Goal: Task Accomplishment & Management: Complete application form

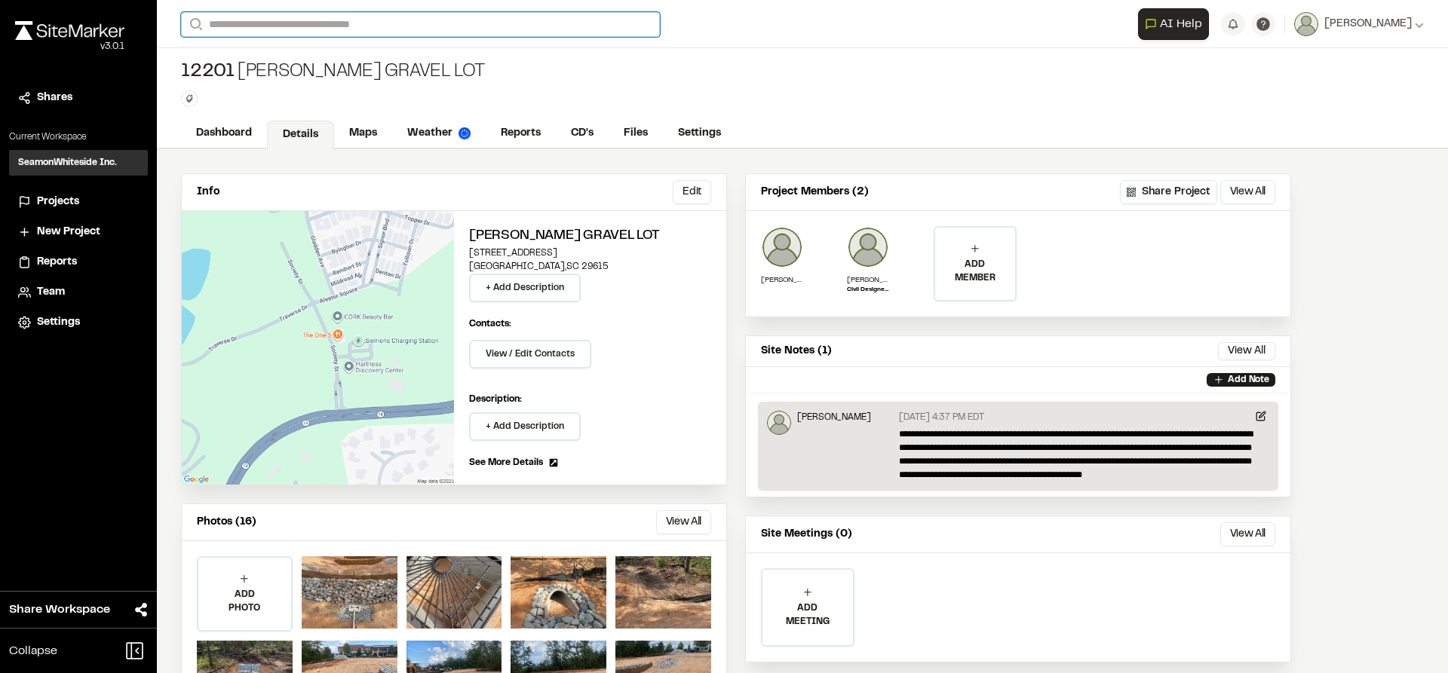
click at [346, 23] on input "Search" at bounding box center [420, 24] width 479 height 25
type input "*****"
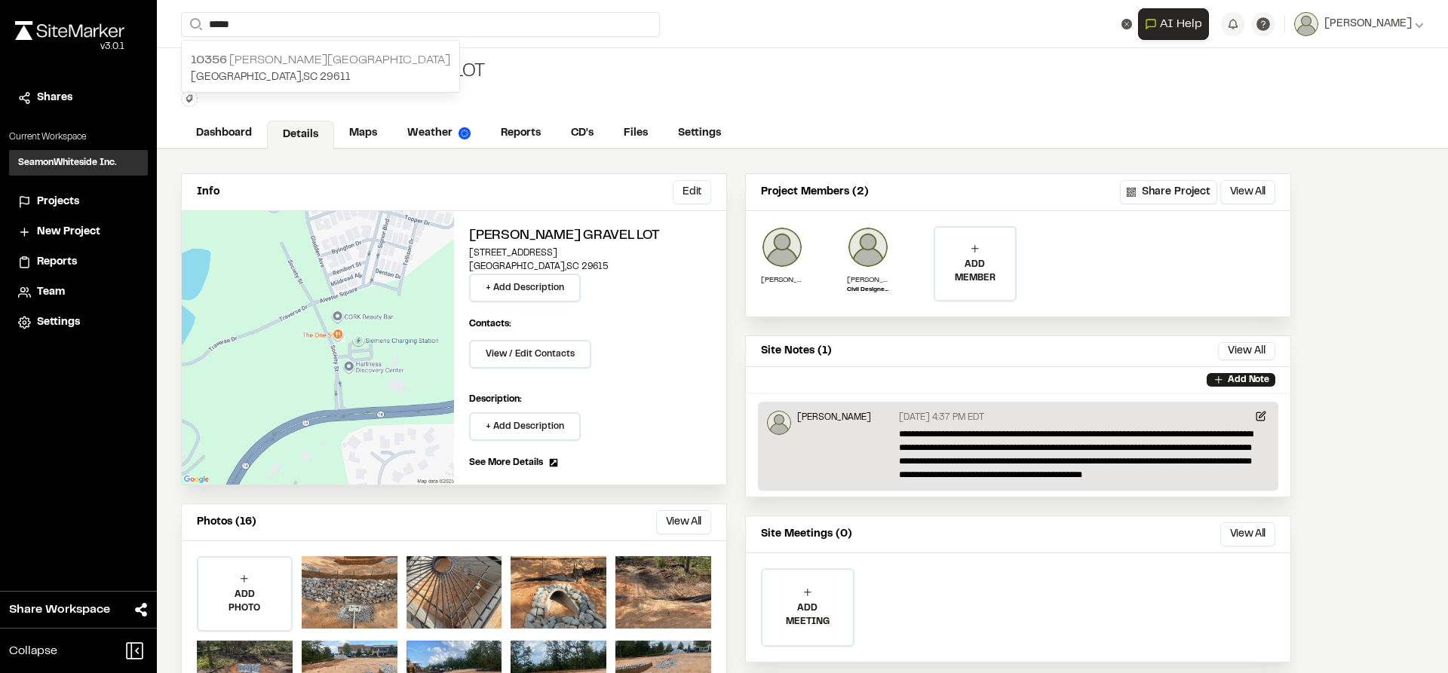
click at [282, 69] on p "[GEOGRAPHIC_DATA]" at bounding box center [320, 77] width 259 height 17
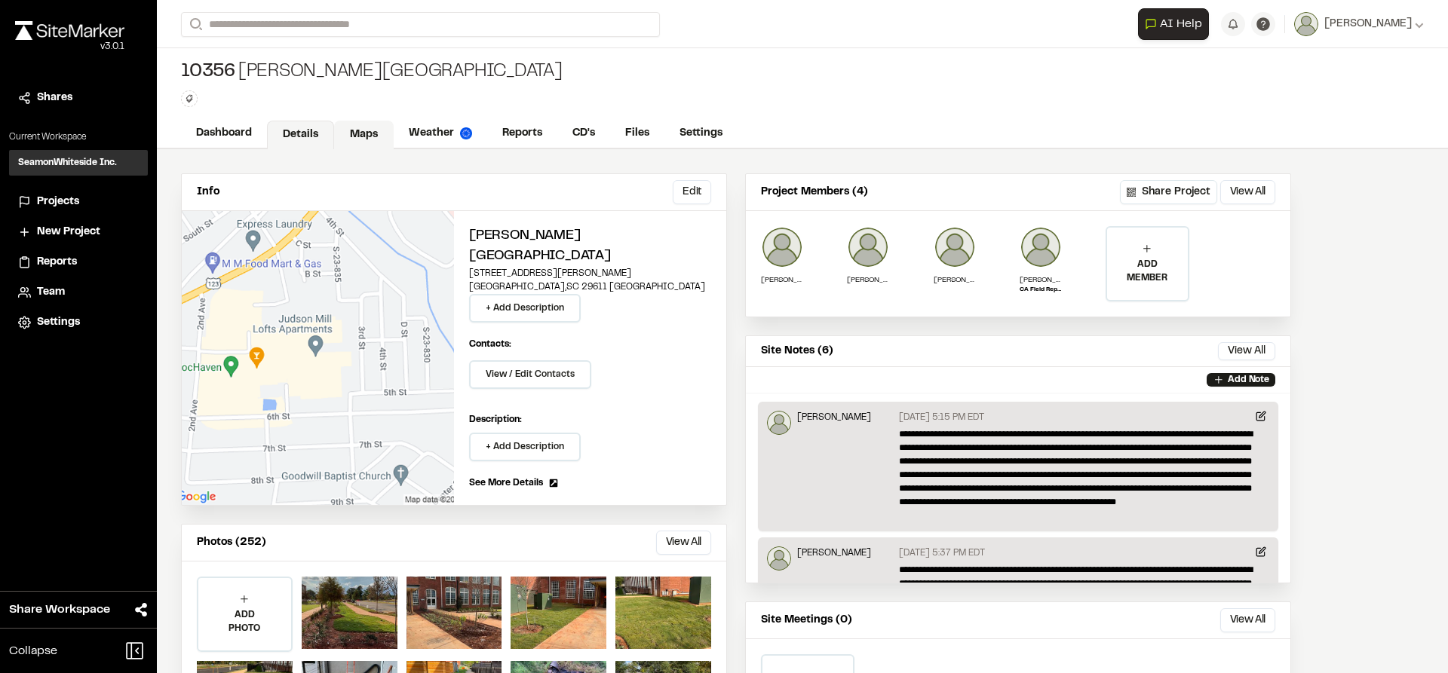
click at [360, 130] on link "Maps" at bounding box center [364, 135] width 60 height 29
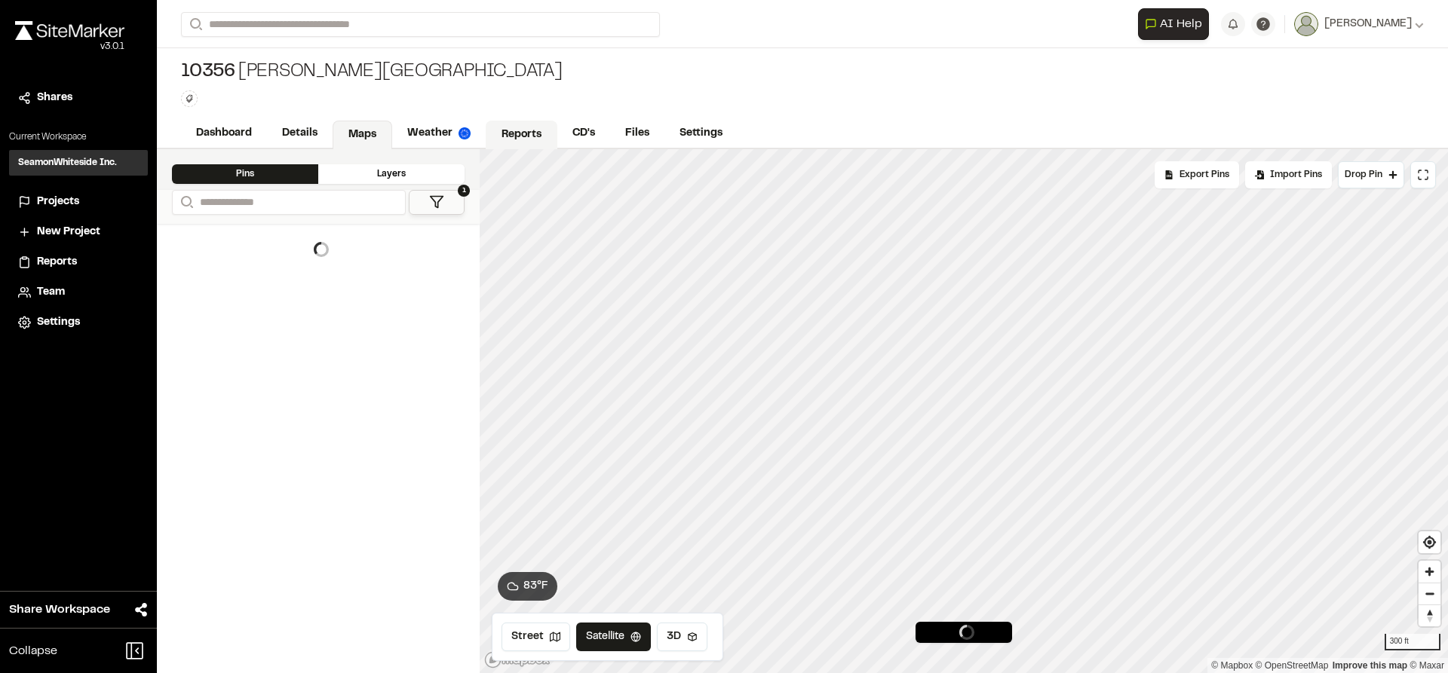
click at [522, 128] on link "Reports" at bounding box center [522, 135] width 72 height 29
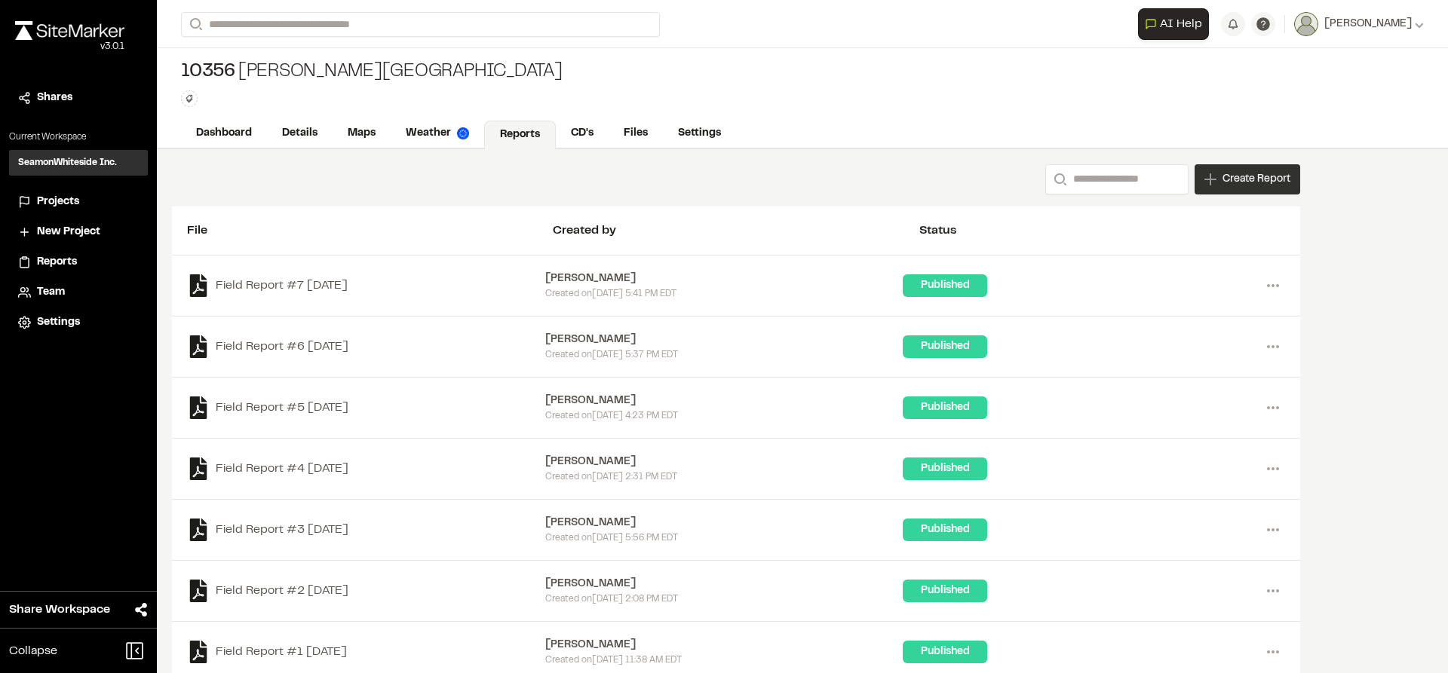
click at [1241, 179] on span "Create Report" at bounding box center [1256, 179] width 68 height 17
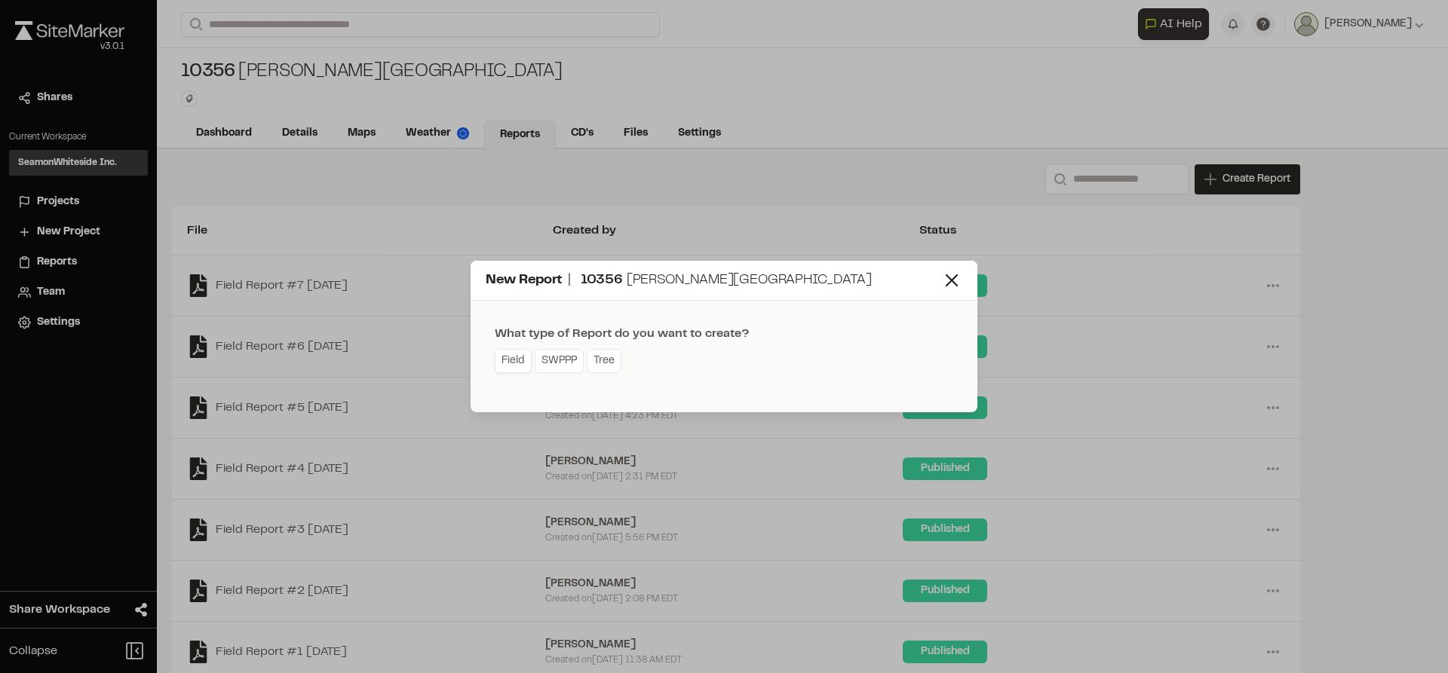
click at [517, 360] on link "Field" at bounding box center [513, 361] width 37 height 24
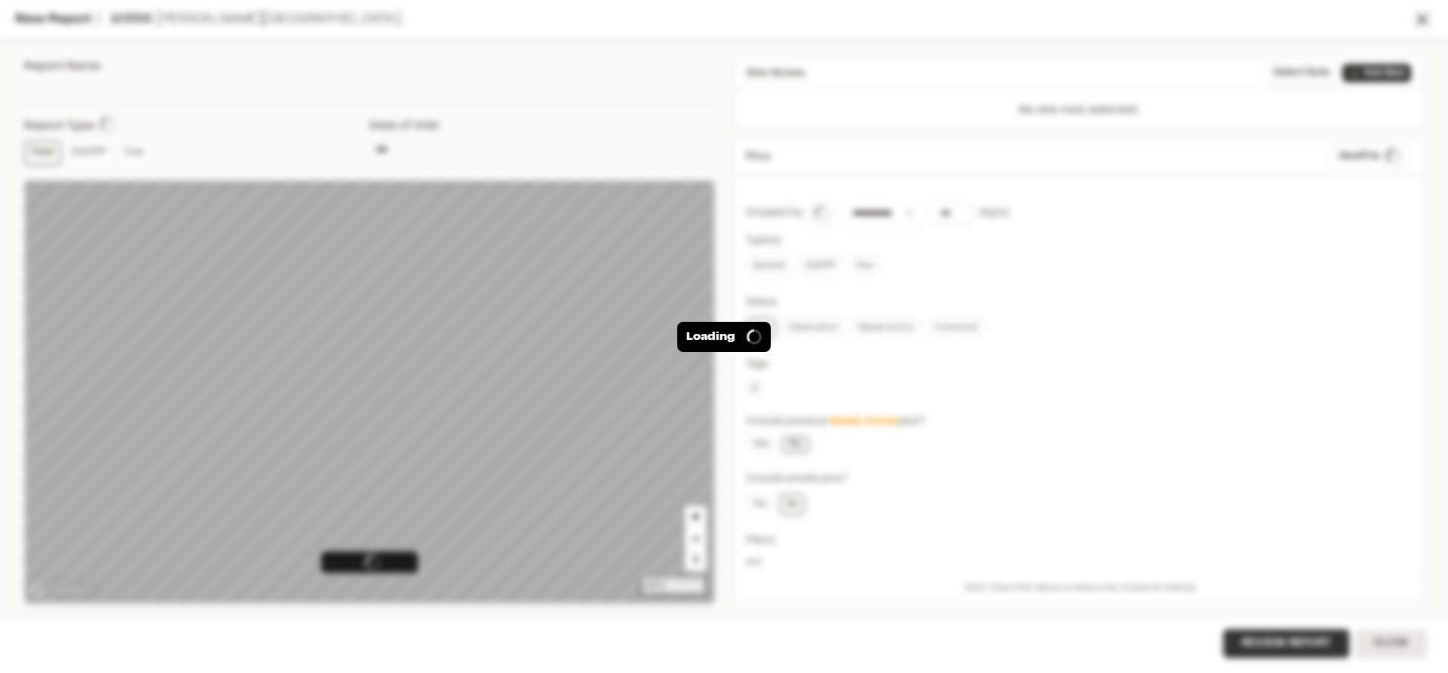
type input "**********"
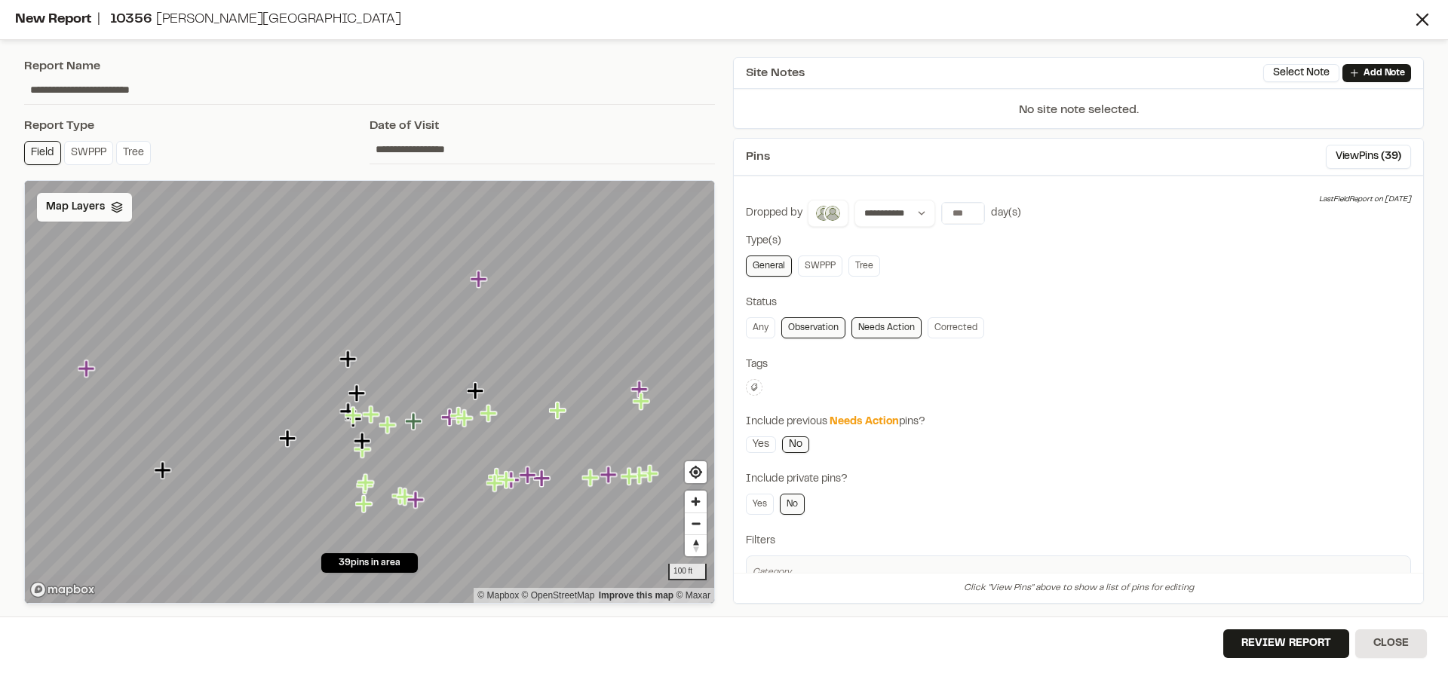
click at [97, 214] on span "Map Layers" at bounding box center [75, 207] width 59 height 17
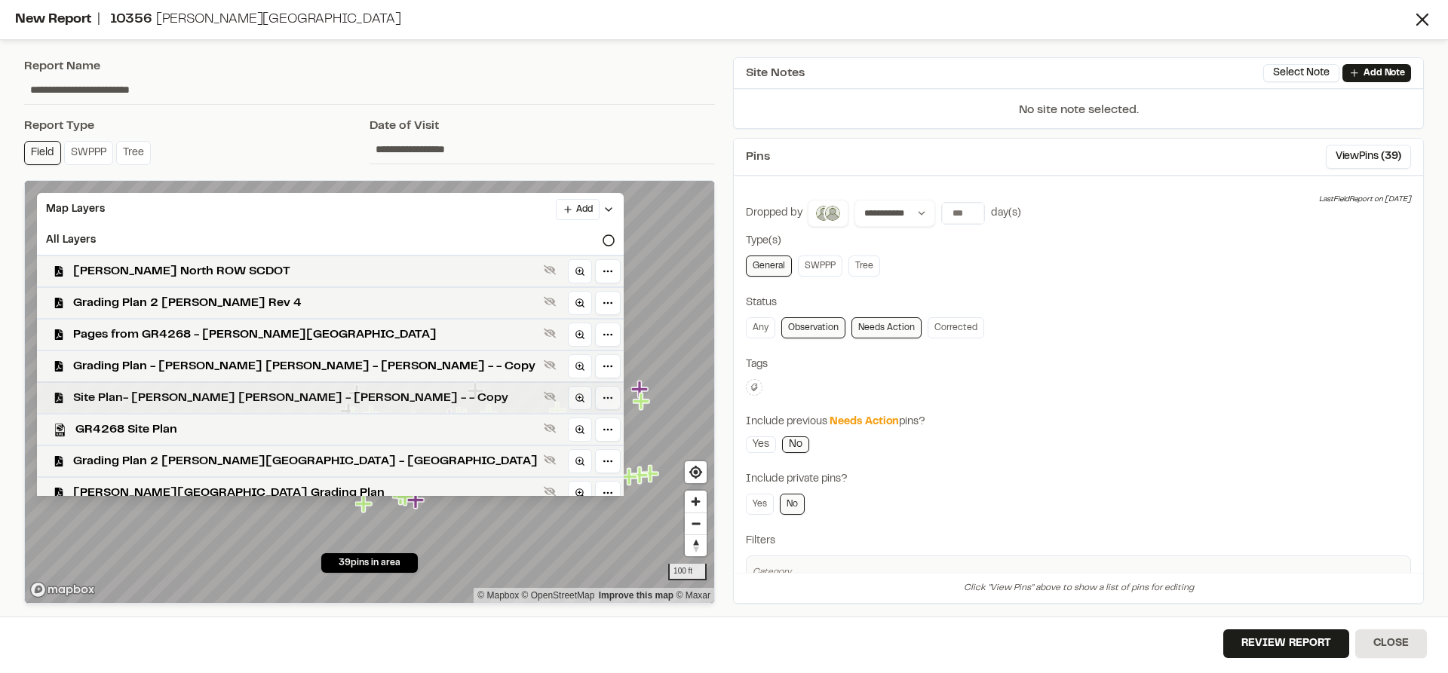
click at [179, 391] on span "Site Plan- [PERSON_NAME] [PERSON_NAME] - [PERSON_NAME] - - Copy" at bounding box center [305, 398] width 464 height 18
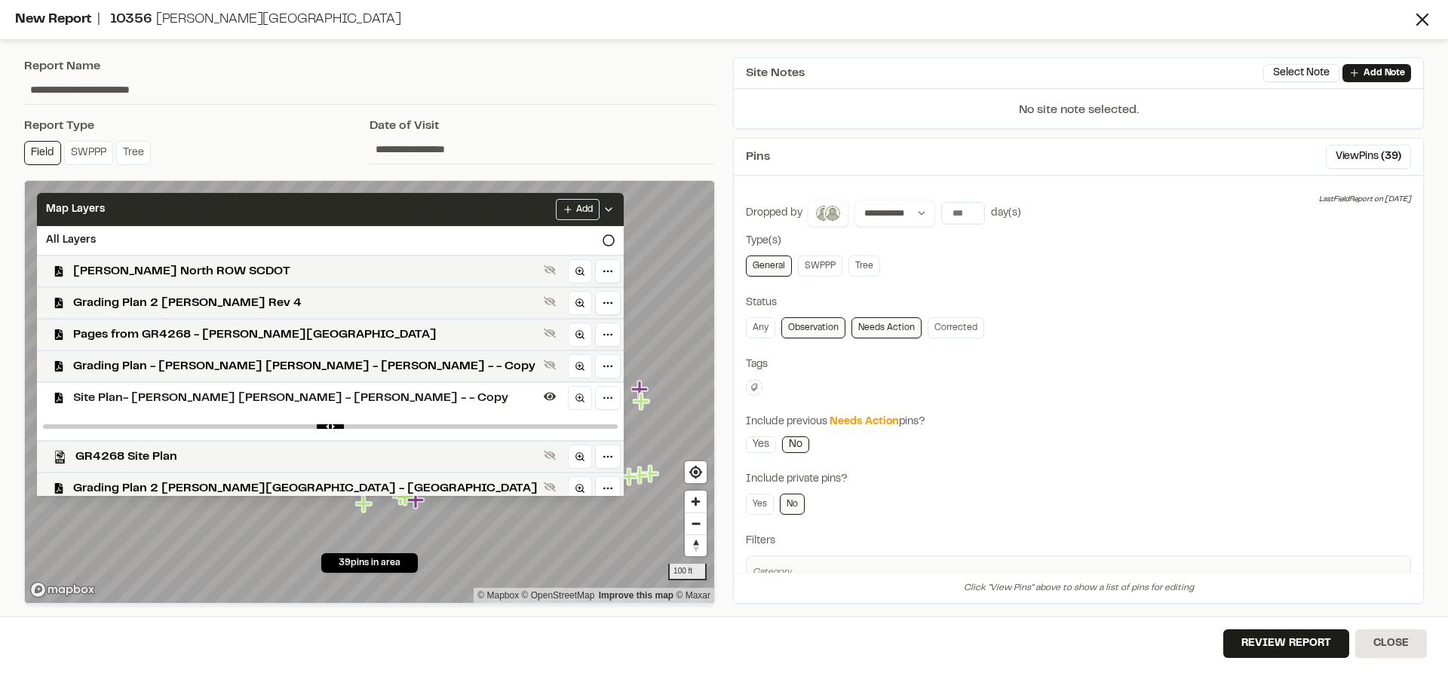
click at [602, 207] on icon at bounding box center [608, 210] width 12 height 12
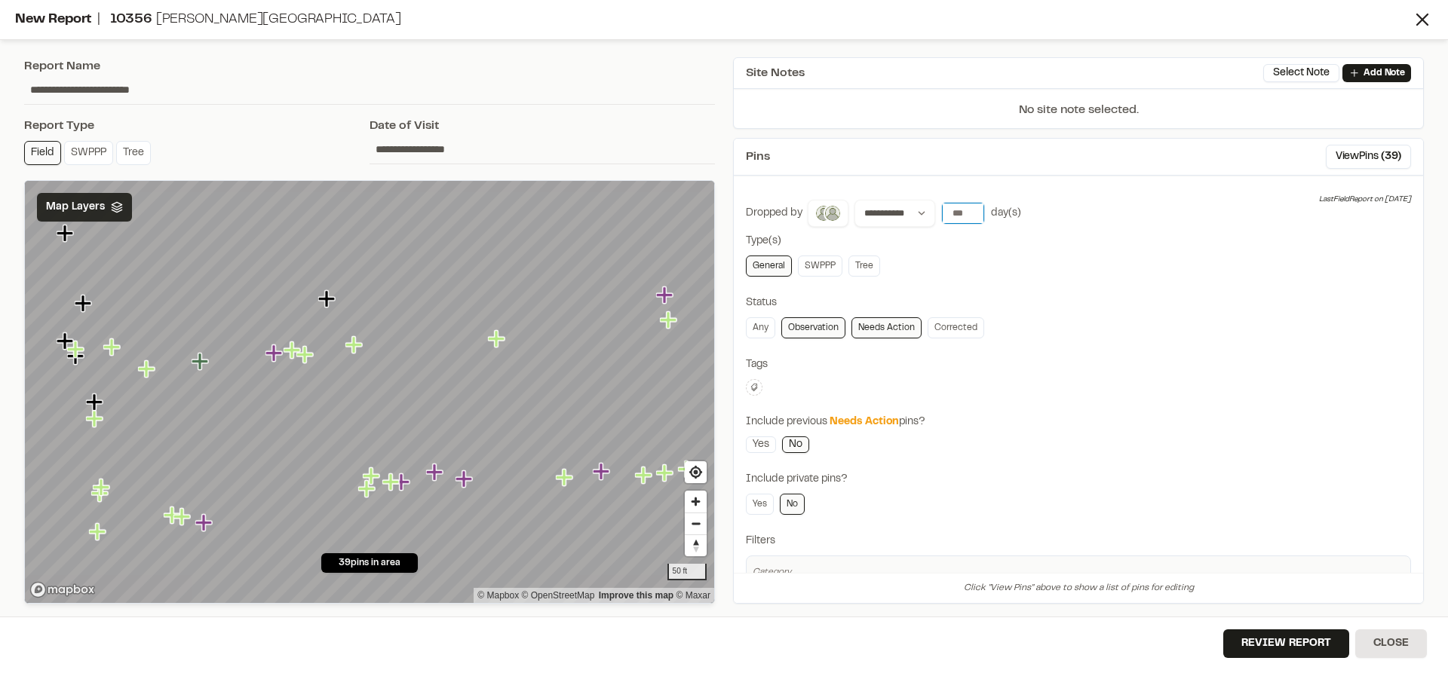
click at [957, 213] on input "number" at bounding box center [963, 213] width 42 height 21
click at [962, 241] on button "[DATE]" at bounding box center [963, 244] width 44 height 24
click at [1362, 72] on link "Add Note" at bounding box center [1376, 73] width 69 height 18
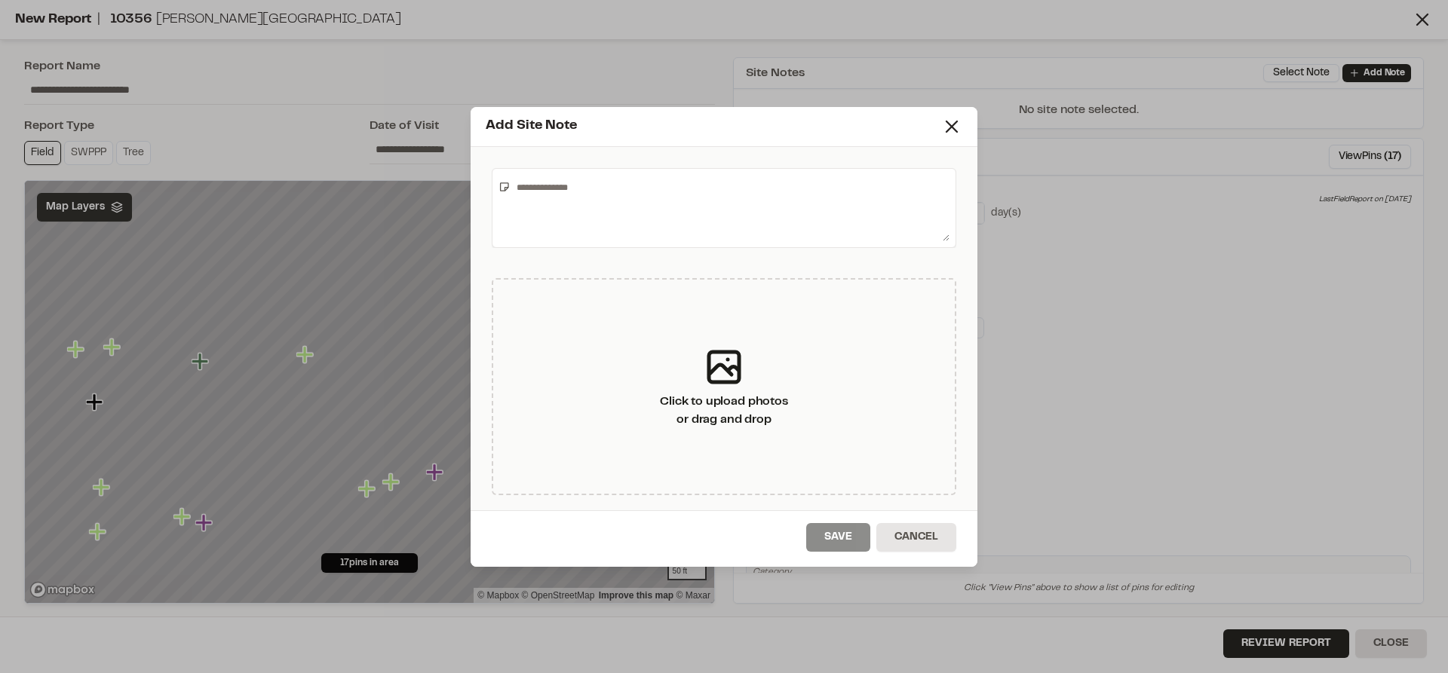
click at [723, 208] on textarea at bounding box center [729, 208] width 439 height 66
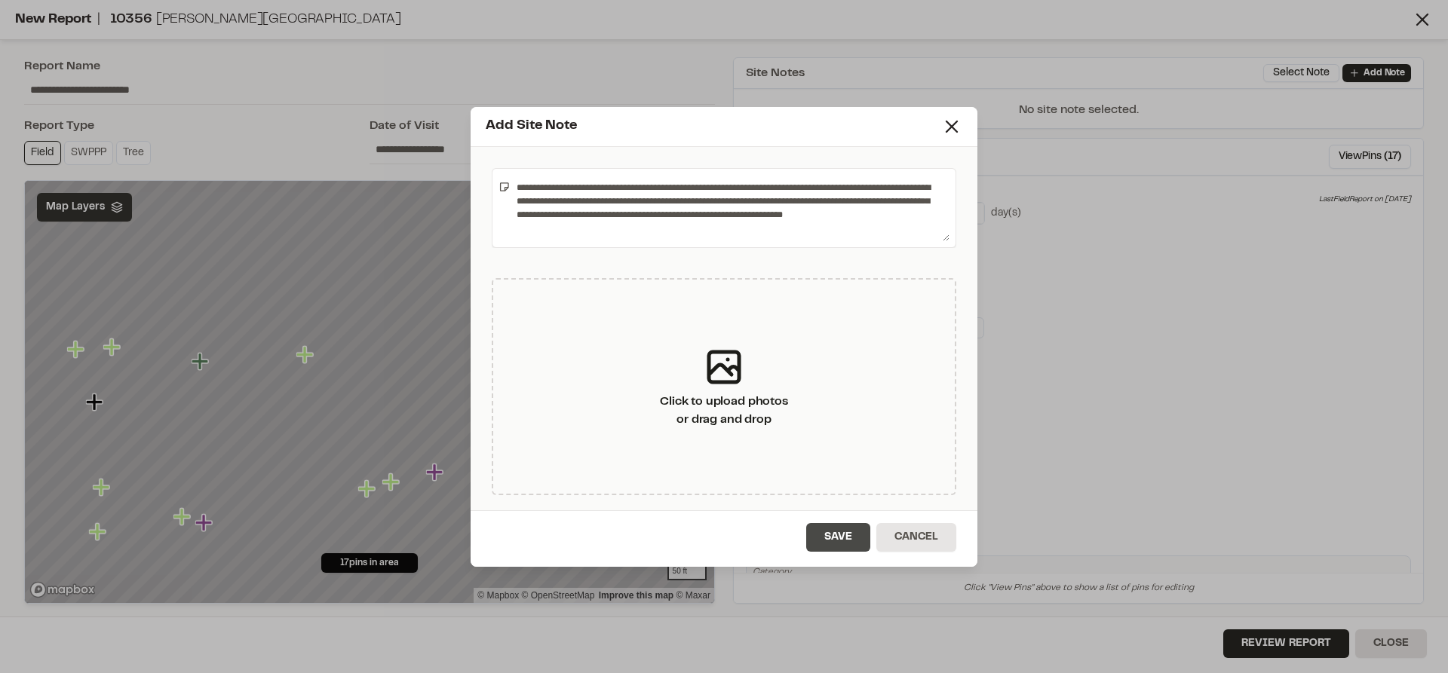
type textarea "**********"
click at [834, 532] on button "Save" at bounding box center [838, 537] width 64 height 29
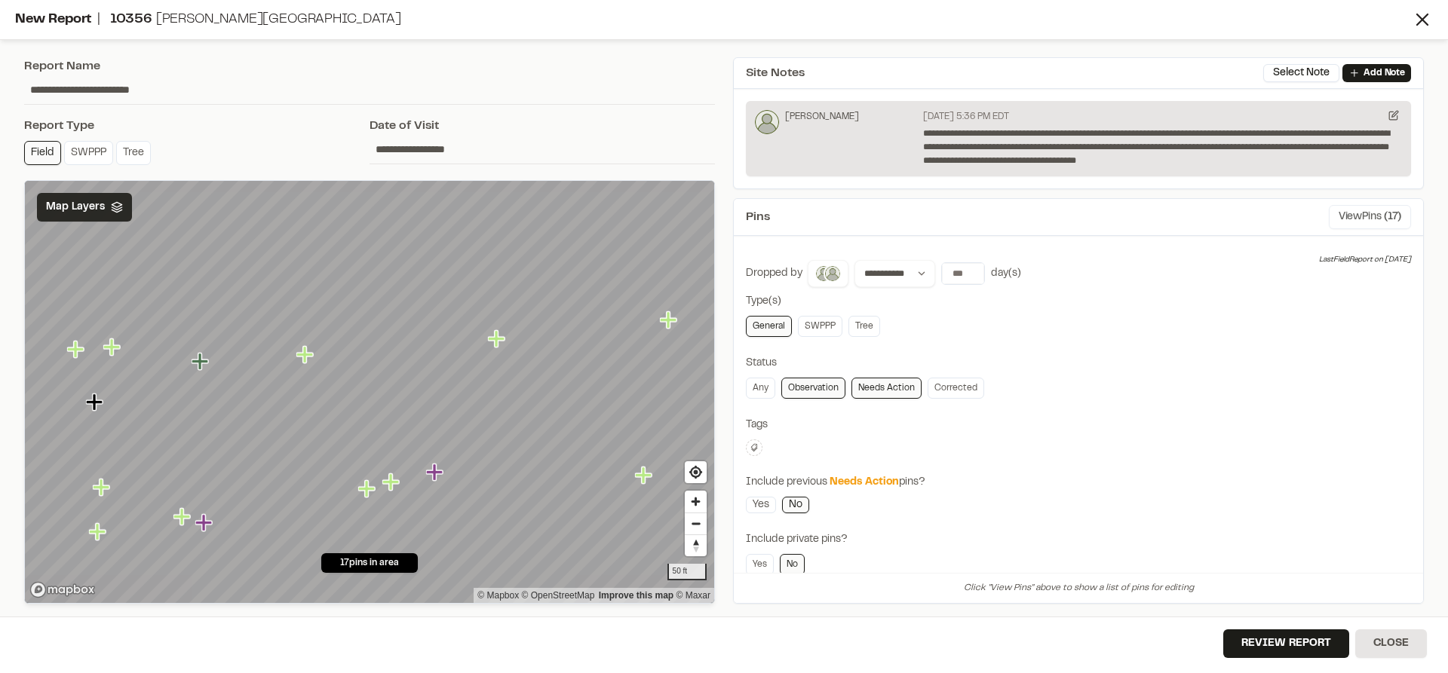
click at [1341, 214] on button "View Pins ( 17 )" at bounding box center [1369, 217] width 82 height 24
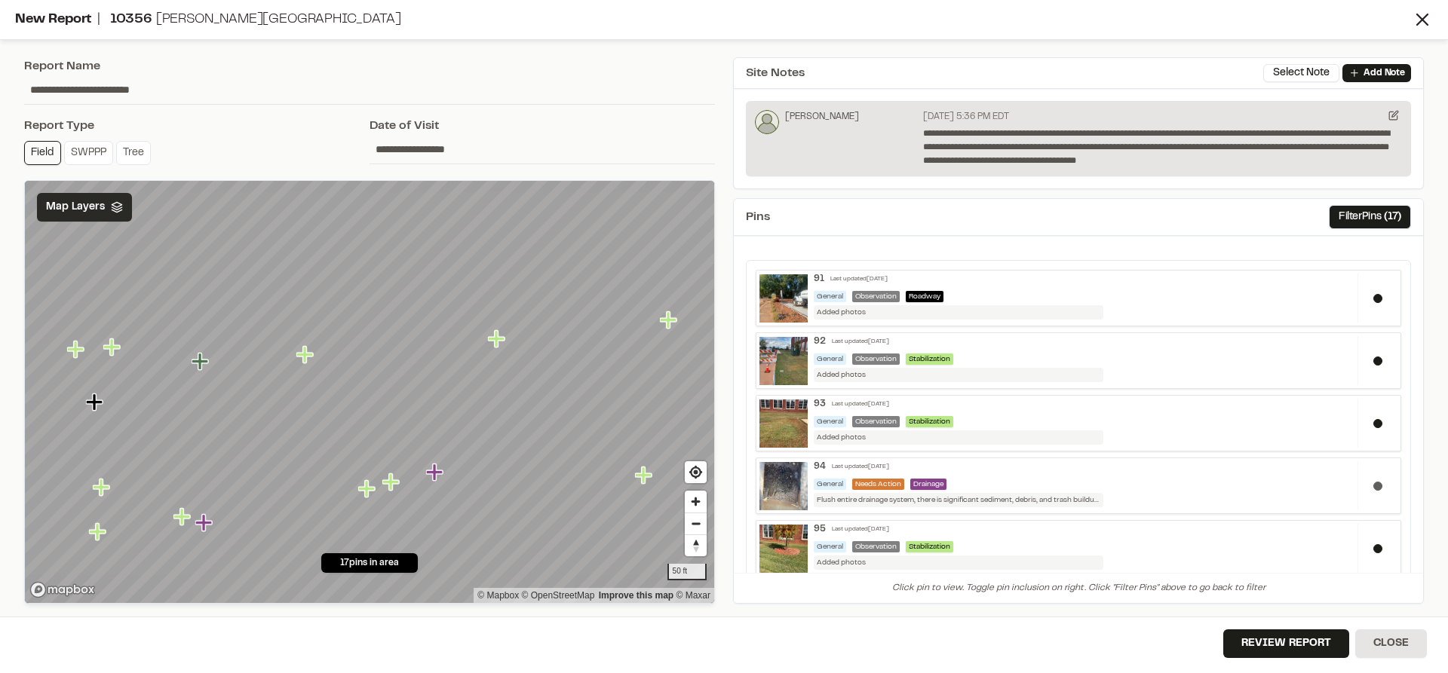
click at [1373, 484] on button at bounding box center [1377, 486] width 9 height 9
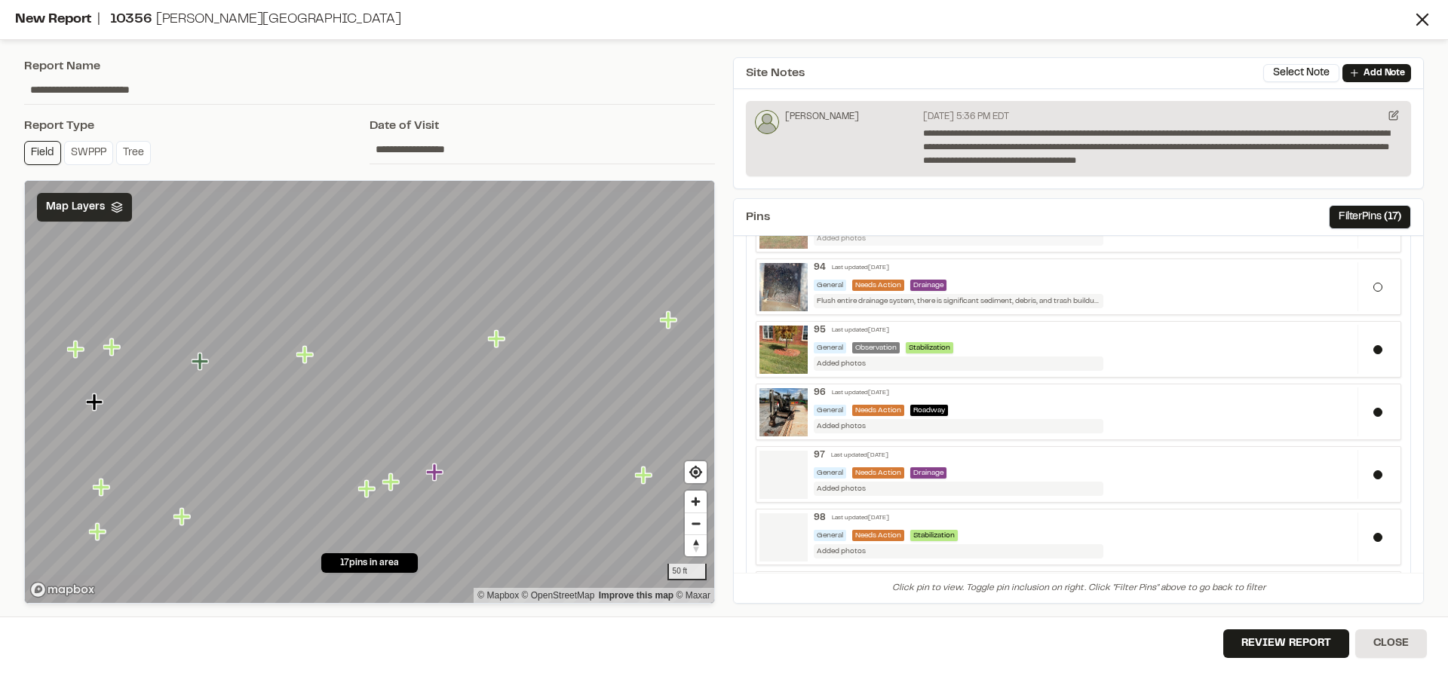
scroll to position [226, 0]
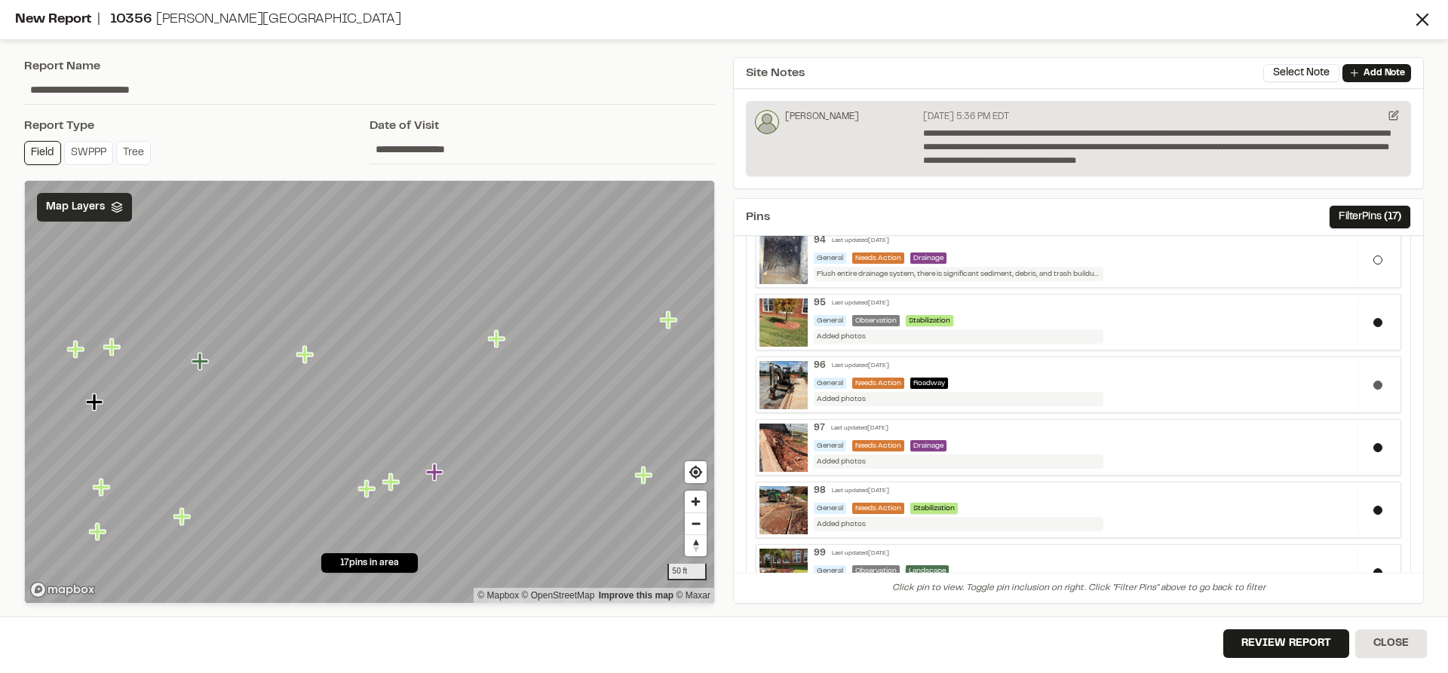
click at [1373, 387] on button at bounding box center [1377, 385] width 9 height 9
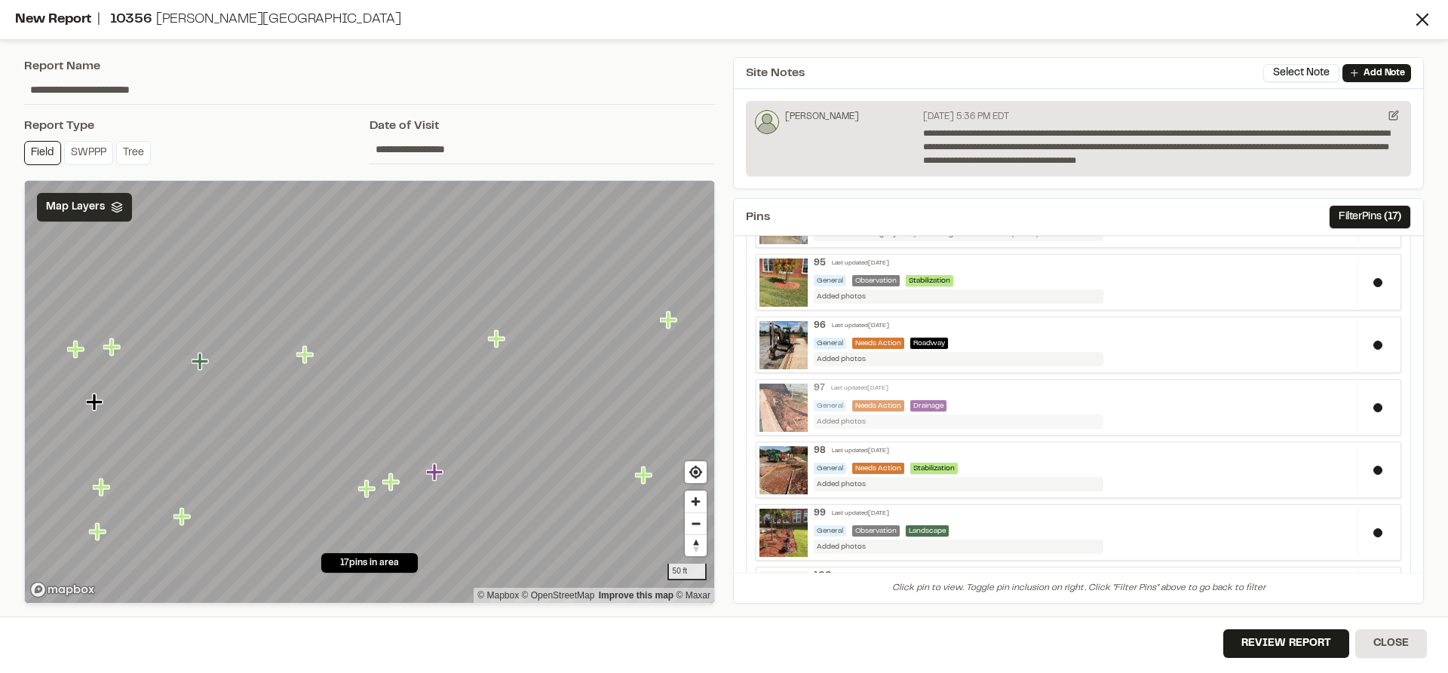
scroll to position [302, 0]
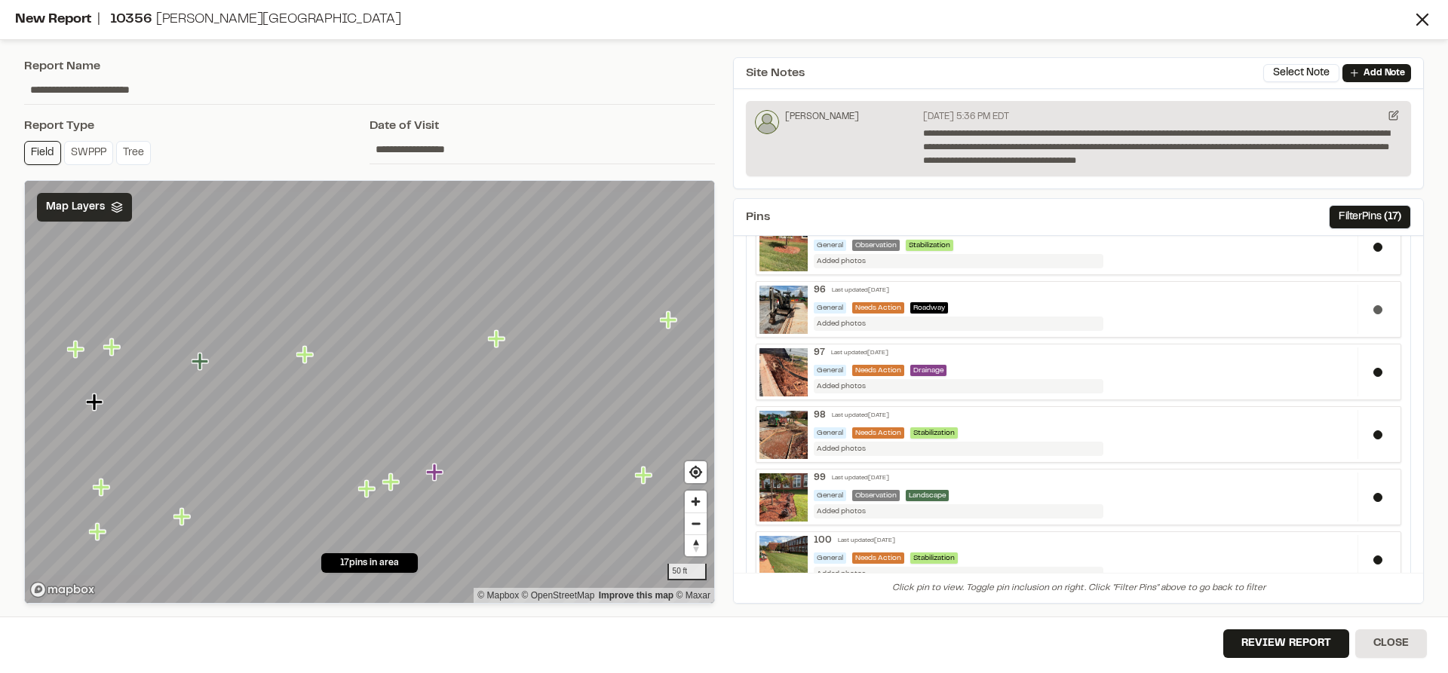
click at [1373, 311] on button at bounding box center [1377, 309] width 9 height 9
click at [874, 350] on div "Last updated [DATE]" at bounding box center [859, 353] width 57 height 9
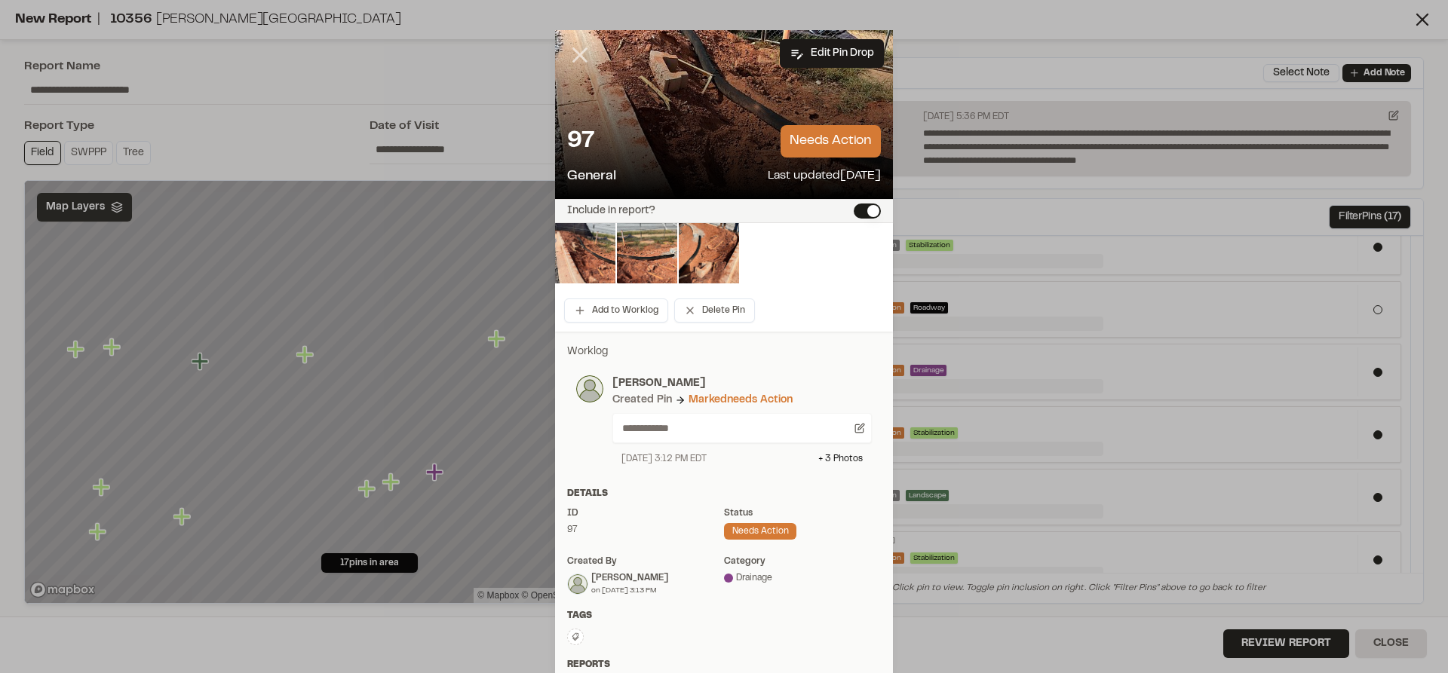
click at [576, 50] on icon at bounding box center [580, 55] width 26 height 26
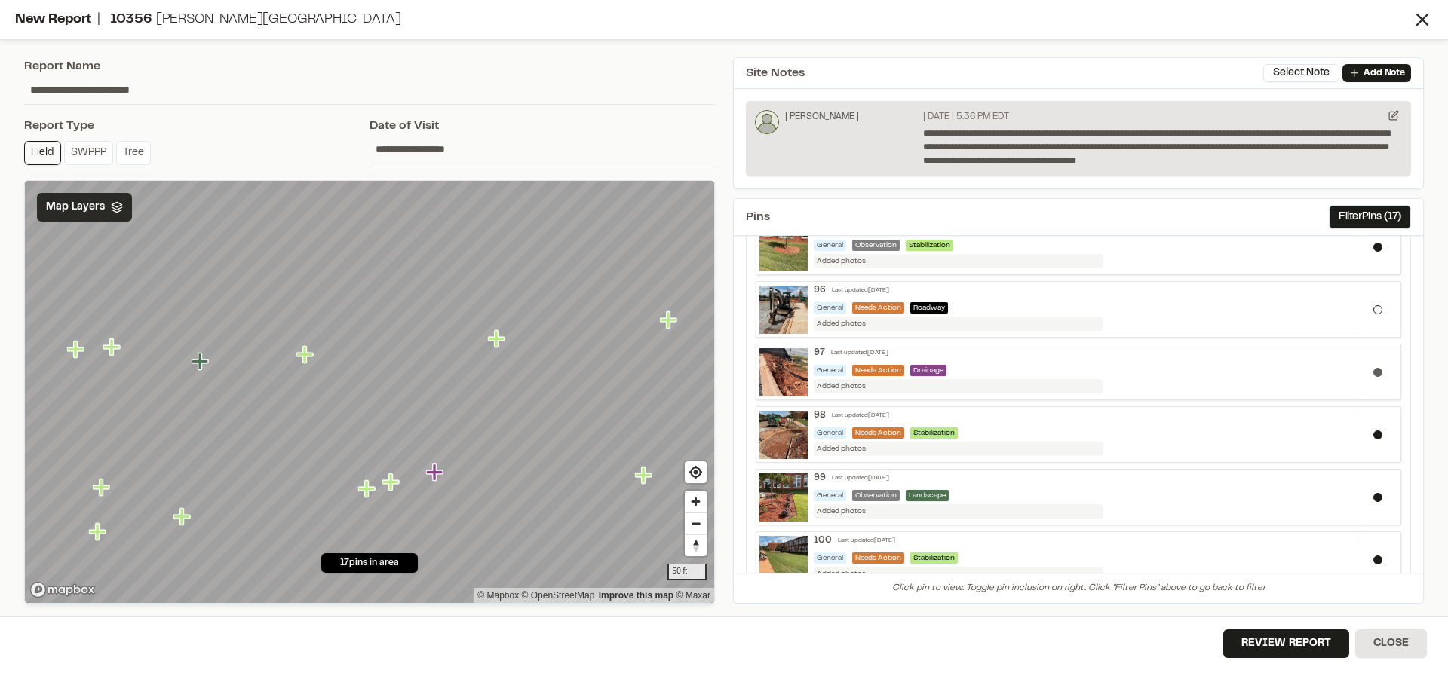
click at [1373, 372] on button at bounding box center [1377, 372] width 9 height 9
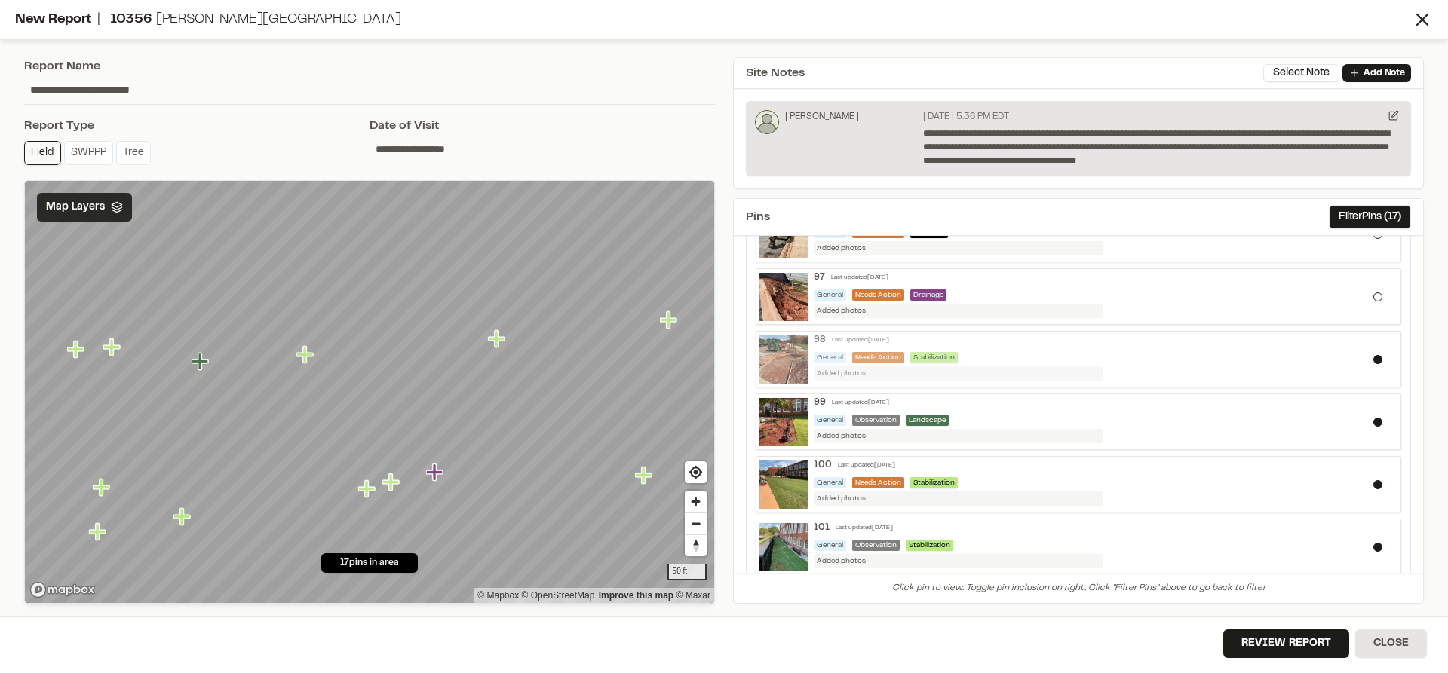
click at [911, 340] on div "98 Last updated [DATE]" at bounding box center [1082, 340] width 538 height 11
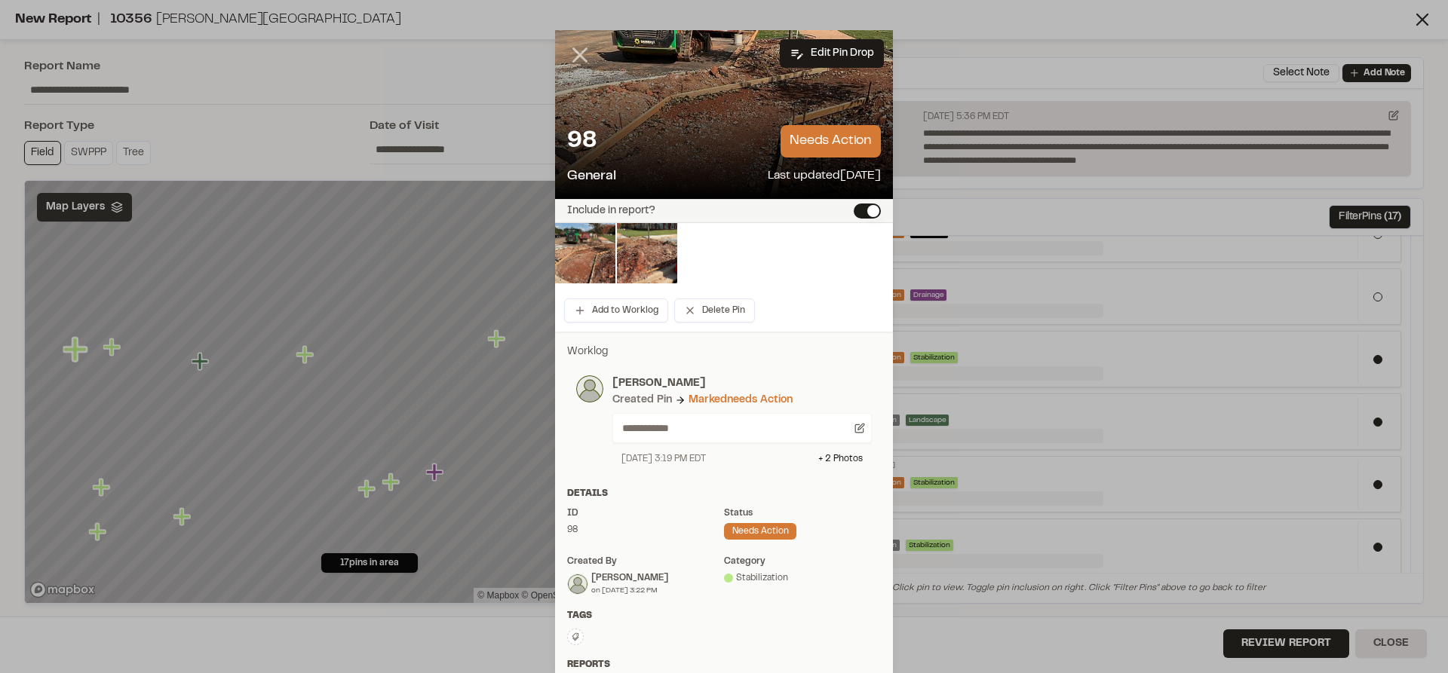
click at [574, 54] on line at bounding box center [580, 55] width 13 height 13
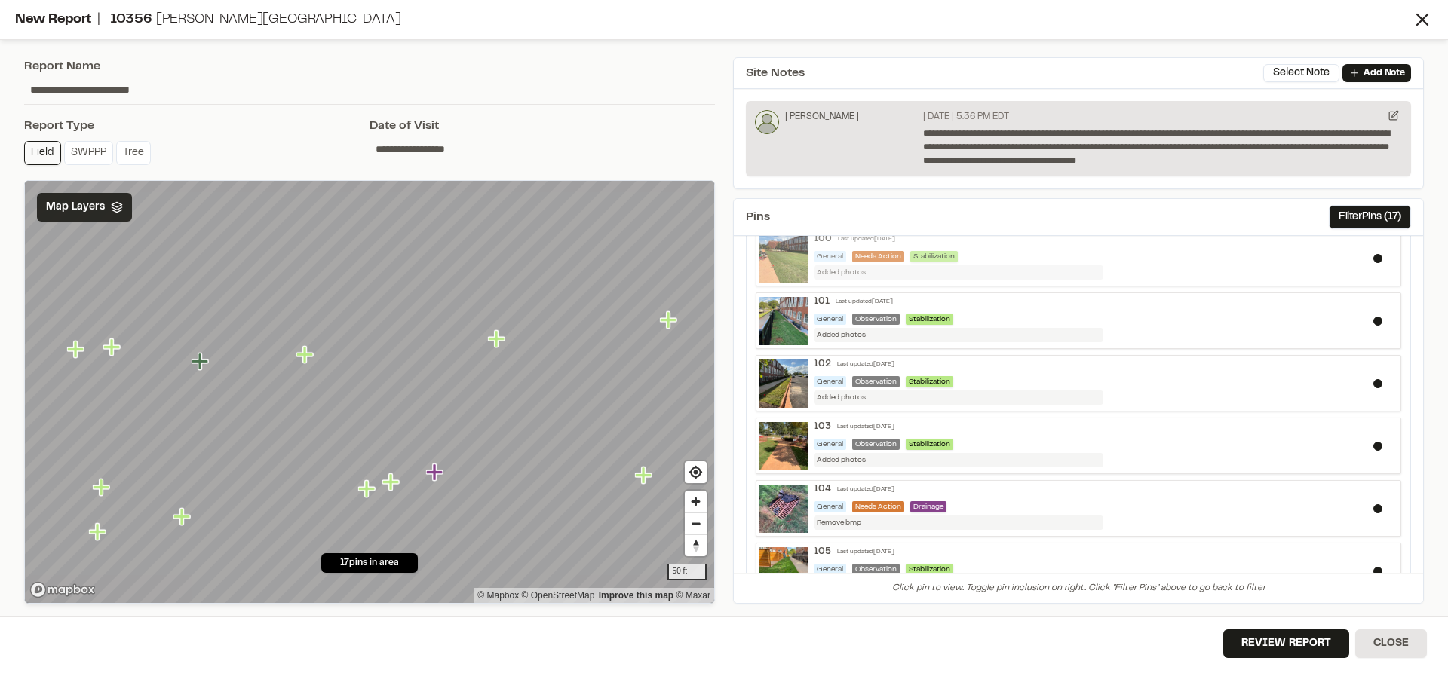
scroll to position [679, 0]
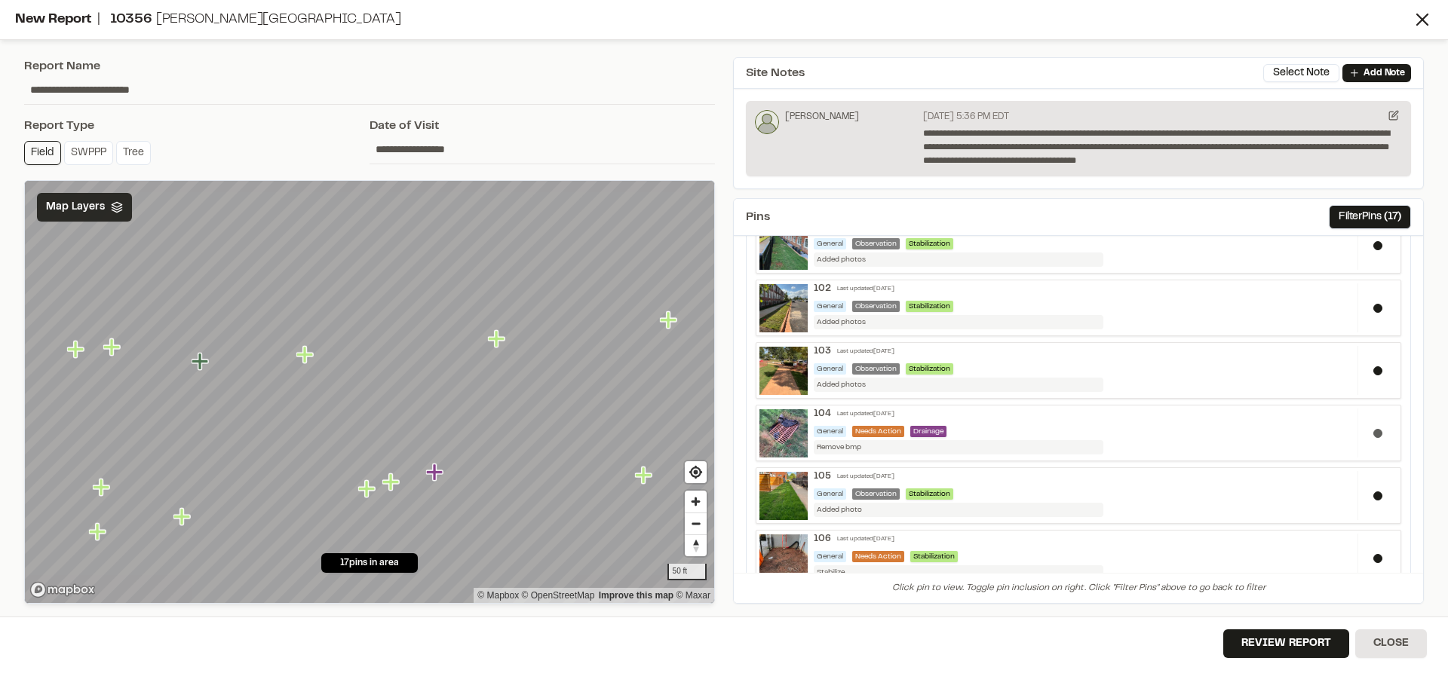
click at [1373, 433] on button at bounding box center [1377, 433] width 9 height 9
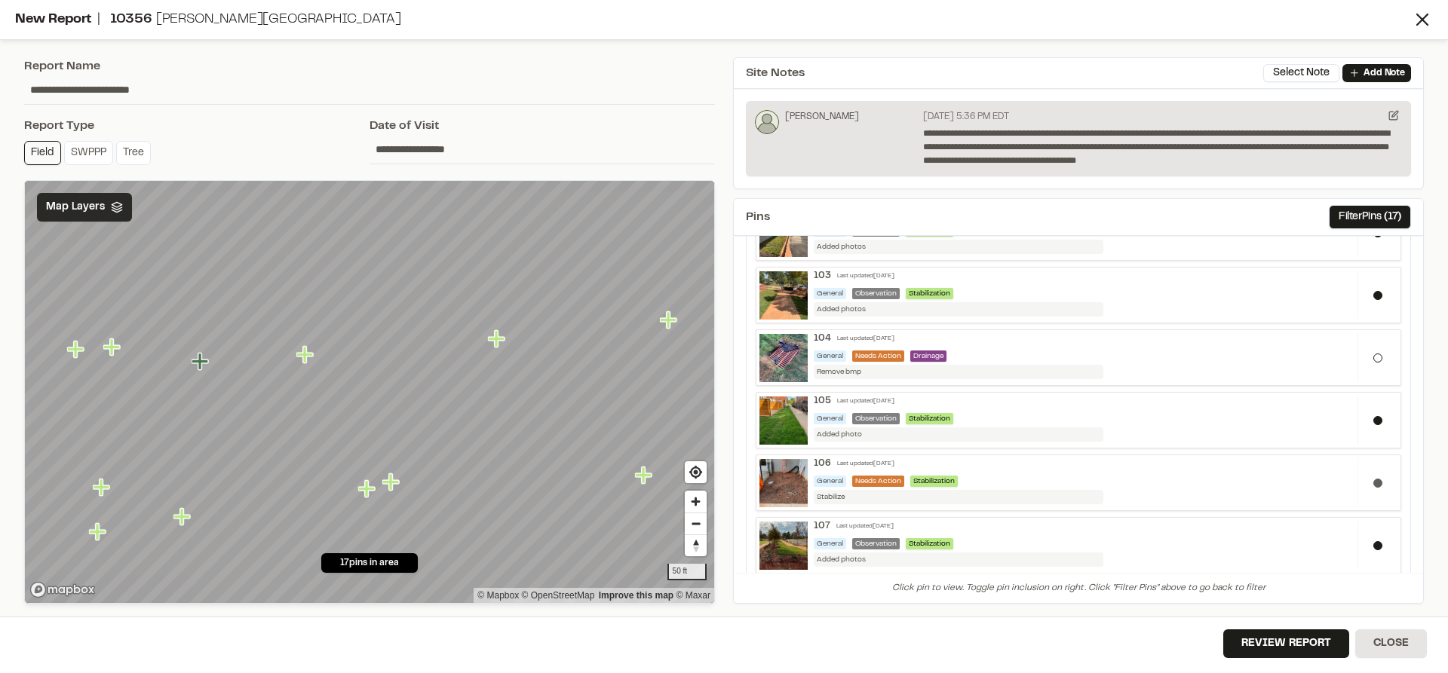
click at [1371, 480] on div at bounding box center [1377, 482] width 40 height 49
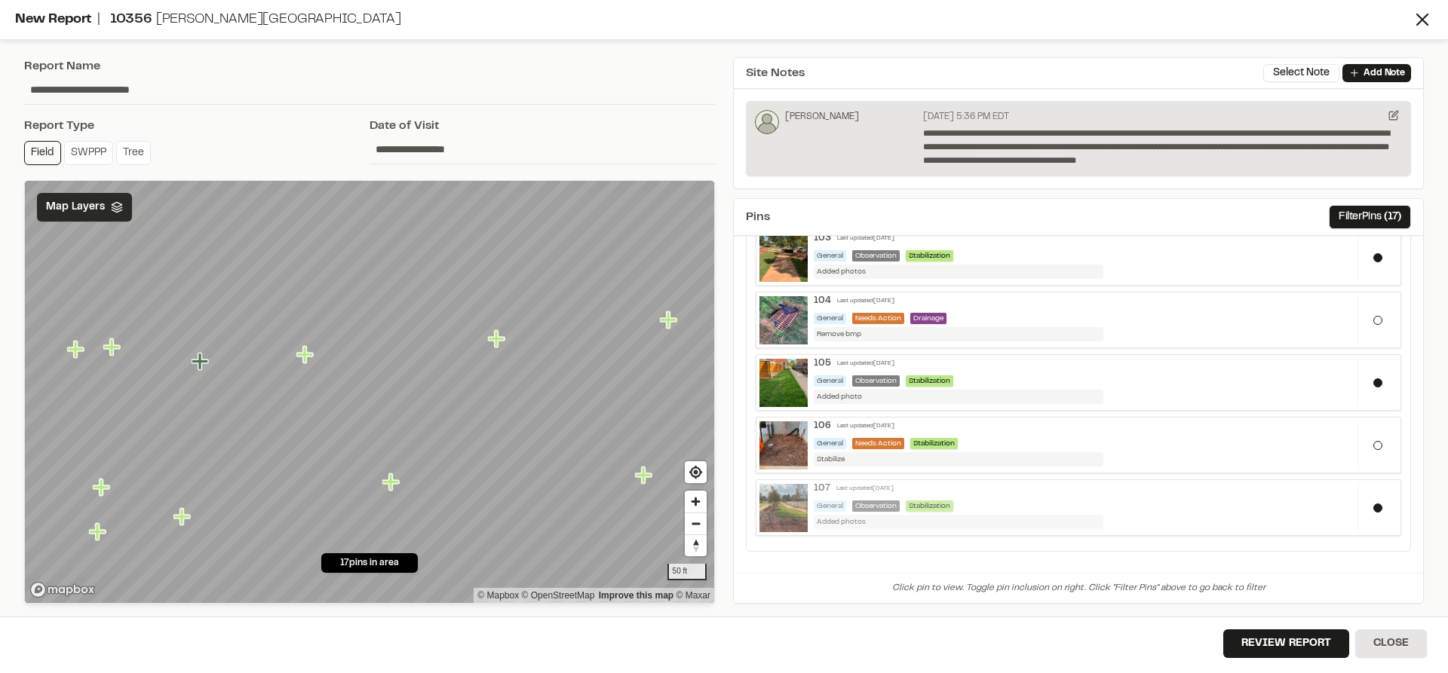
click at [1017, 485] on div "107 Last updated [DATE]" at bounding box center [1082, 488] width 538 height 11
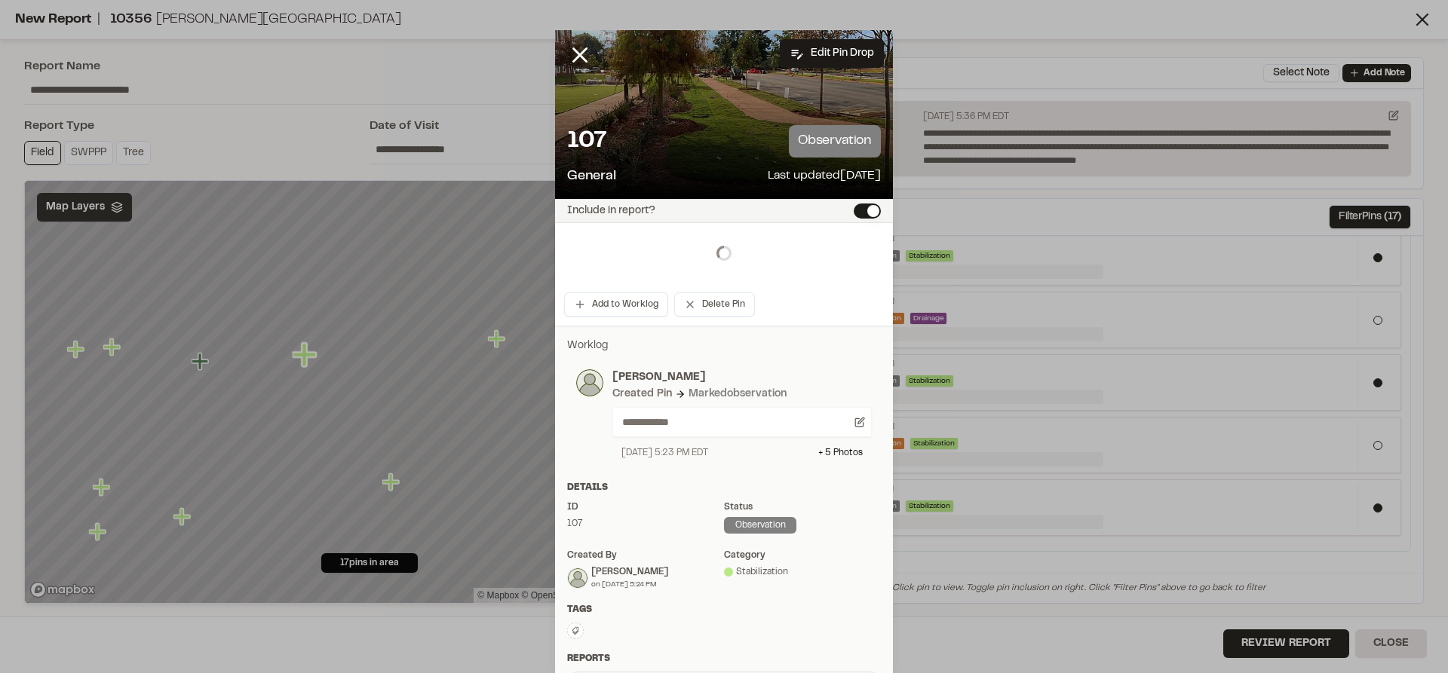
click at [581, 264] on div at bounding box center [724, 253] width 338 height 60
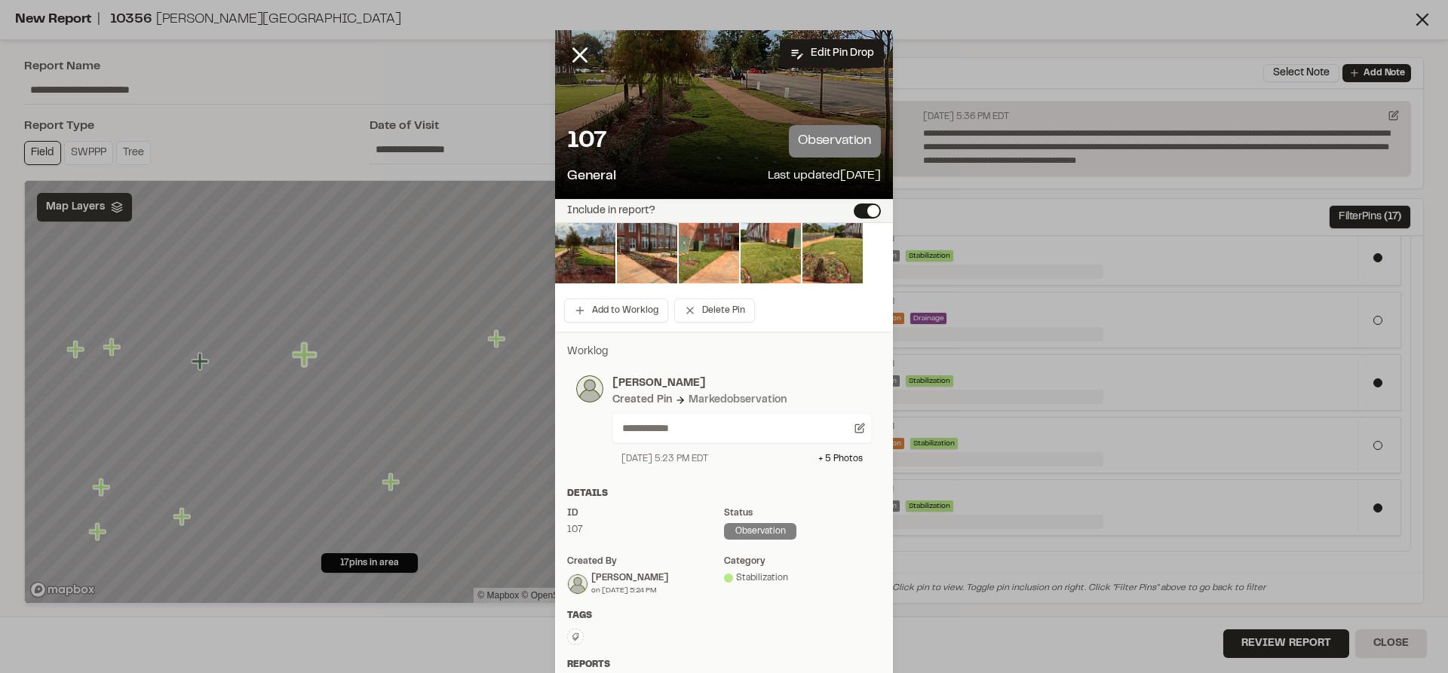
click at [581, 264] on img at bounding box center [585, 253] width 60 height 60
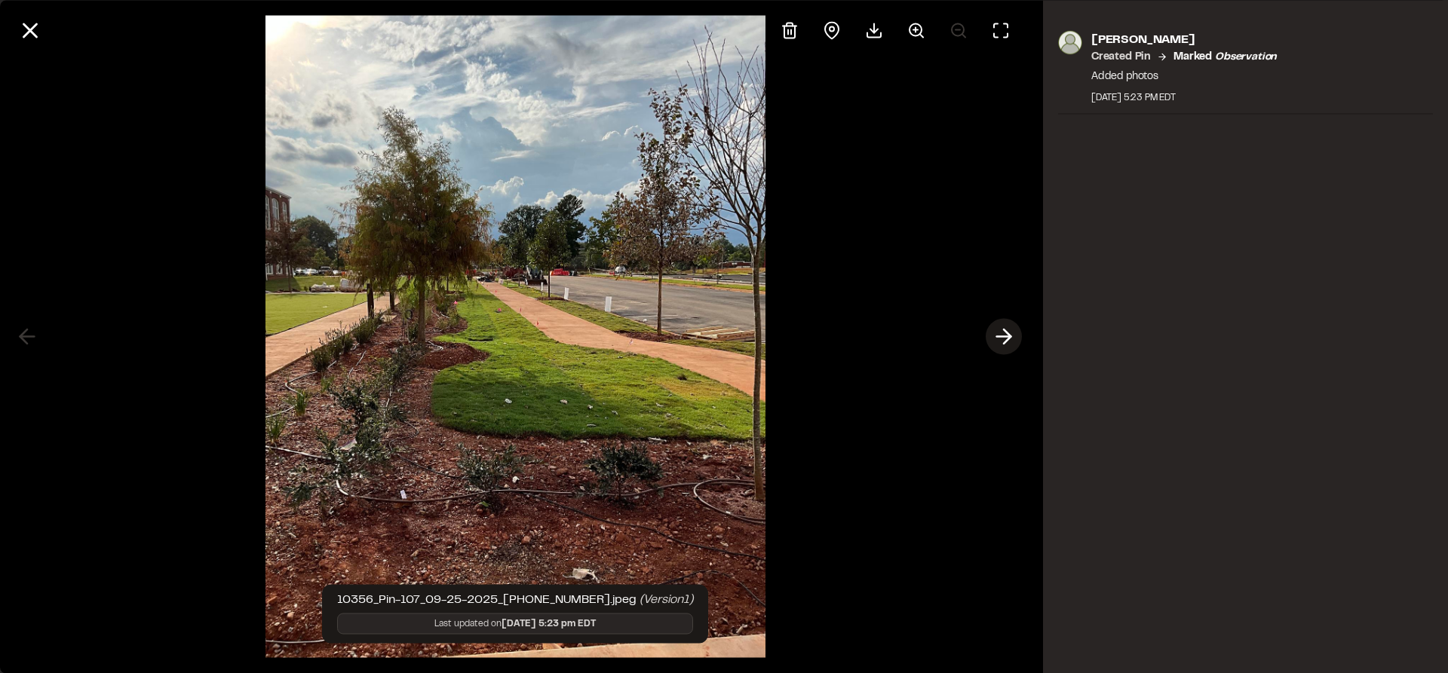
click at [1006, 339] on icon at bounding box center [1003, 337] width 24 height 26
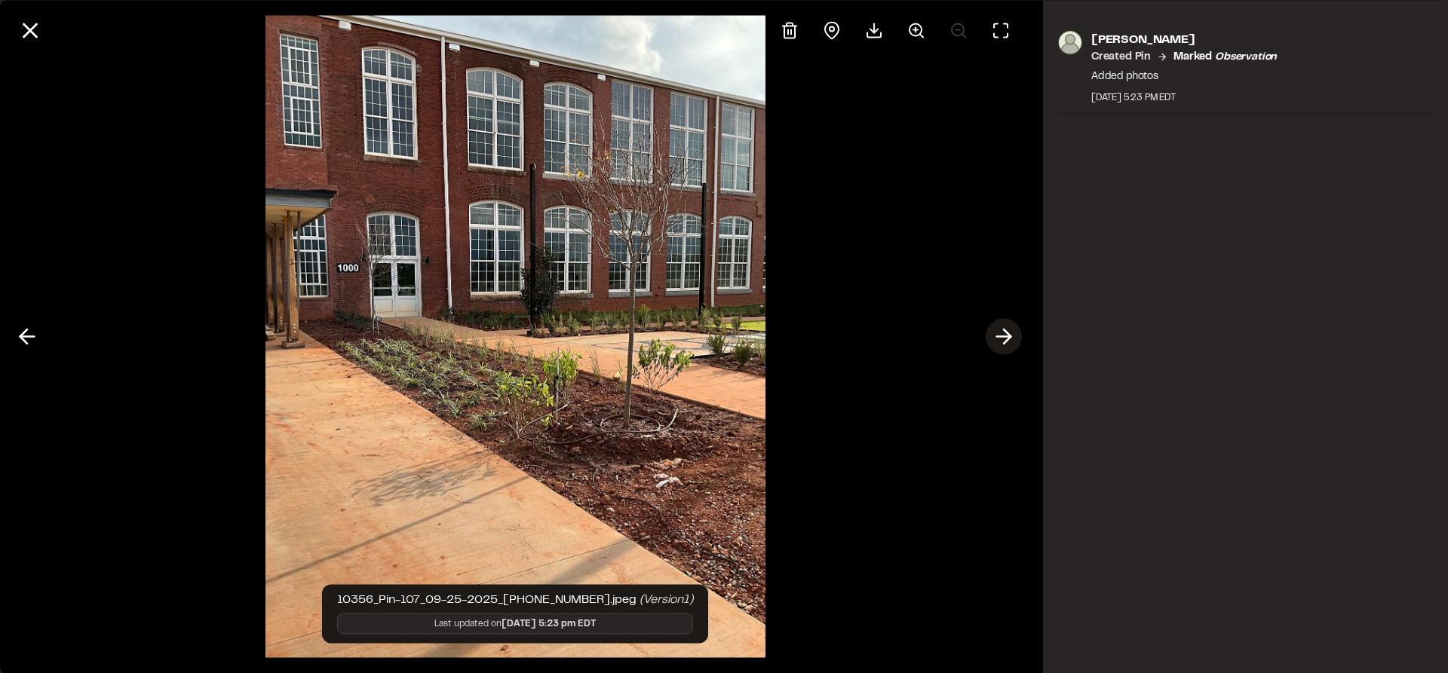
click at [1006, 339] on icon at bounding box center [1003, 337] width 24 height 26
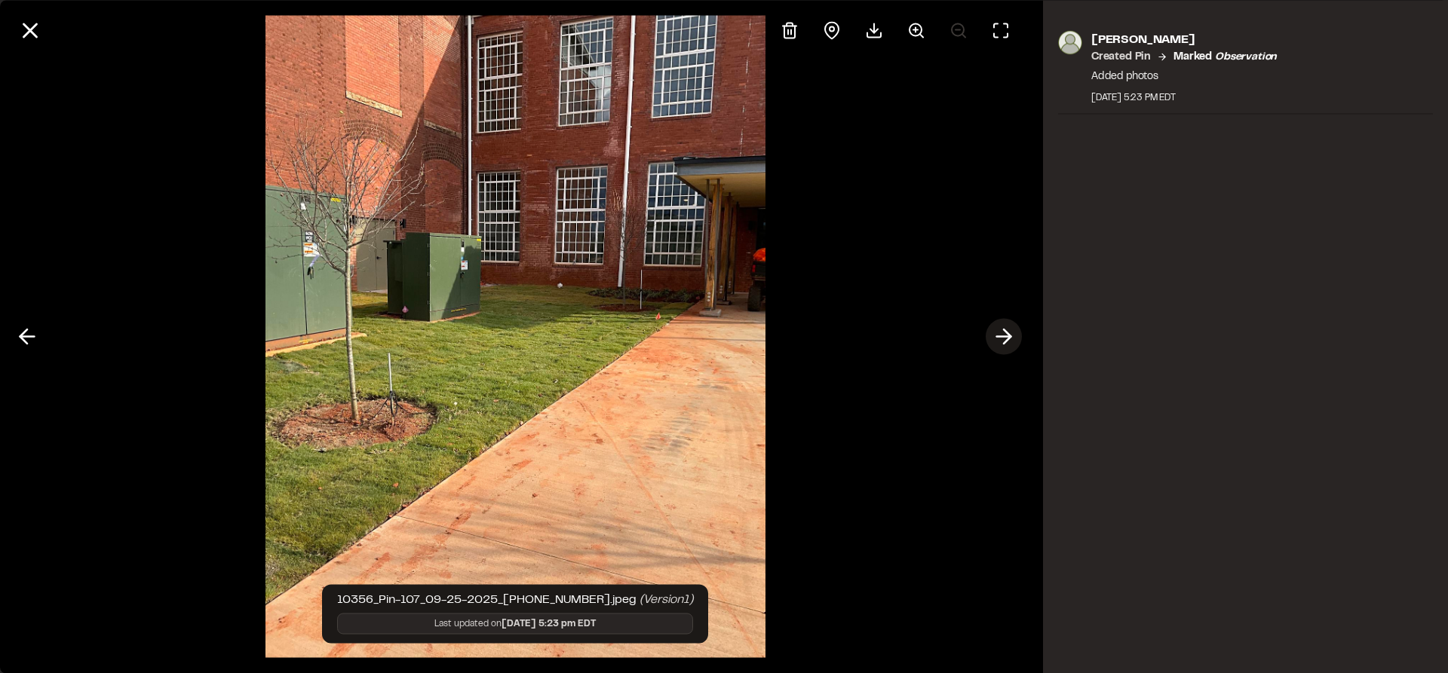
click at [1006, 339] on icon at bounding box center [1003, 337] width 24 height 26
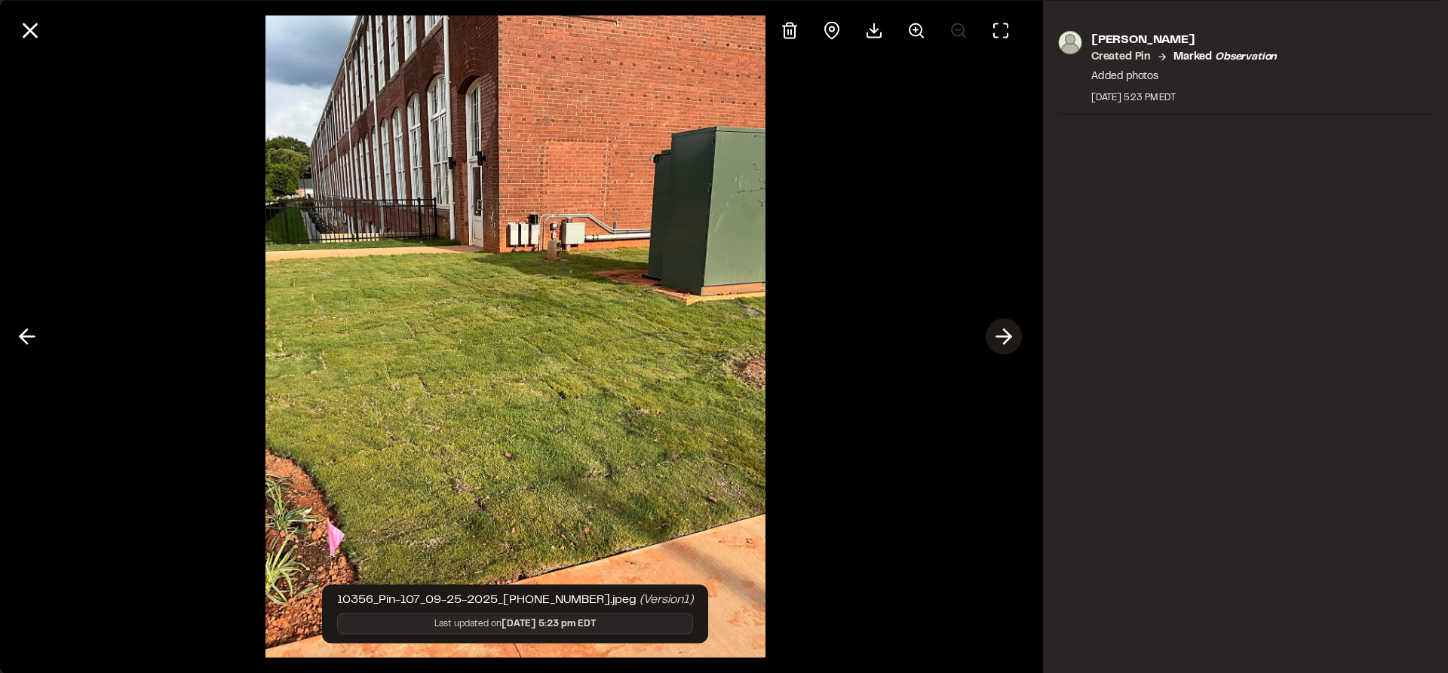
click at [1006, 339] on icon at bounding box center [1003, 337] width 24 height 26
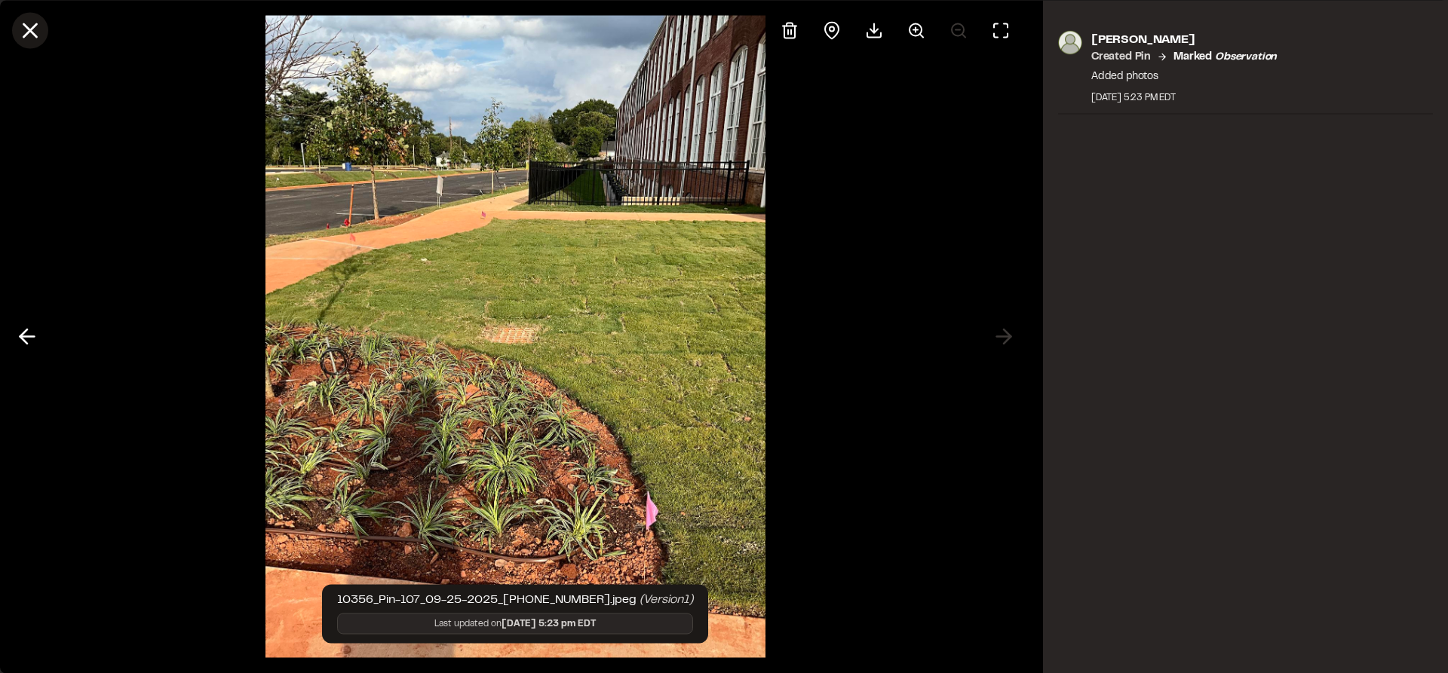
click at [33, 36] on icon at bounding box center [30, 30] width 26 height 26
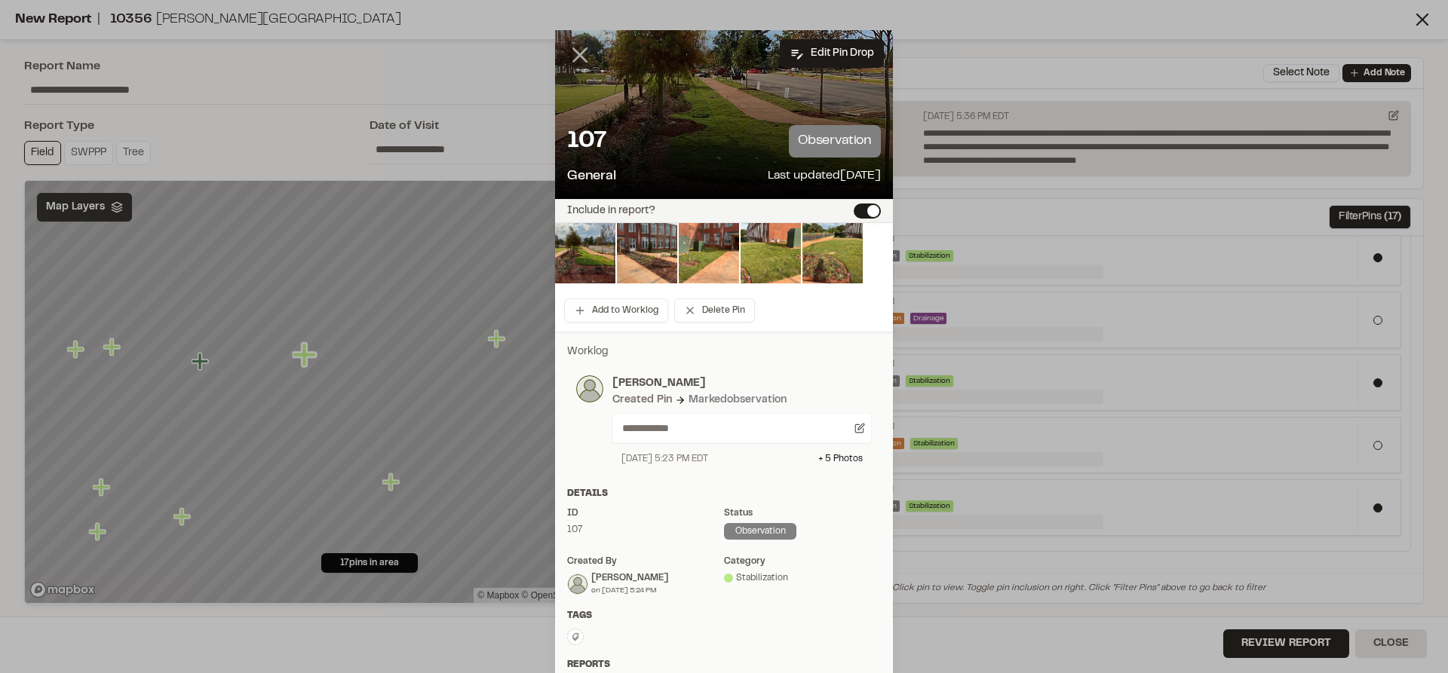
click at [578, 57] on icon at bounding box center [580, 55] width 26 height 26
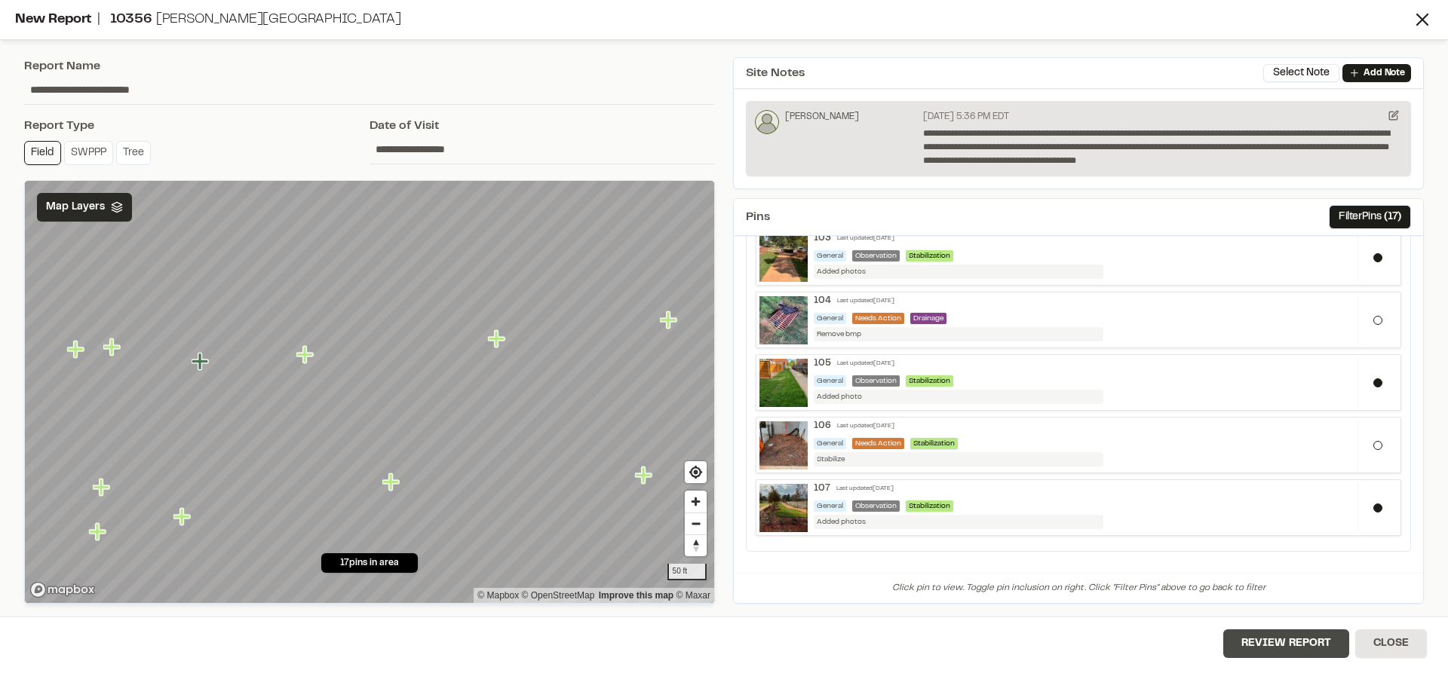
click at [1289, 645] on button "Review Report" at bounding box center [1286, 644] width 126 height 29
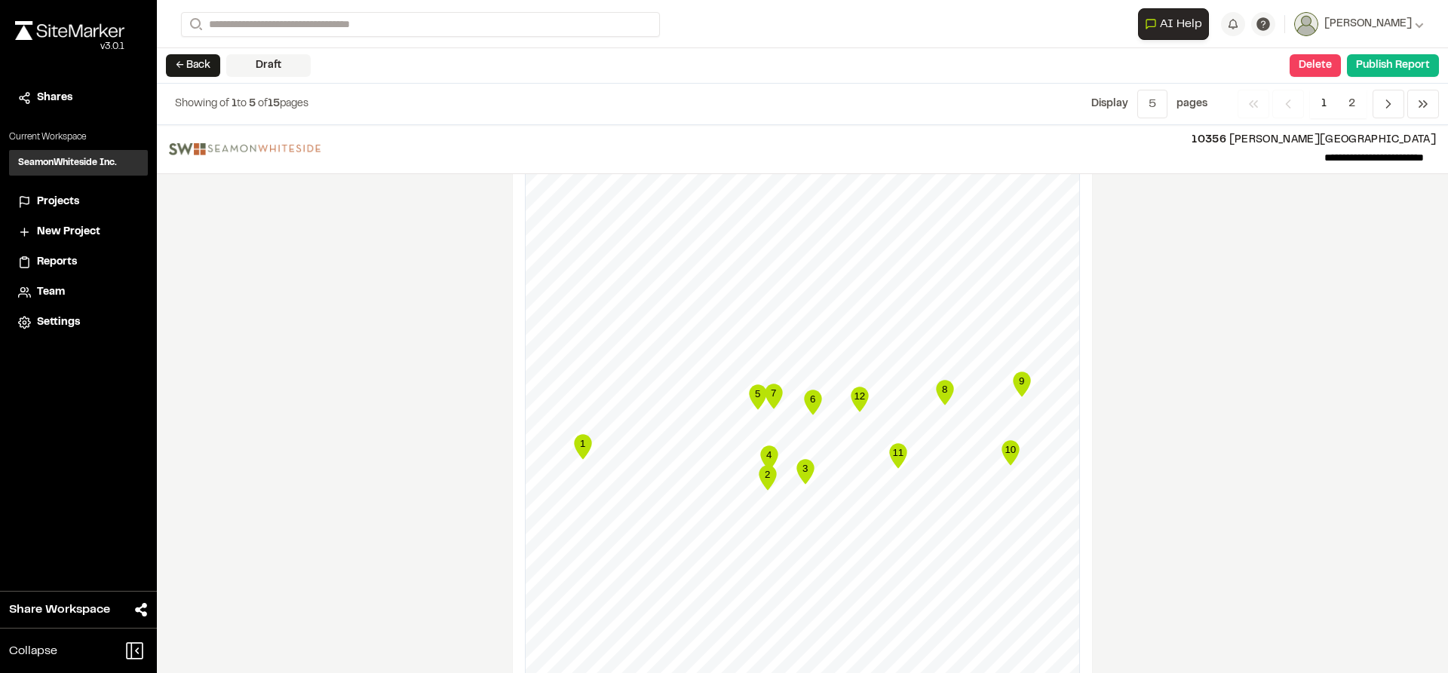
scroll to position [1206, 0]
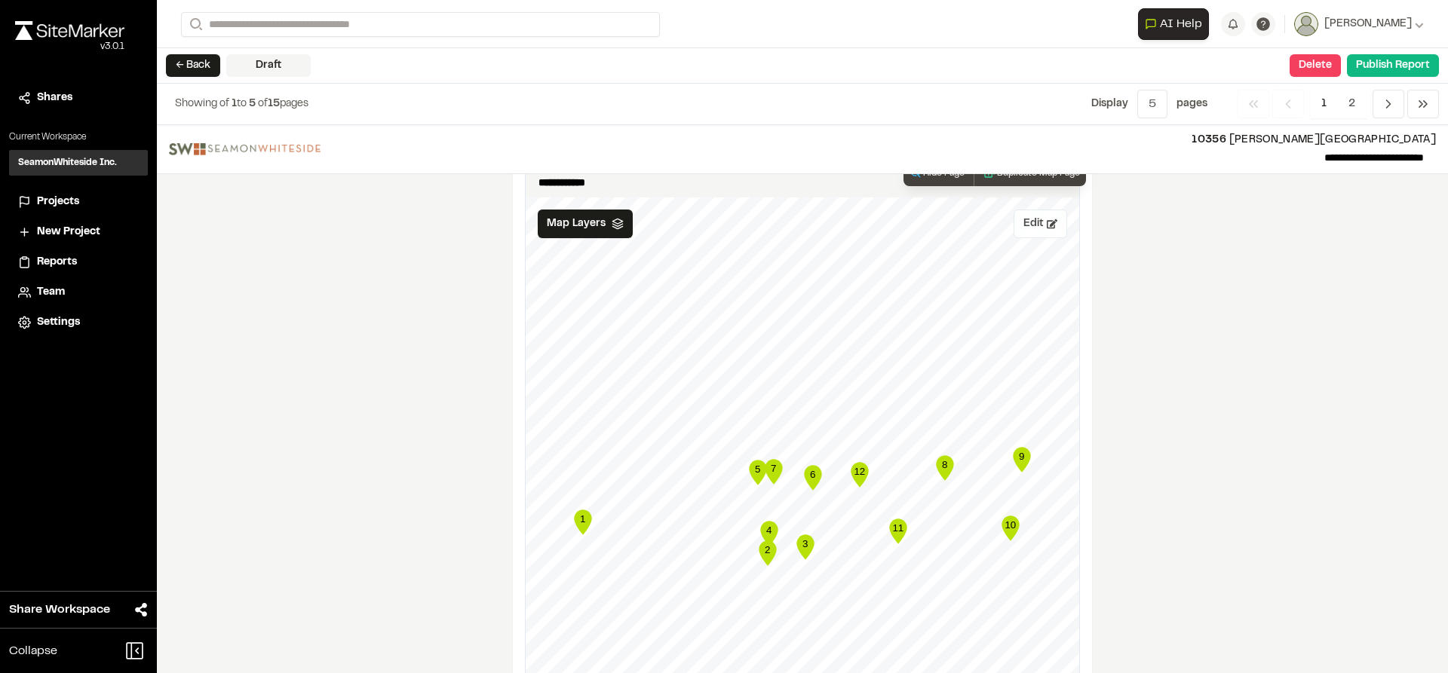
click at [1031, 215] on button "Edit" at bounding box center [1040, 224] width 54 height 29
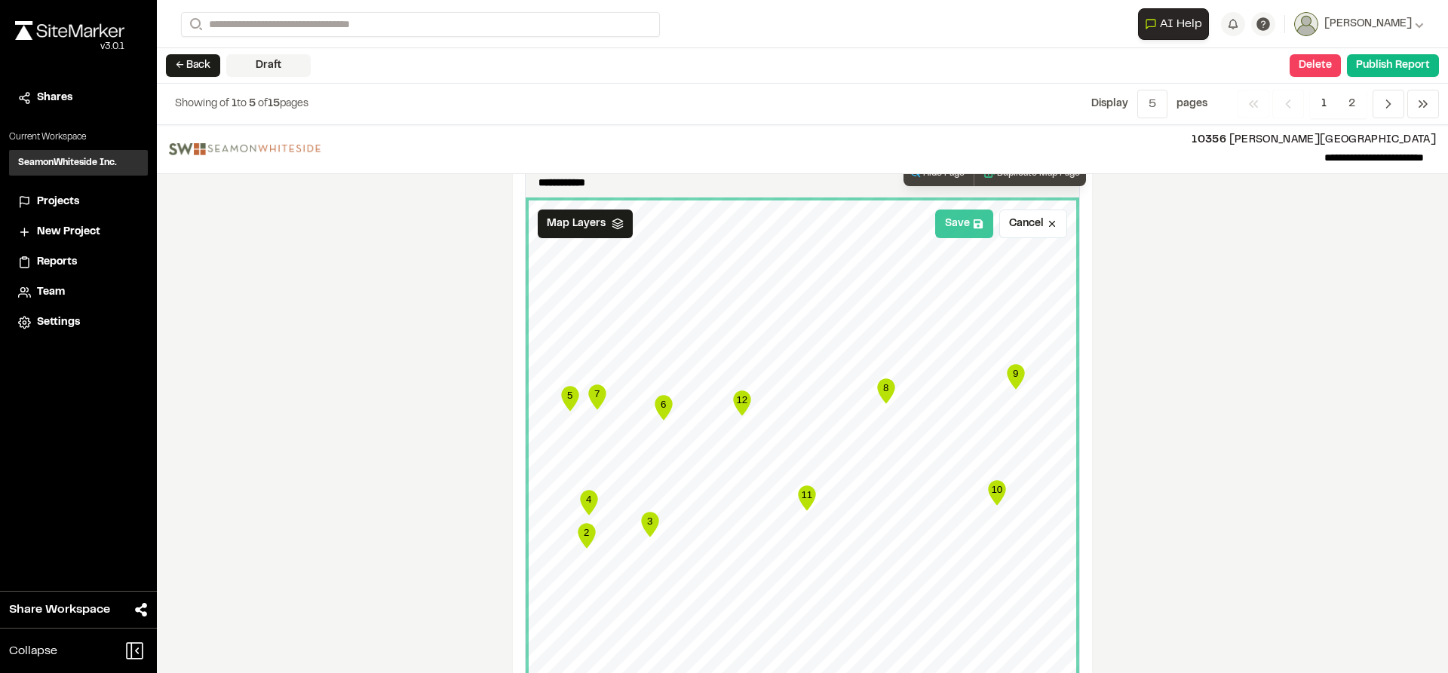
click at [946, 235] on button "Save" at bounding box center [964, 224] width 58 height 29
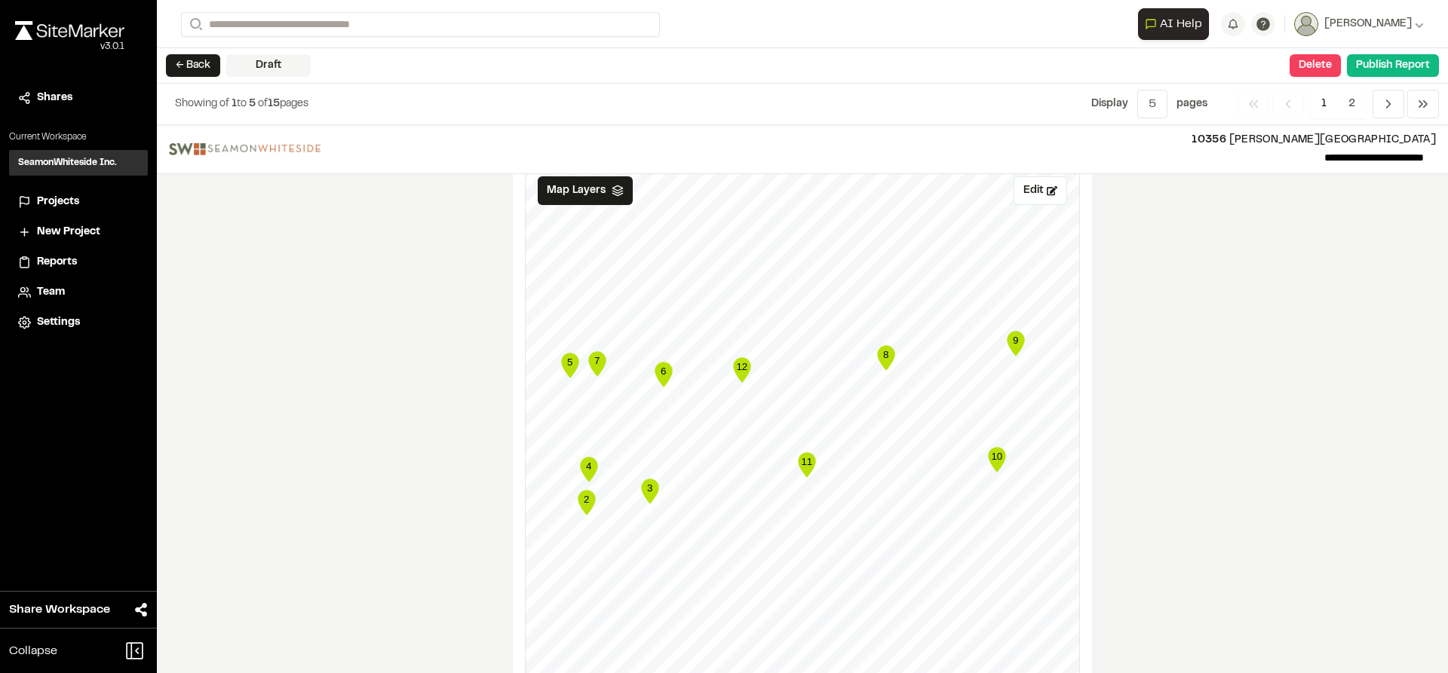
scroll to position [1056, 0]
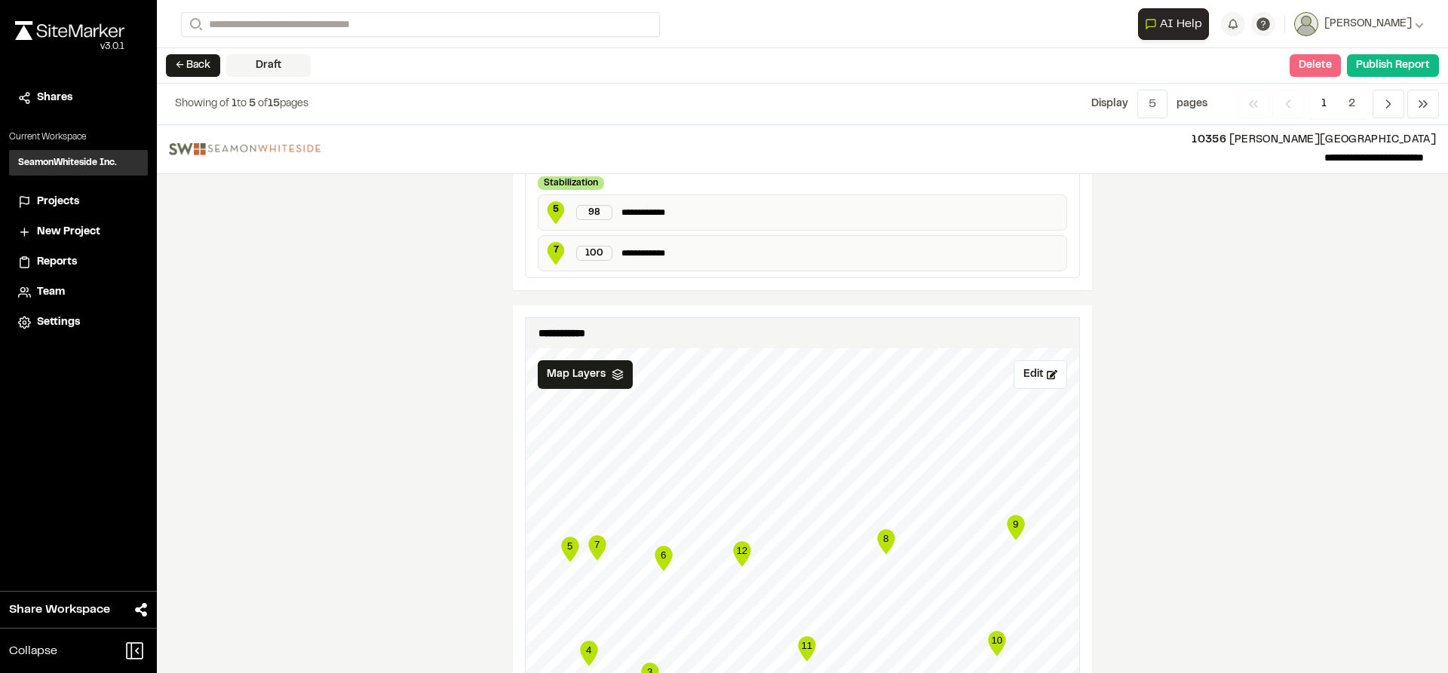
click at [1325, 63] on button "Delete" at bounding box center [1314, 65] width 51 height 23
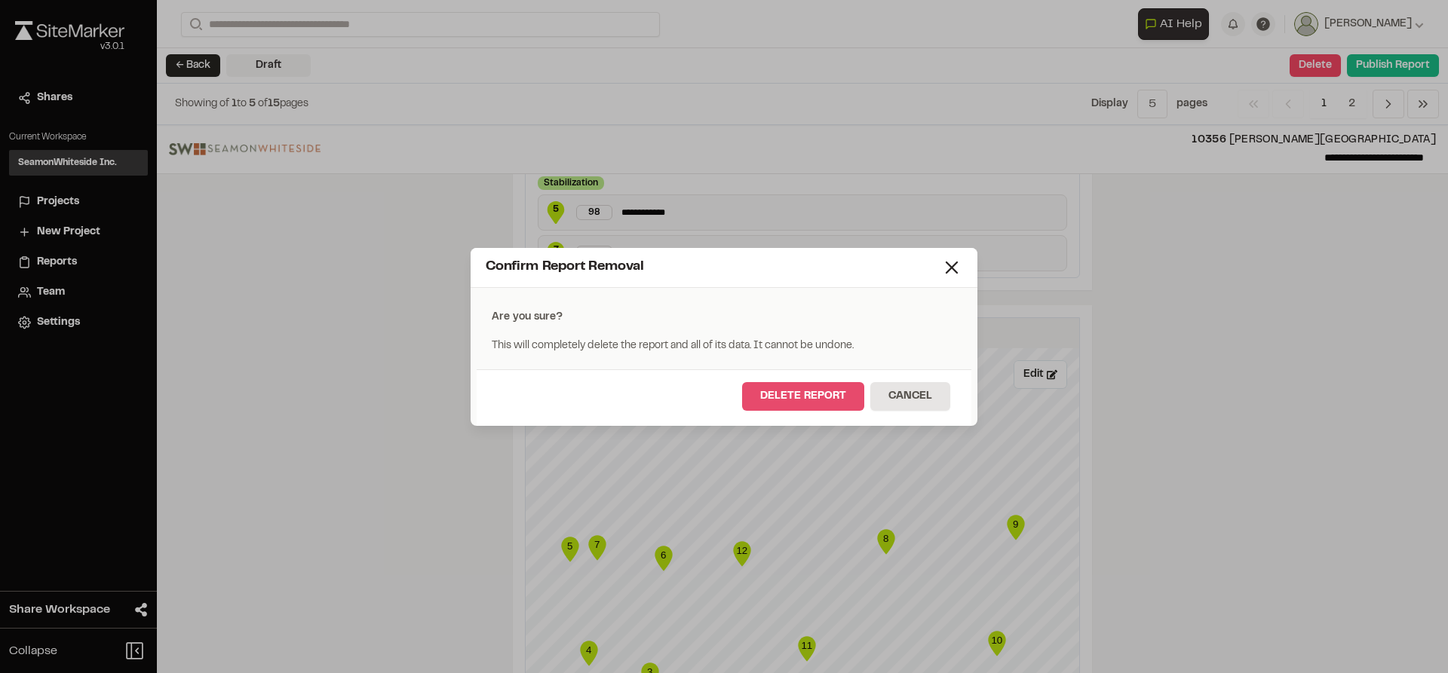
click at [791, 405] on button "Delete Report" at bounding box center [803, 396] width 122 height 29
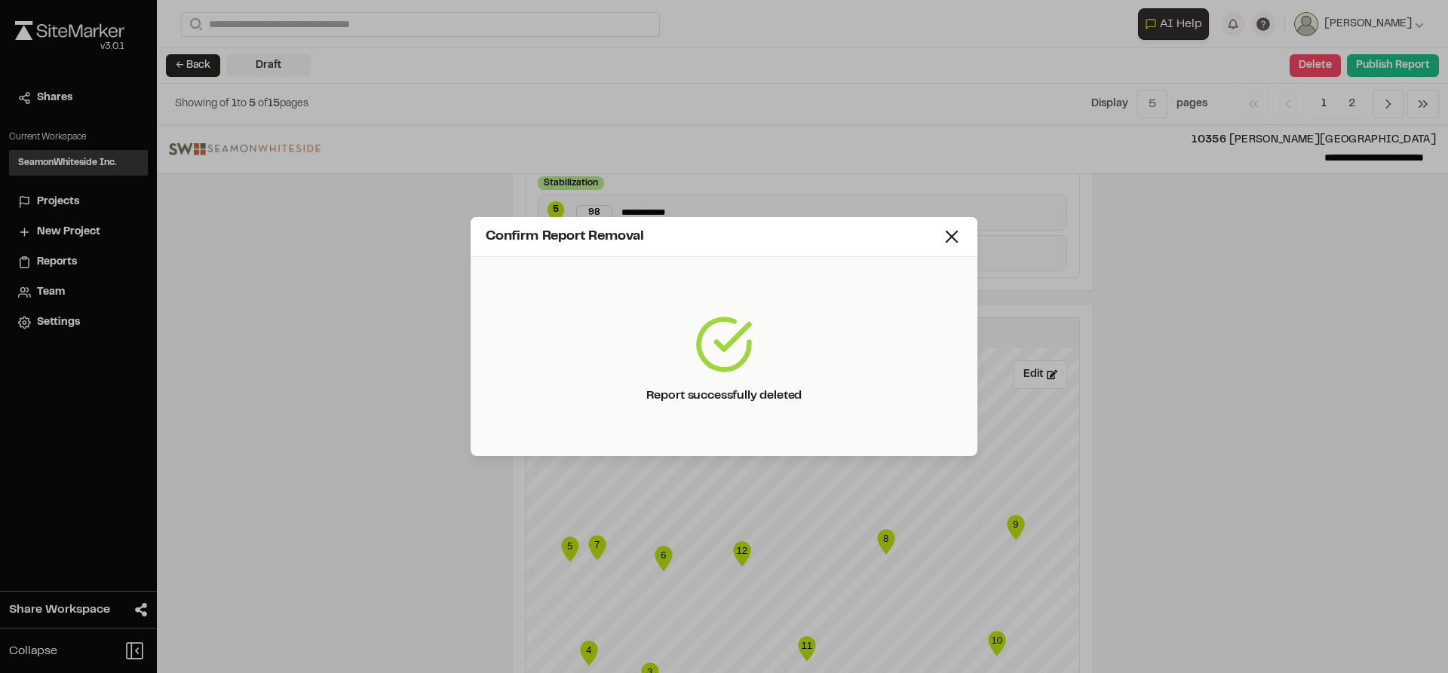
click at [949, 241] on icon at bounding box center [951, 236] width 21 height 21
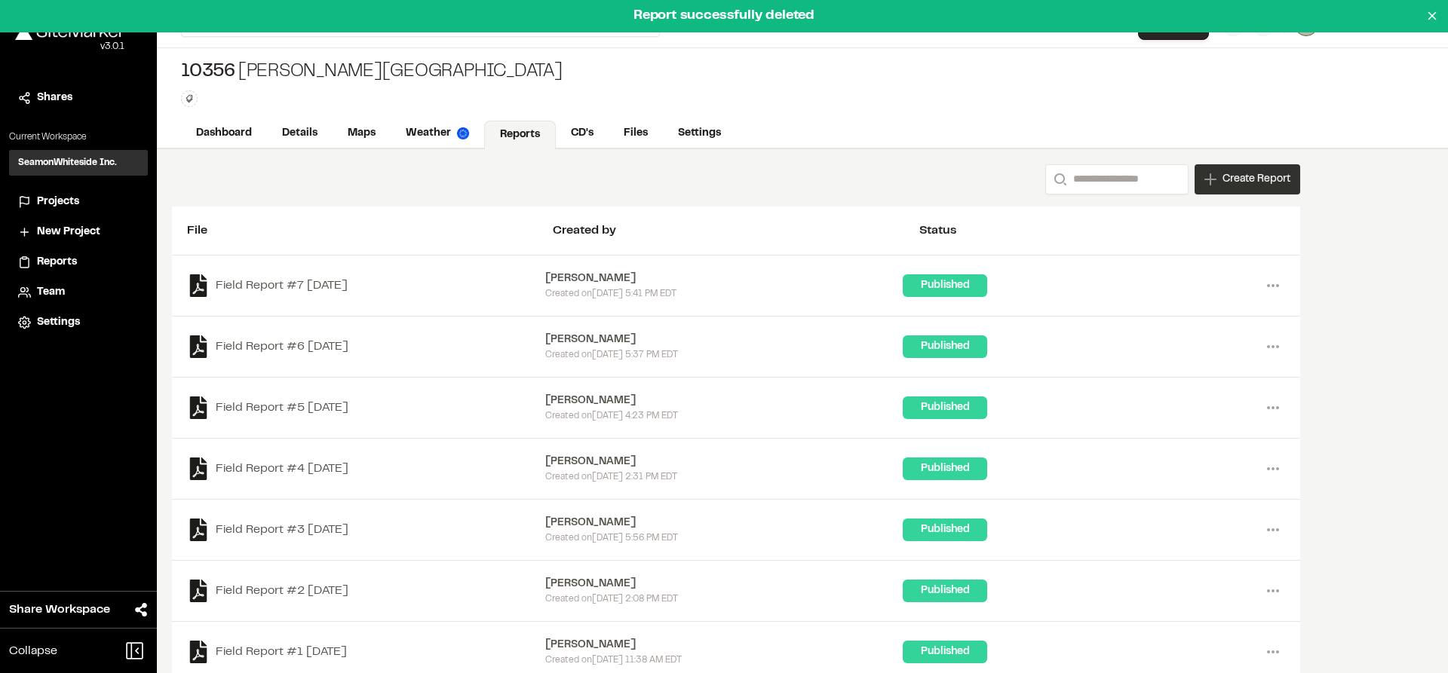
click at [1214, 183] on icon at bounding box center [1210, 179] width 12 height 12
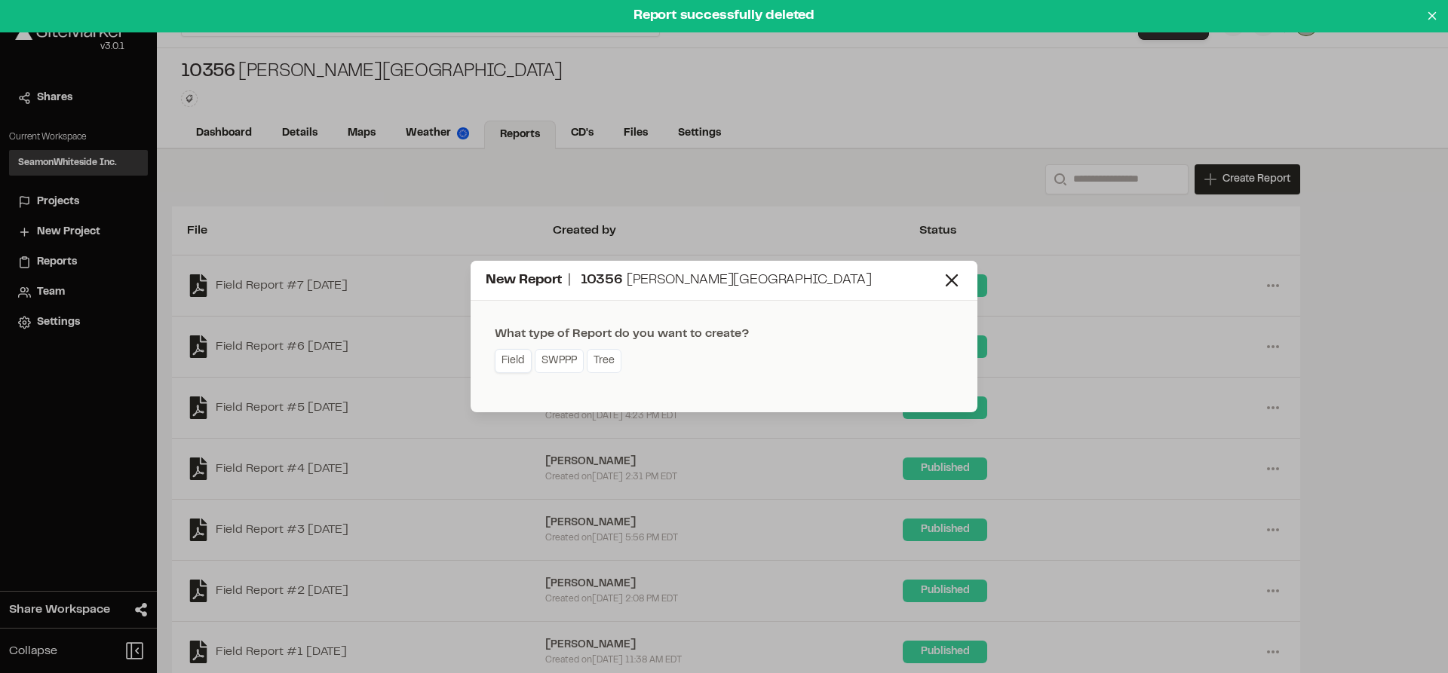
click at [521, 360] on link "Field" at bounding box center [513, 361] width 37 height 24
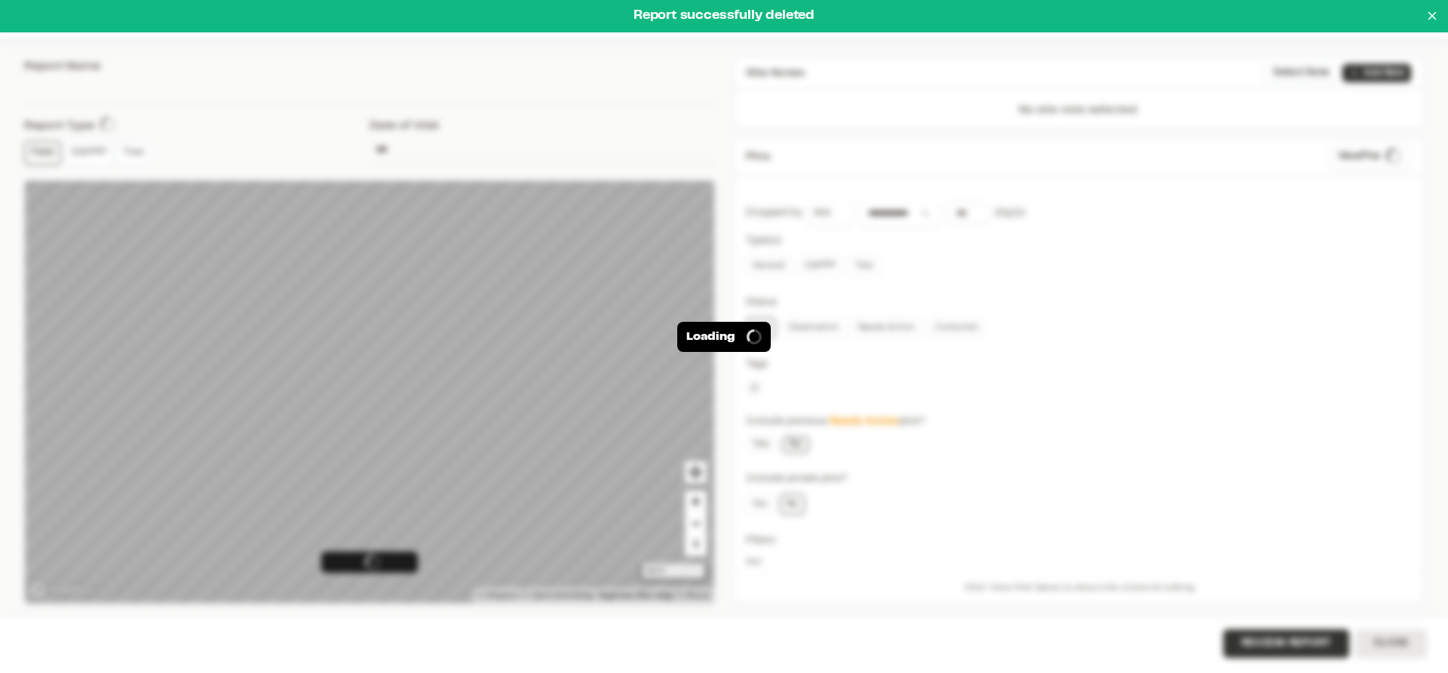
type input "**********"
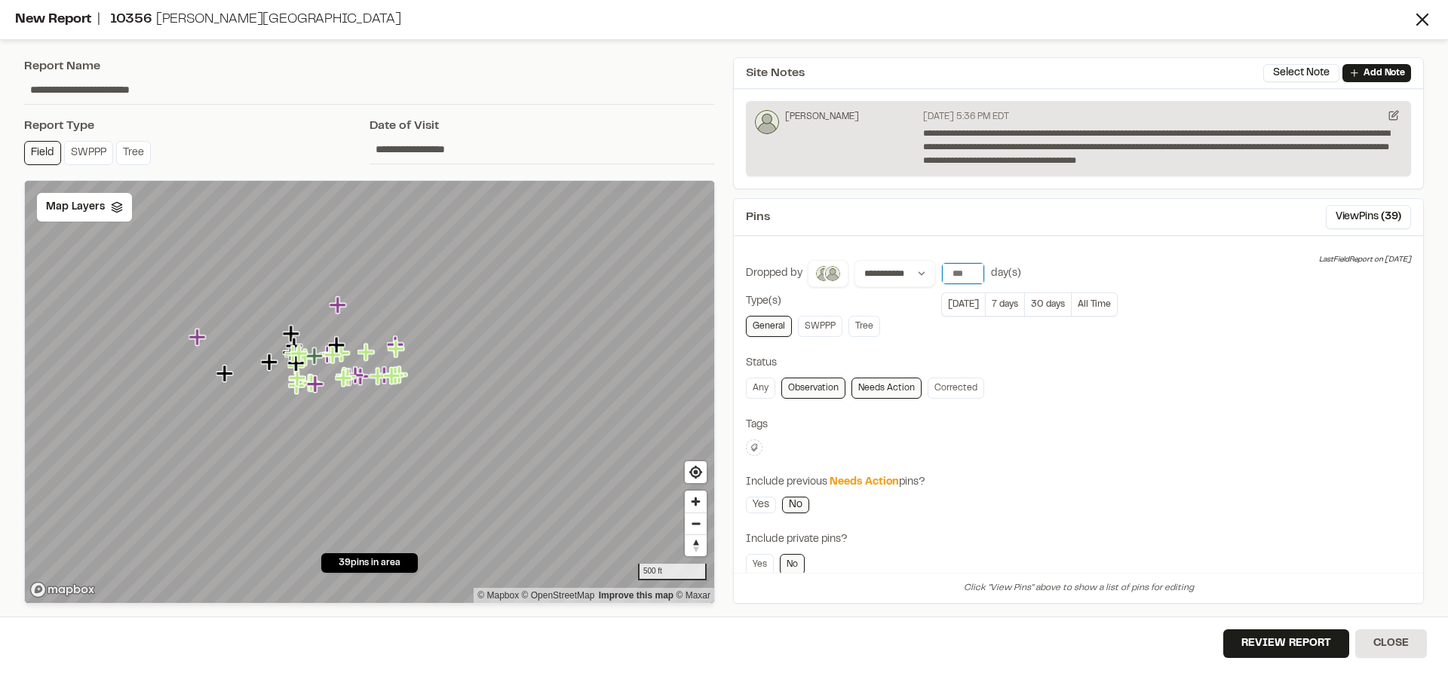
click at [954, 272] on input "number" at bounding box center [963, 273] width 42 height 21
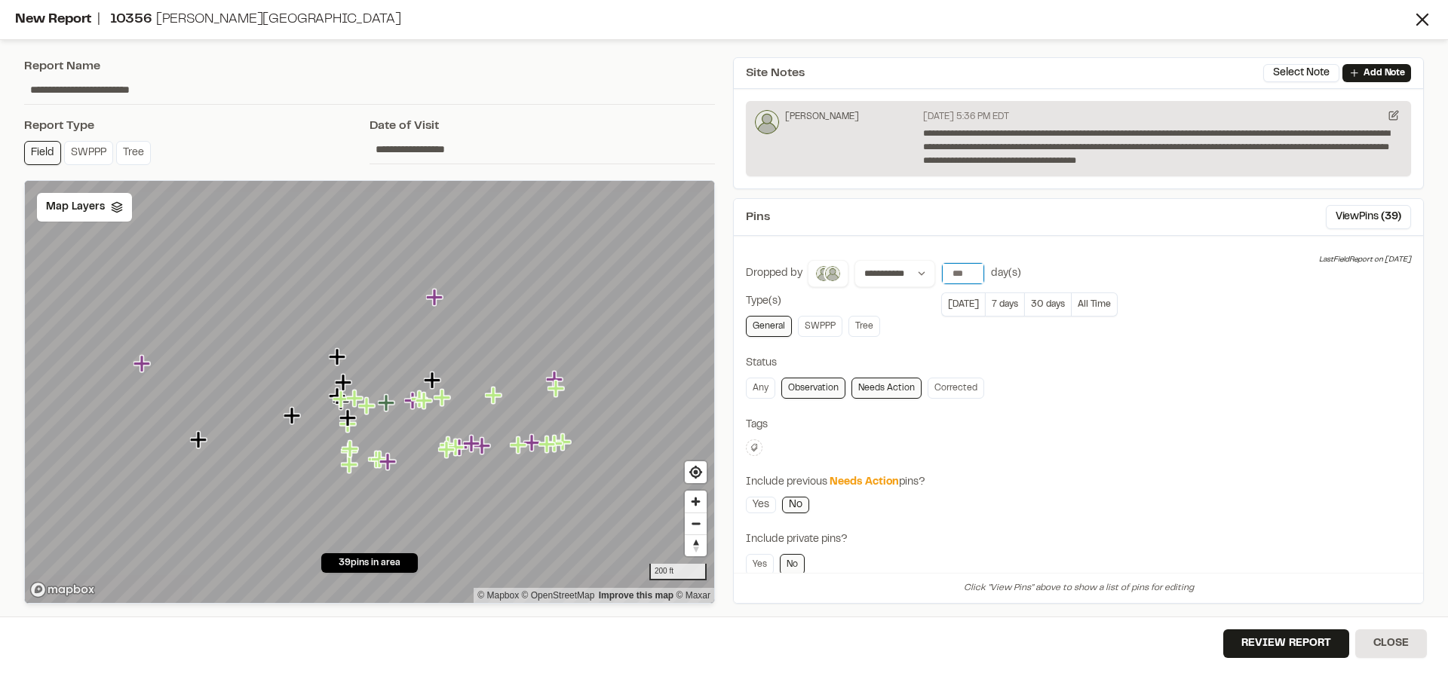
click at [954, 272] on input "number" at bounding box center [963, 273] width 42 height 21
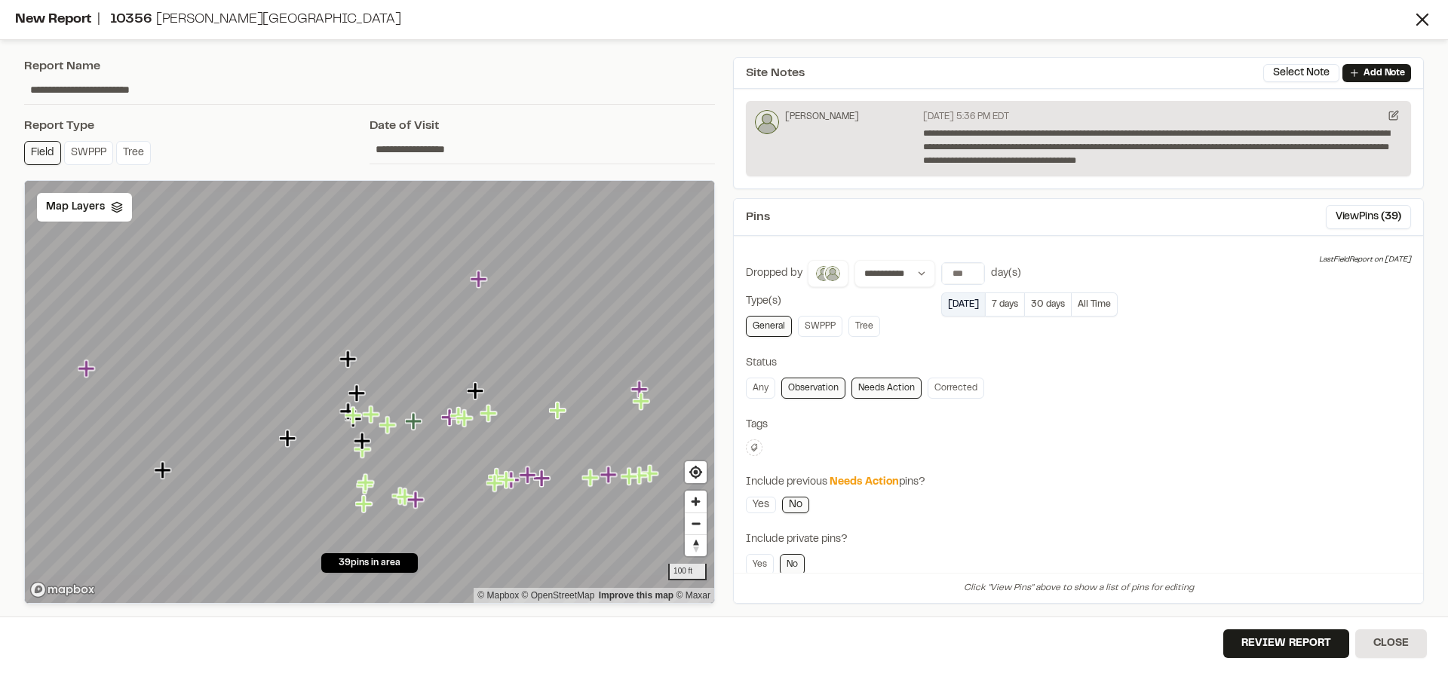
click at [958, 300] on button "[DATE]" at bounding box center [963, 305] width 44 height 24
click at [112, 215] on div "Map Layers" at bounding box center [84, 207] width 95 height 29
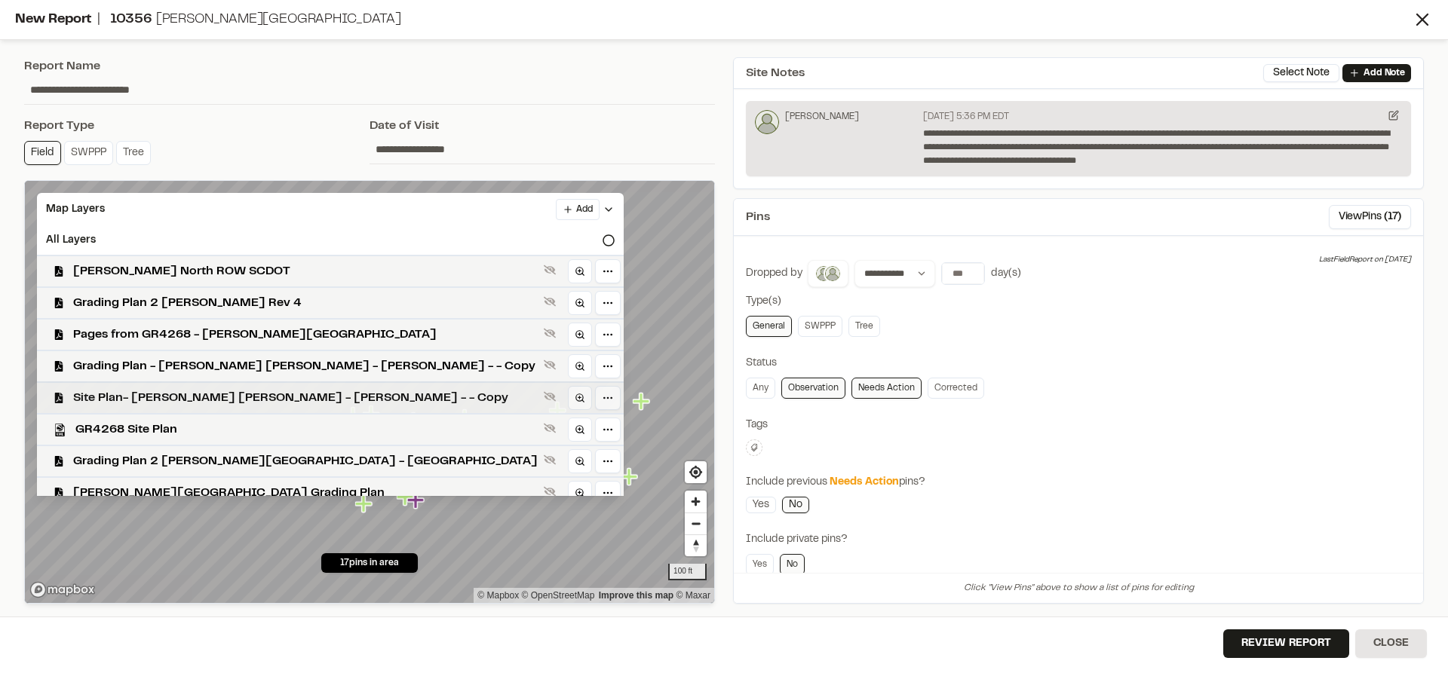
click at [146, 395] on span "Site Plan- [PERSON_NAME] [PERSON_NAME] - [PERSON_NAME] - - Copy" at bounding box center [305, 398] width 464 height 18
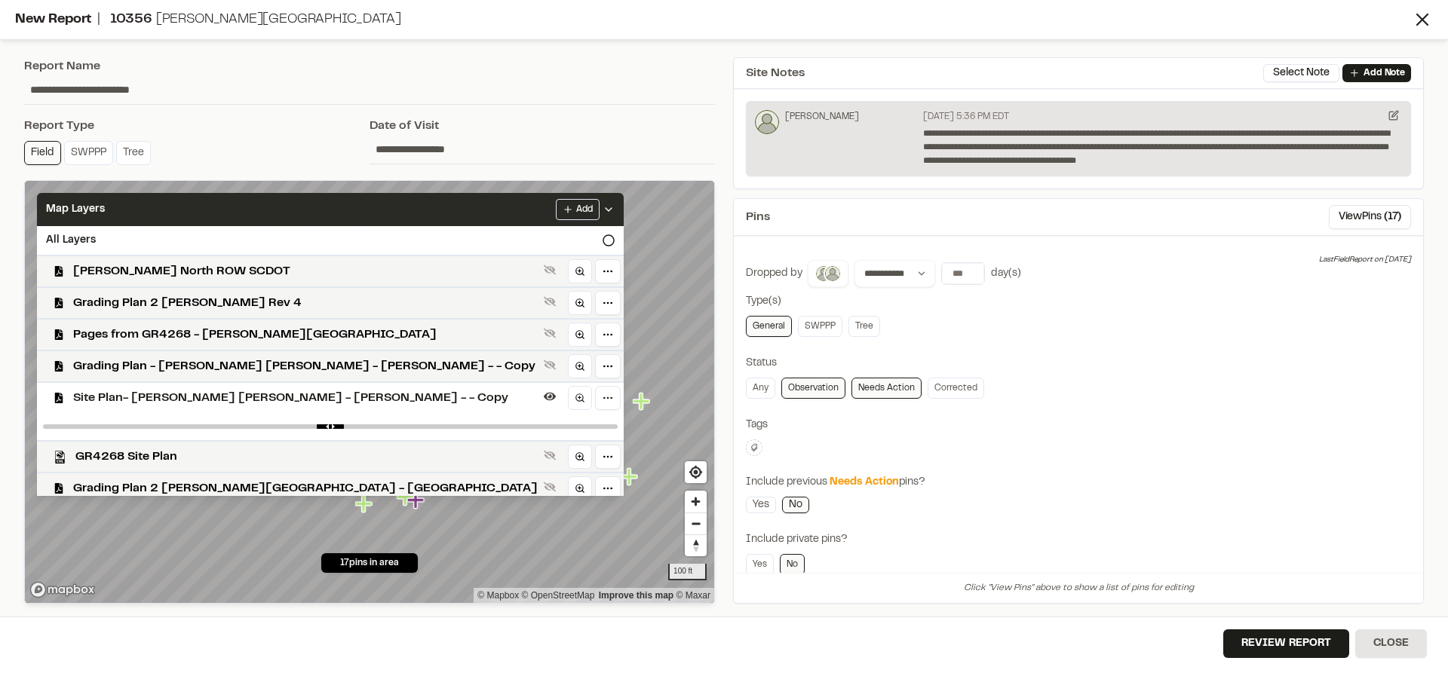
click at [605, 210] on polyline at bounding box center [608, 209] width 6 height 3
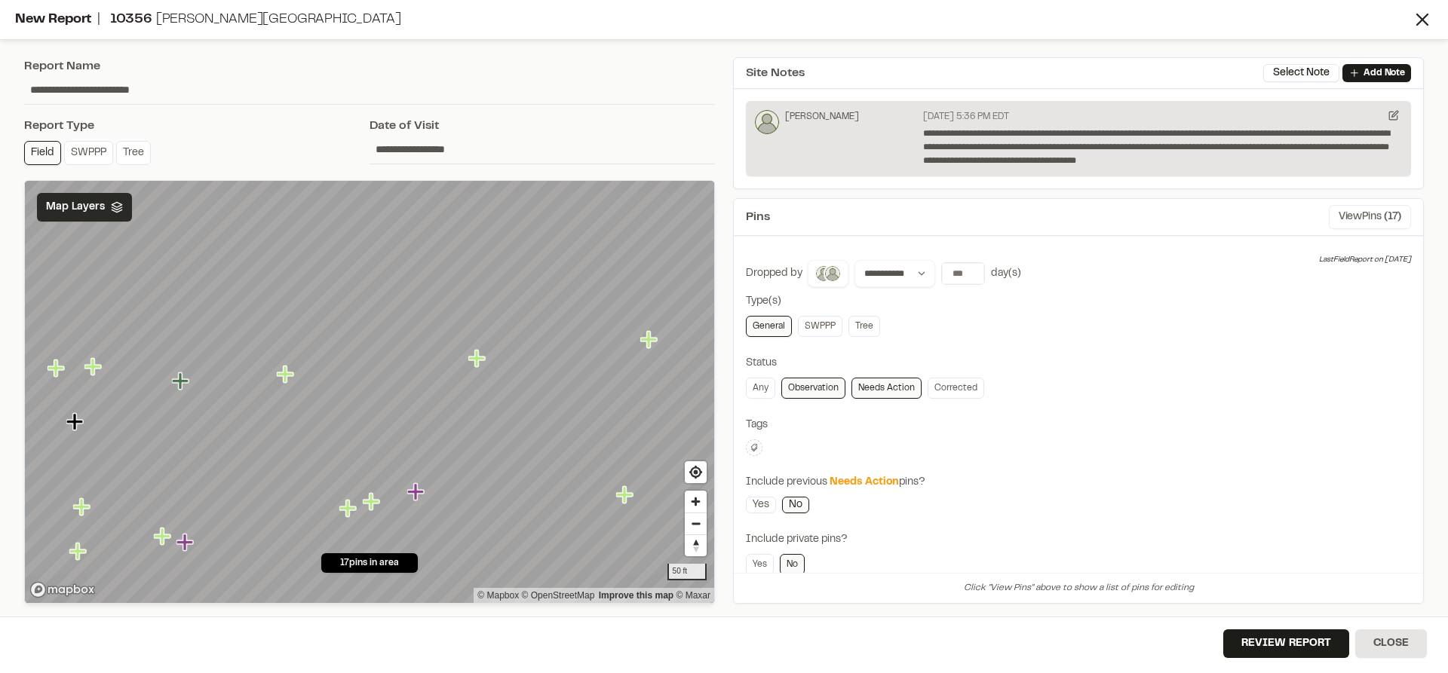
click at [1383, 210] on span "( 17 )" at bounding box center [1391, 217] width 17 height 17
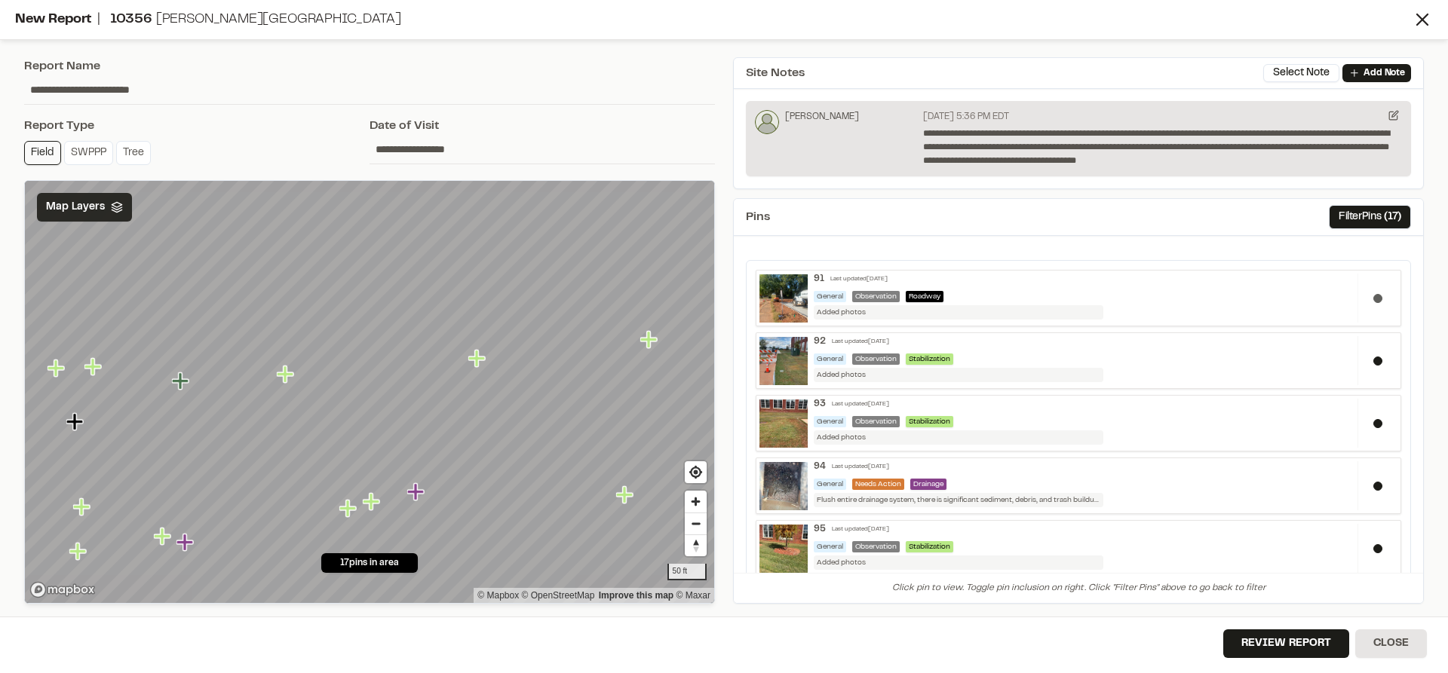
click at [1373, 297] on button at bounding box center [1377, 298] width 9 height 9
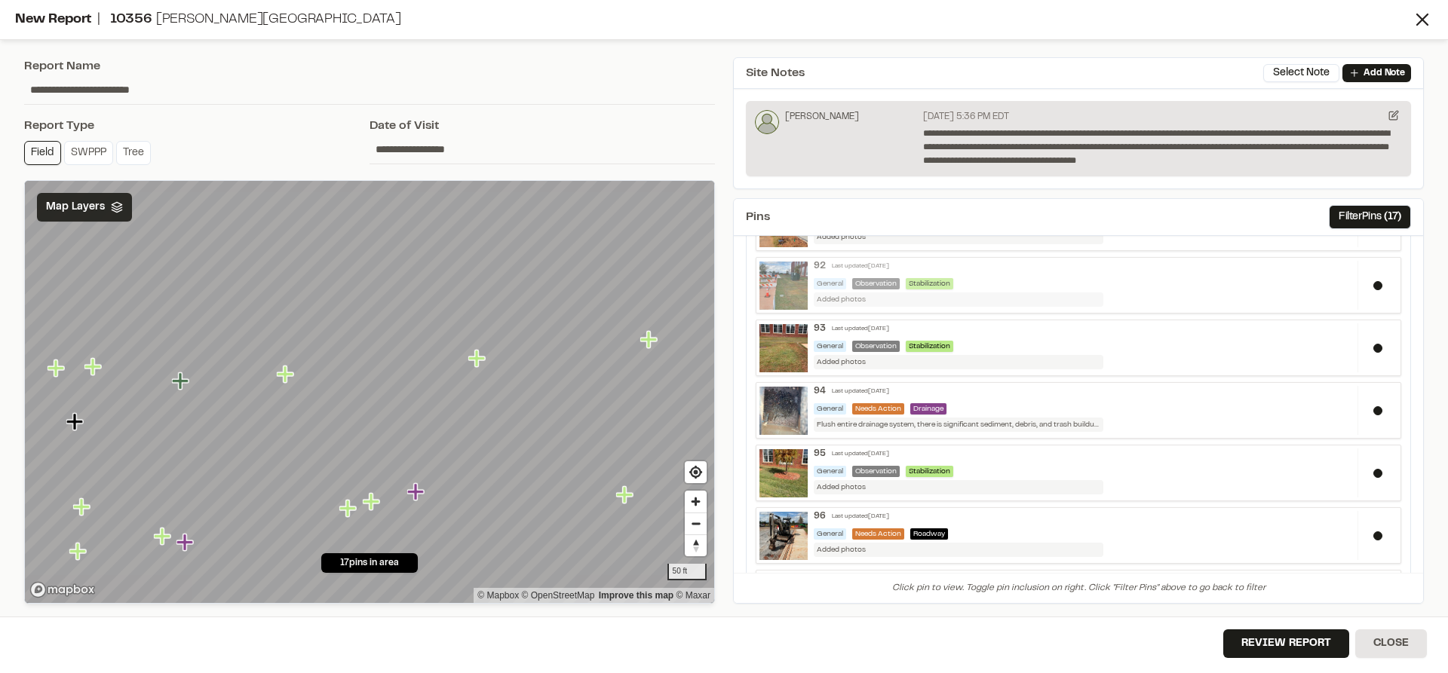
scroll to position [151, 0]
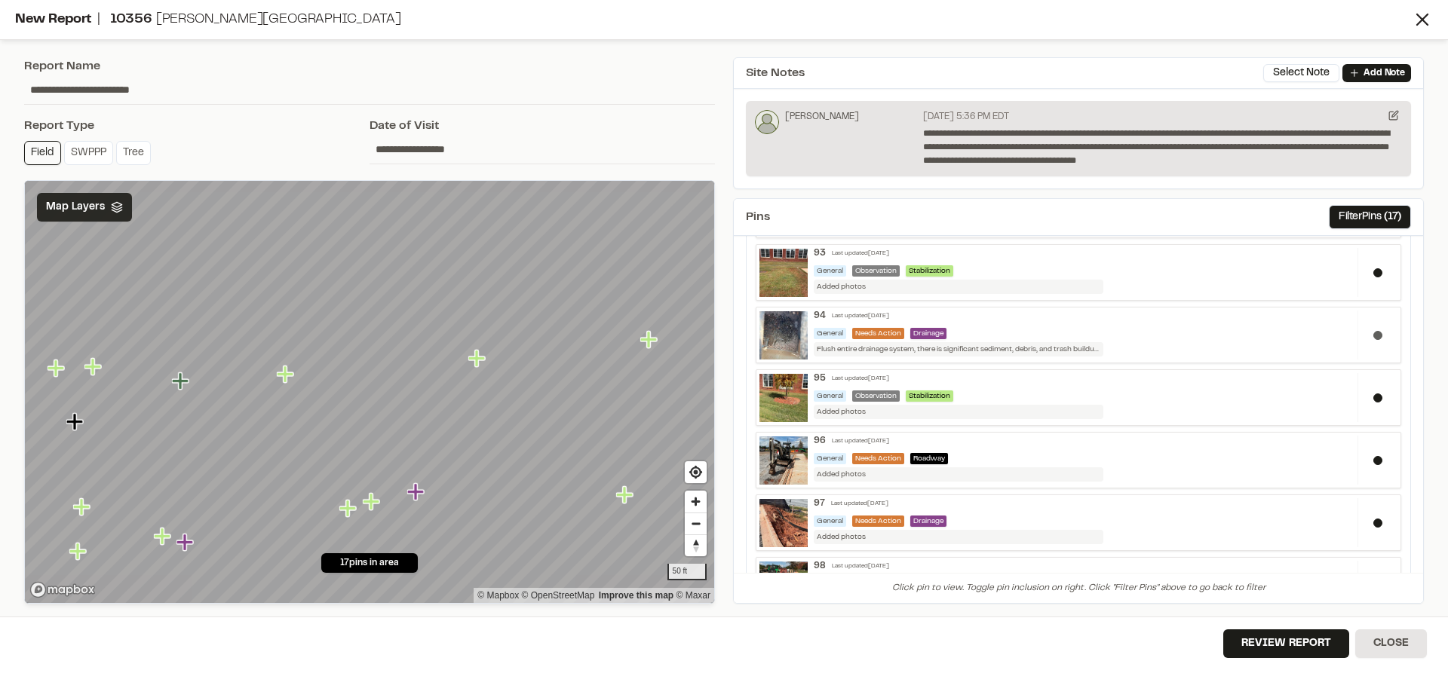
click at [1373, 337] on button at bounding box center [1377, 335] width 9 height 9
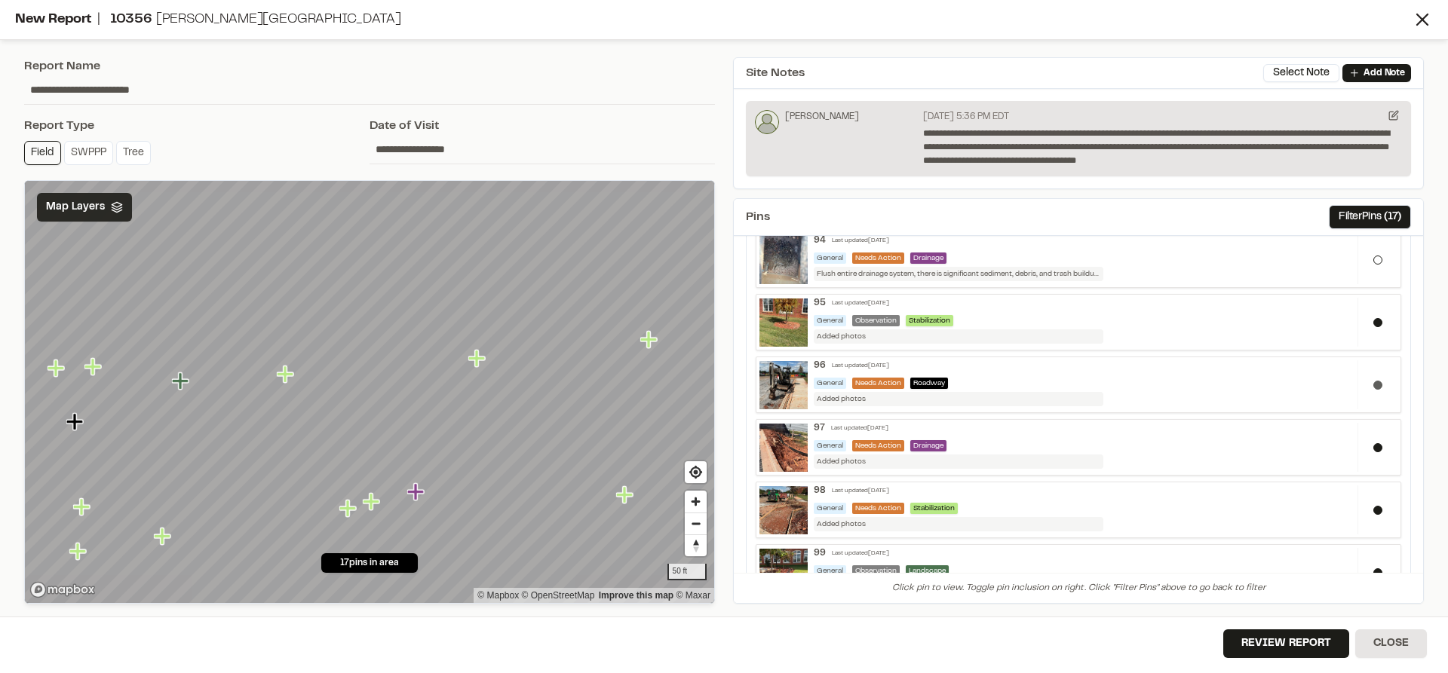
click at [1373, 384] on button at bounding box center [1377, 385] width 9 height 9
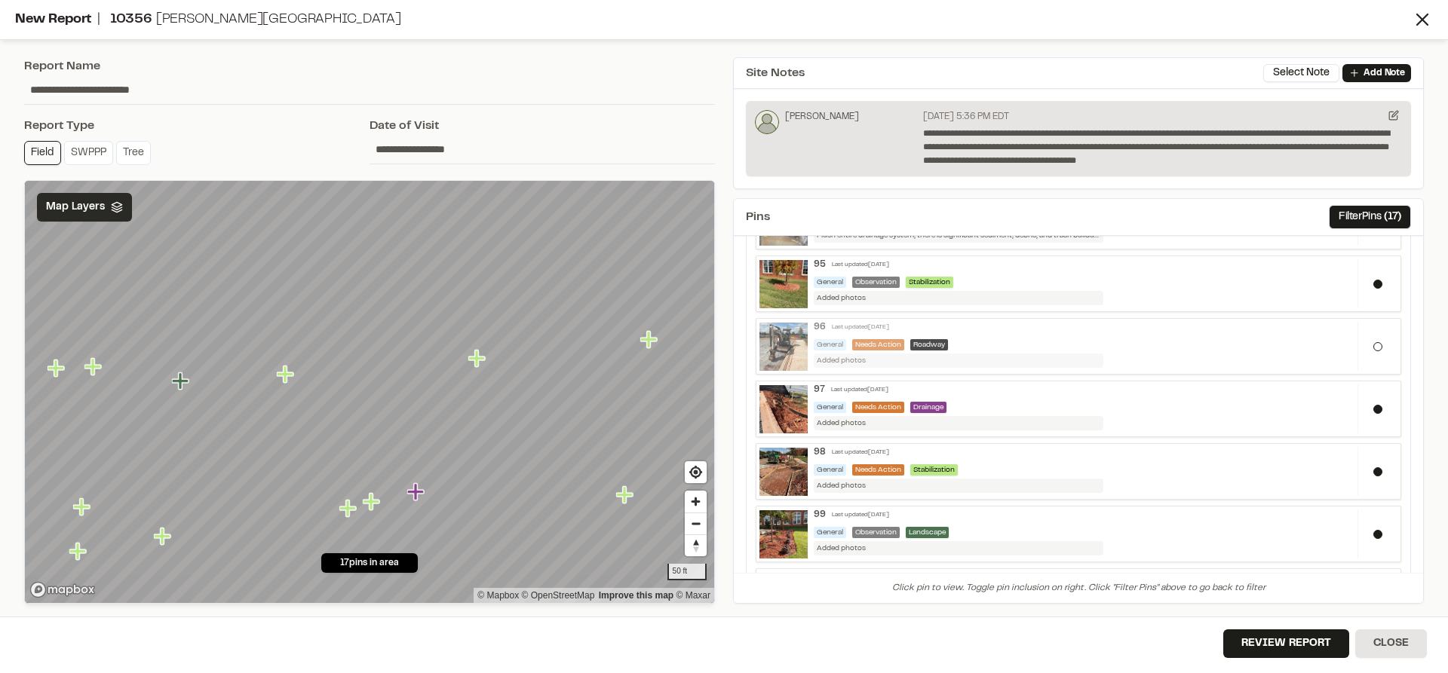
scroll to position [302, 0]
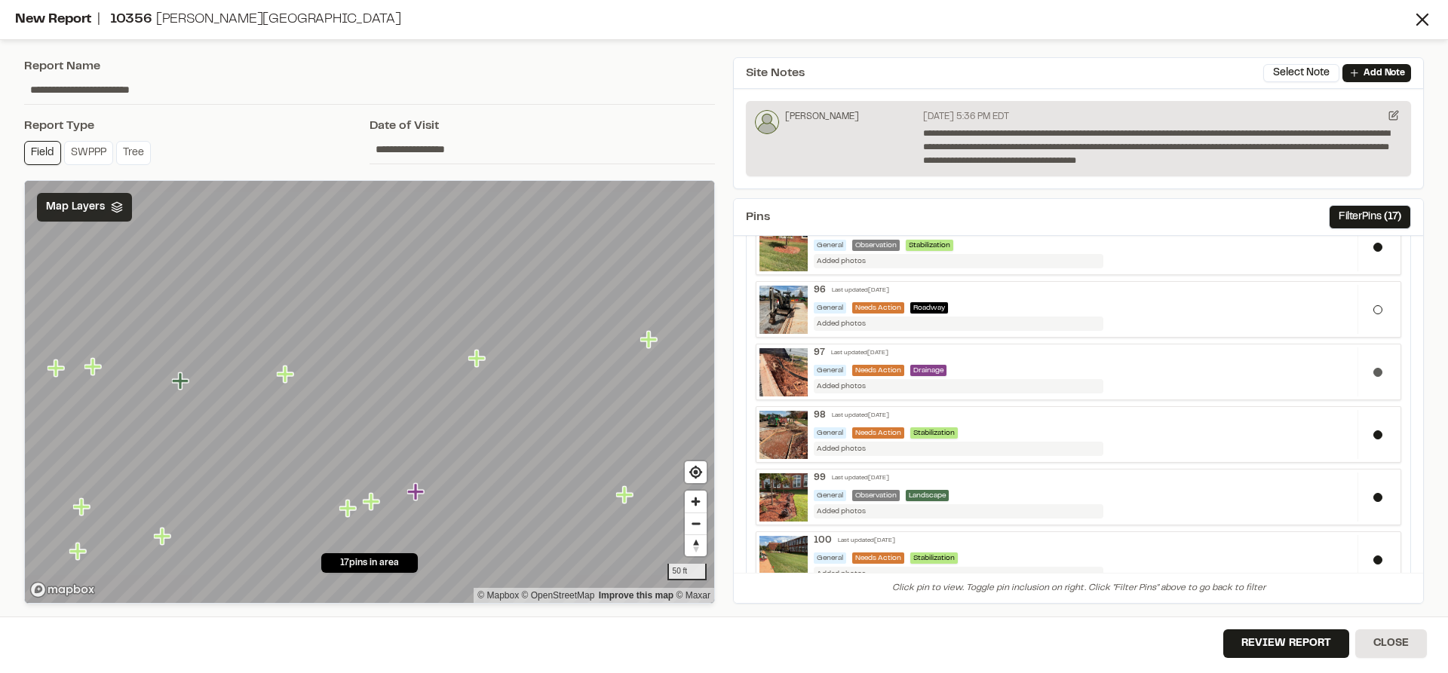
click at [1373, 370] on button at bounding box center [1377, 372] width 9 height 9
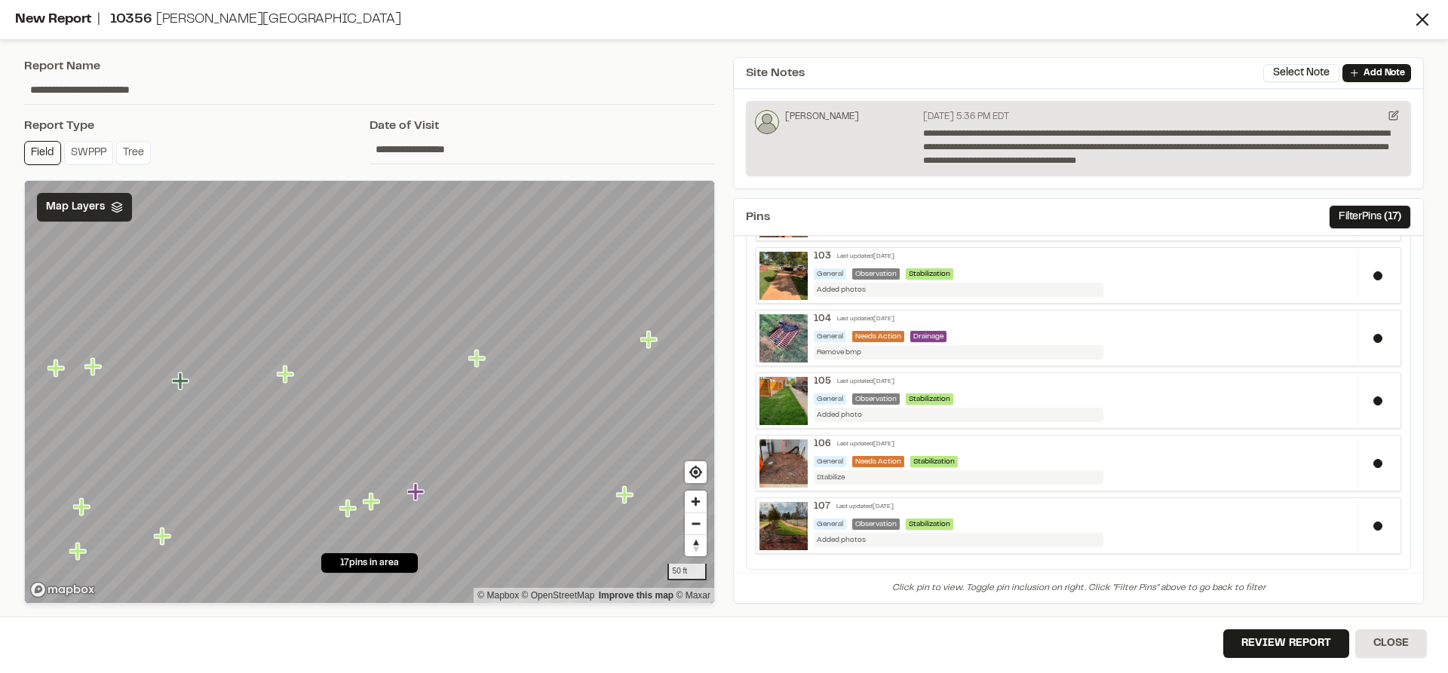
scroll to position [792, 0]
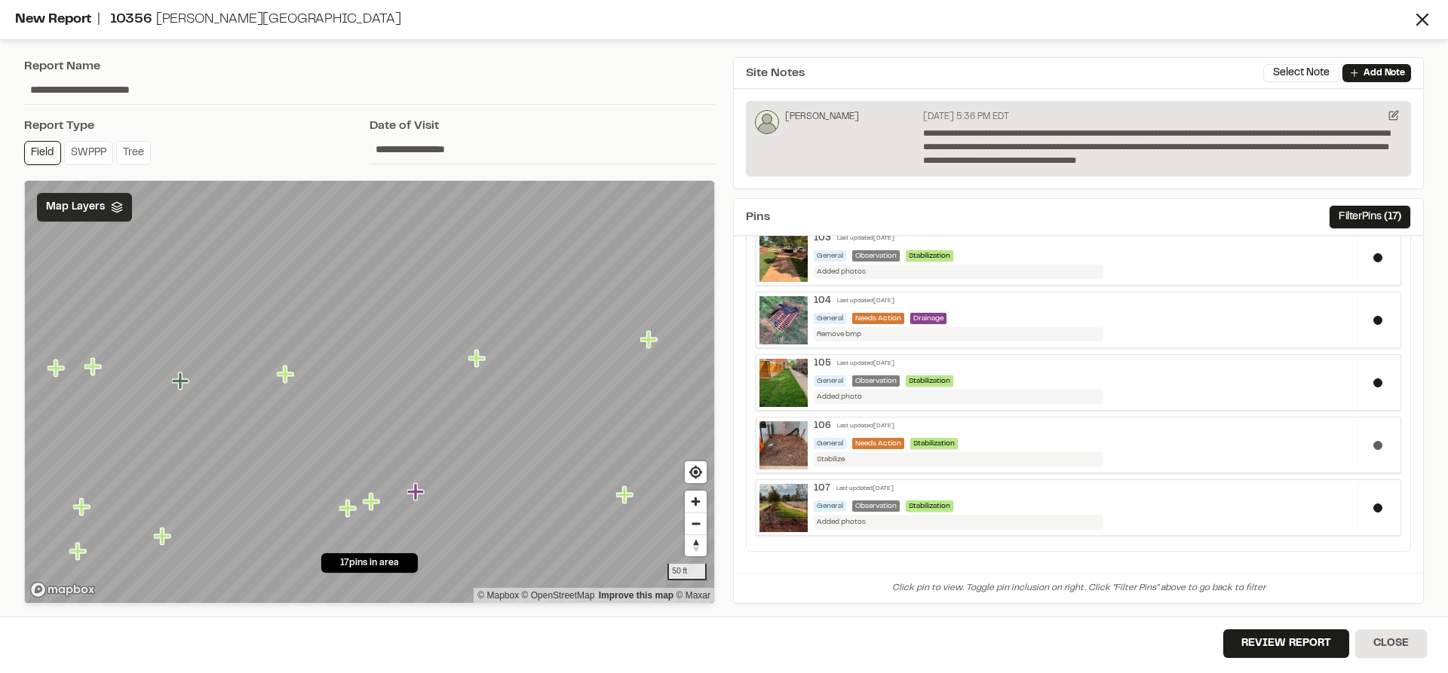
click at [1373, 449] on button at bounding box center [1377, 445] width 9 height 9
click at [1322, 643] on button "Review Report" at bounding box center [1286, 644] width 126 height 29
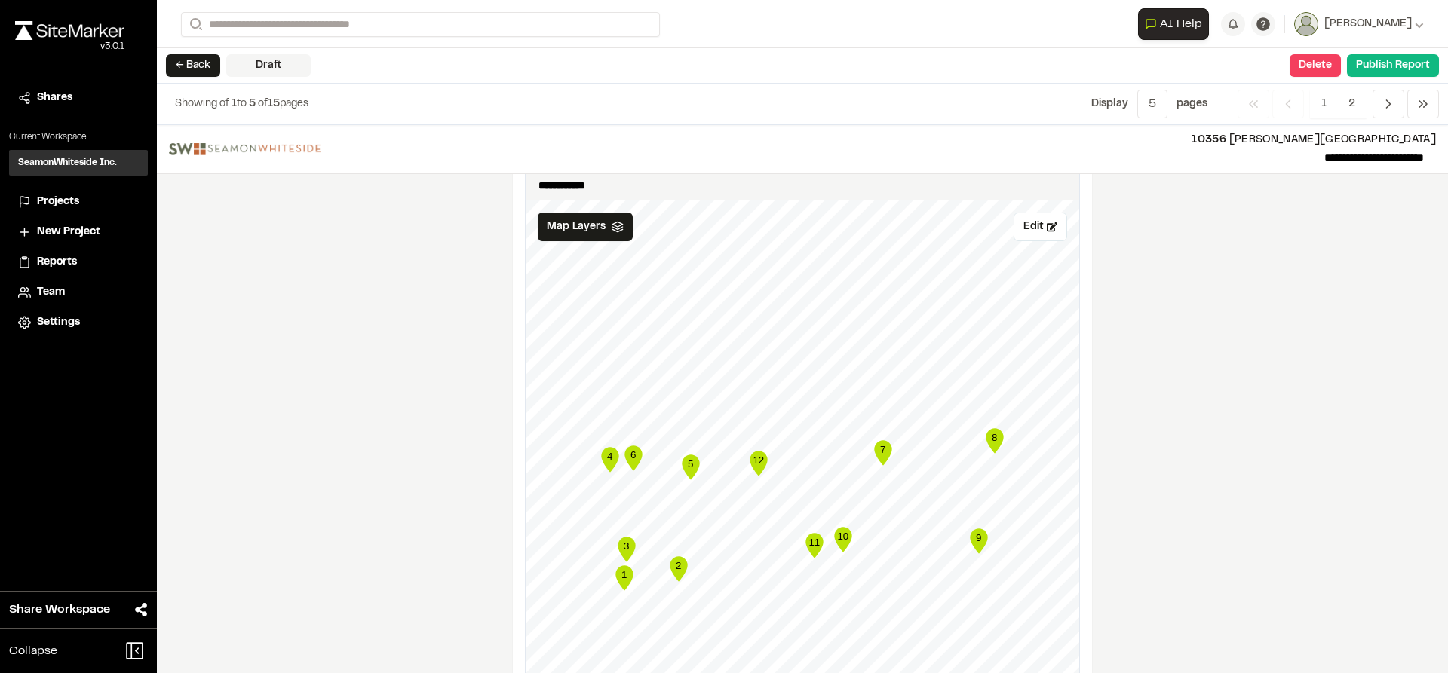
scroll to position [1206, 0]
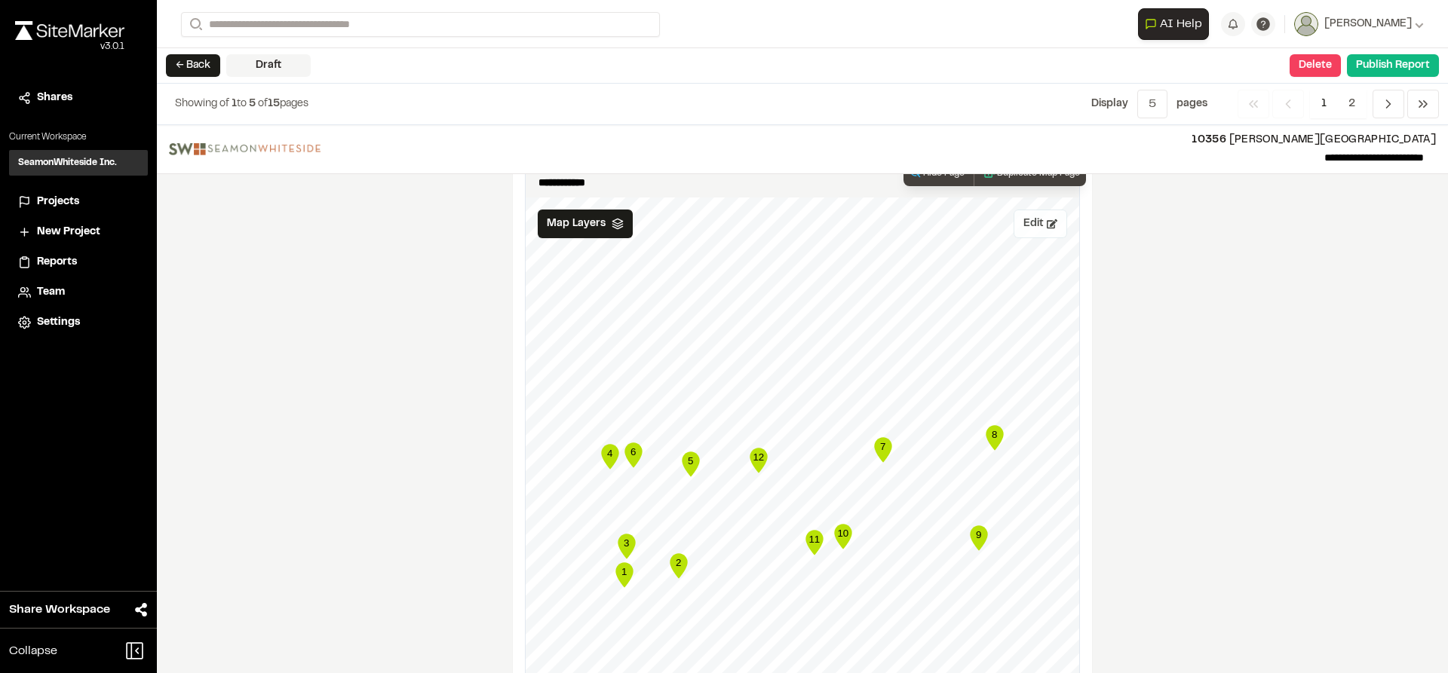
click at [1028, 227] on button "Edit" at bounding box center [1040, 224] width 54 height 29
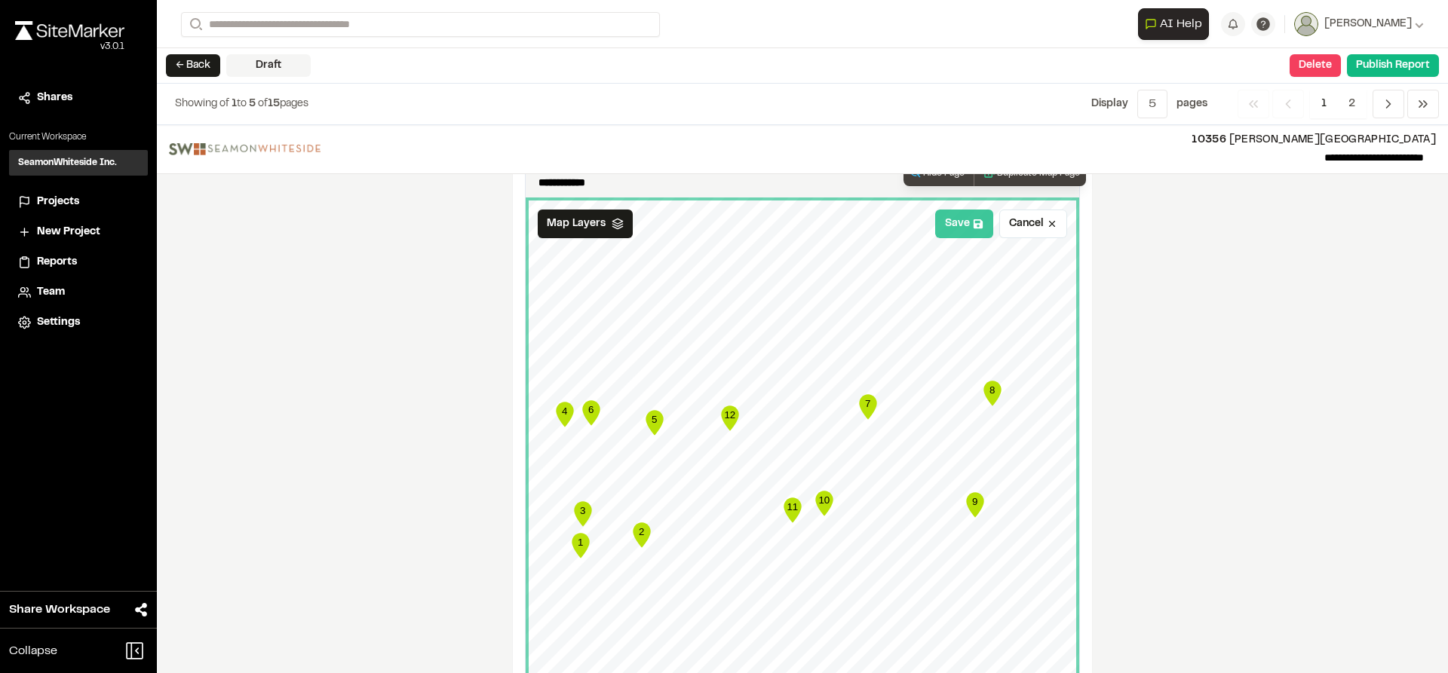
click at [973, 225] on icon at bounding box center [977, 223] width 9 height 9
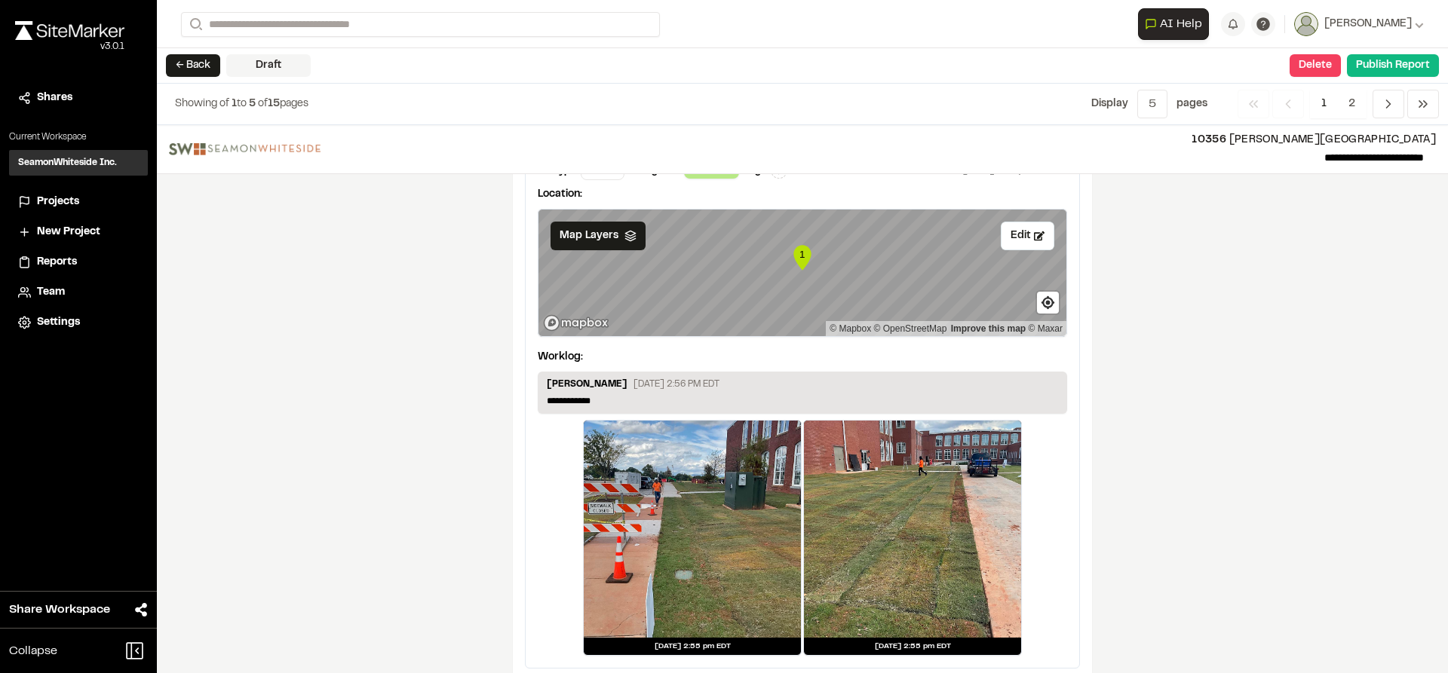
scroll to position [2036, 0]
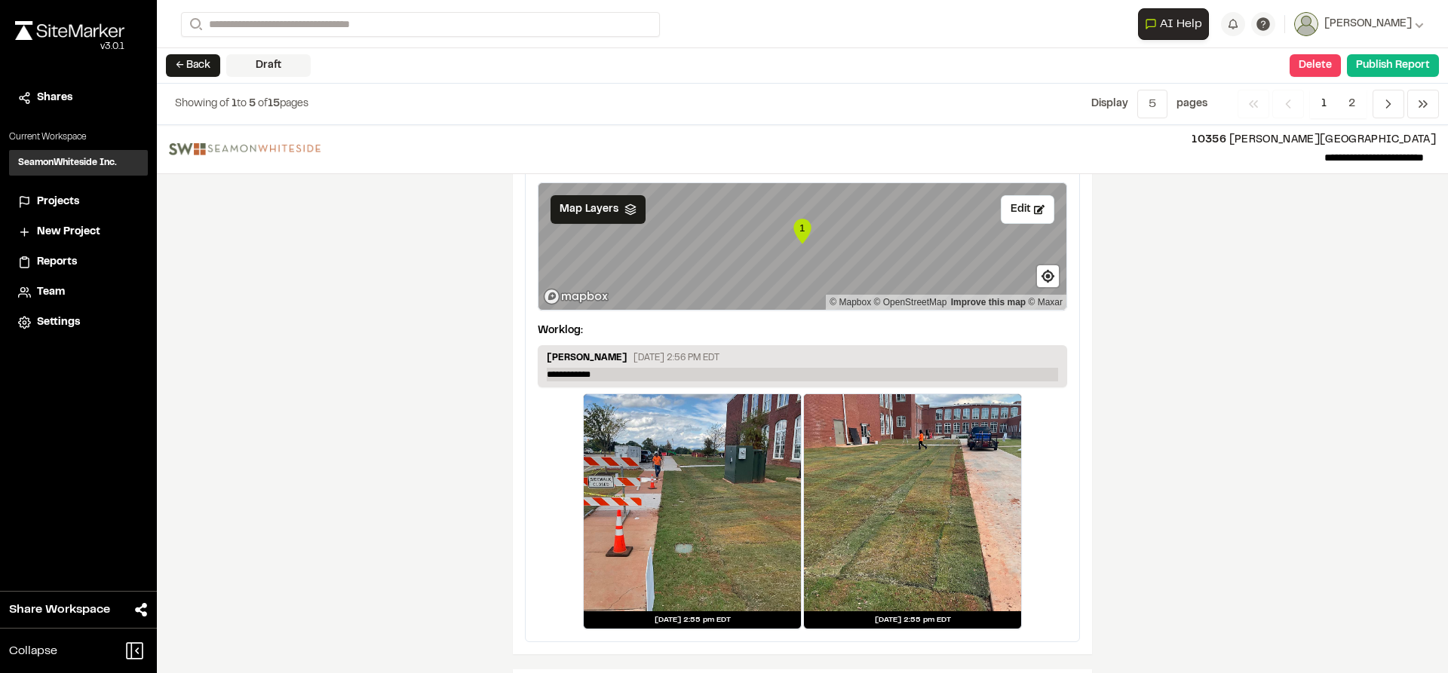
click at [631, 378] on p "**********" at bounding box center [802, 375] width 511 height 14
click at [654, 372] on p "**********" at bounding box center [802, 375] width 511 height 14
click at [654, 371] on p "**********" at bounding box center [802, 375] width 511 height 14
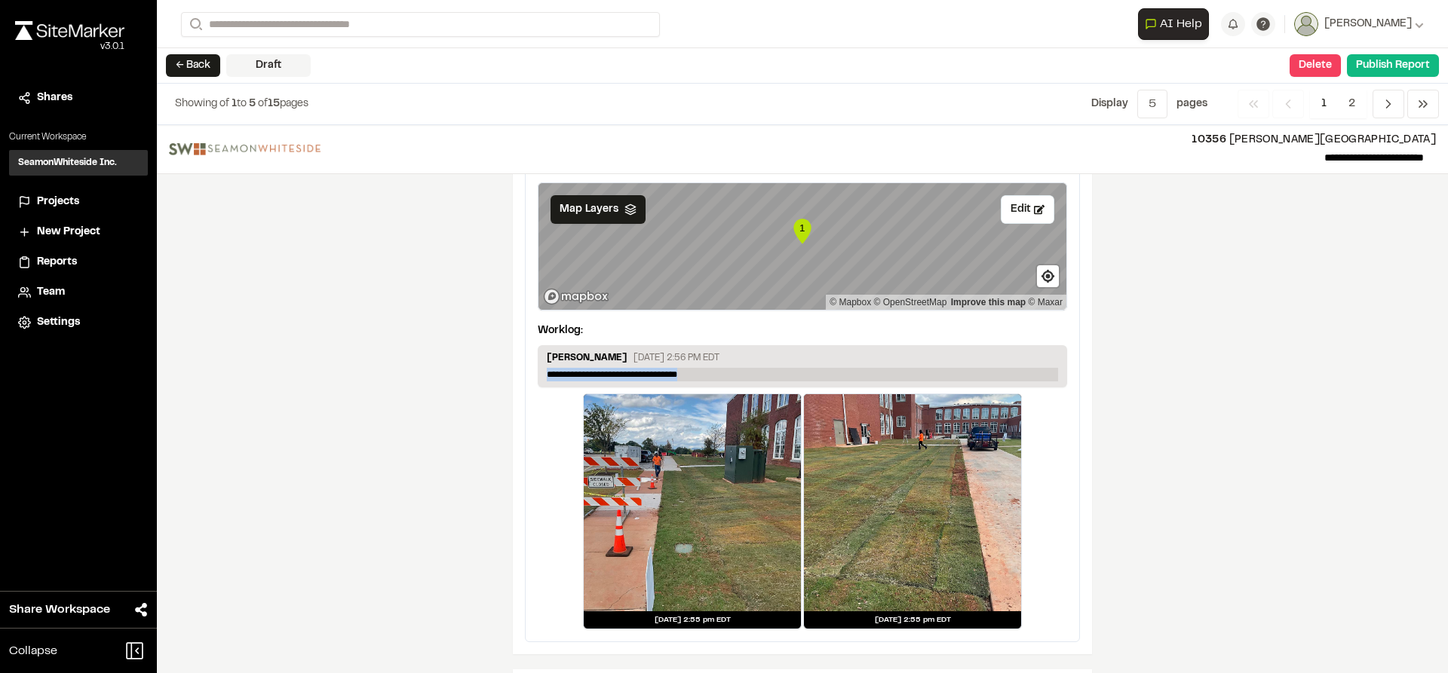
click at [654, 371] on p "**********" at bounding box center [802, 375] width 511 height 14
copy p "**********"
drag, startPoint x: 1209, startPoint y: 472, endPoint x: 1201, endPoint y: 477, distance: 9.2
click at [1209, 471] on div "**********" at bounding box center [802, 399] width 1291 height 548
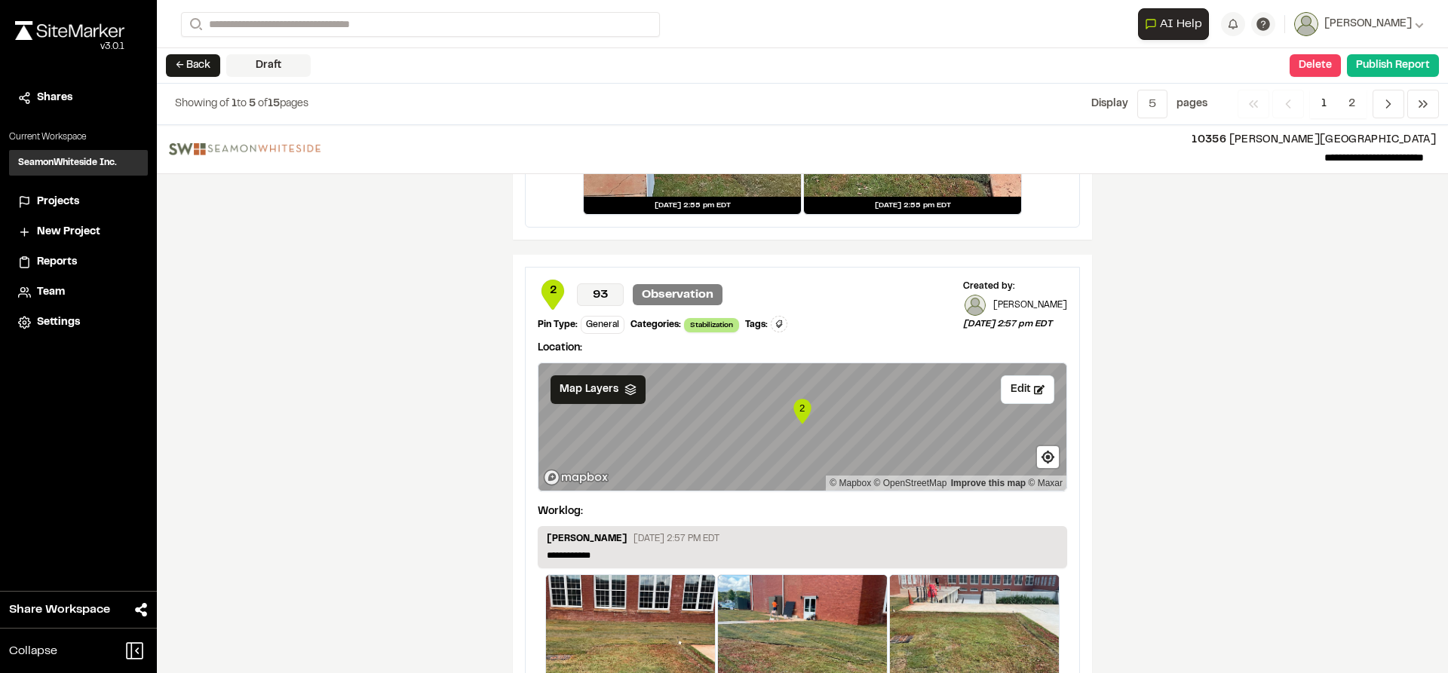
scroll to position [2488, 0]
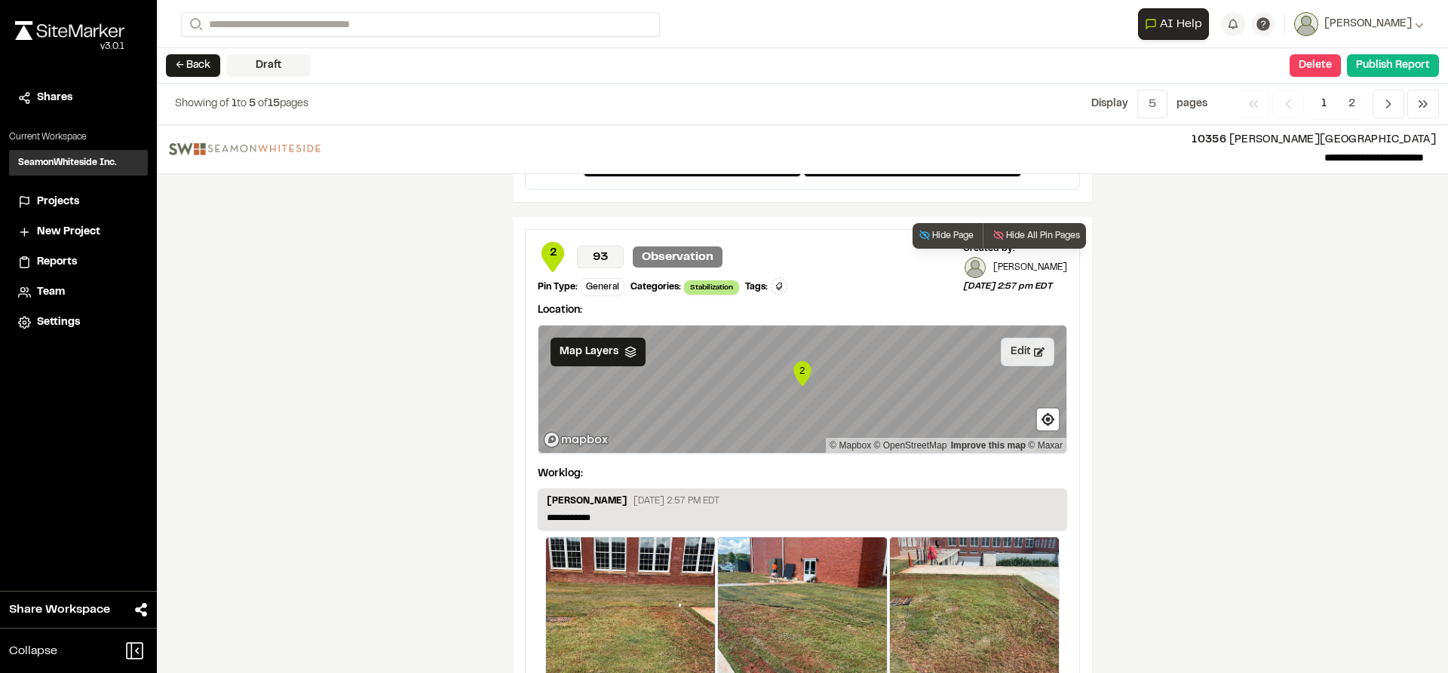
click at [1020, 350] on button "Edit" at bounding box center [1027, 352] width 54 height 29
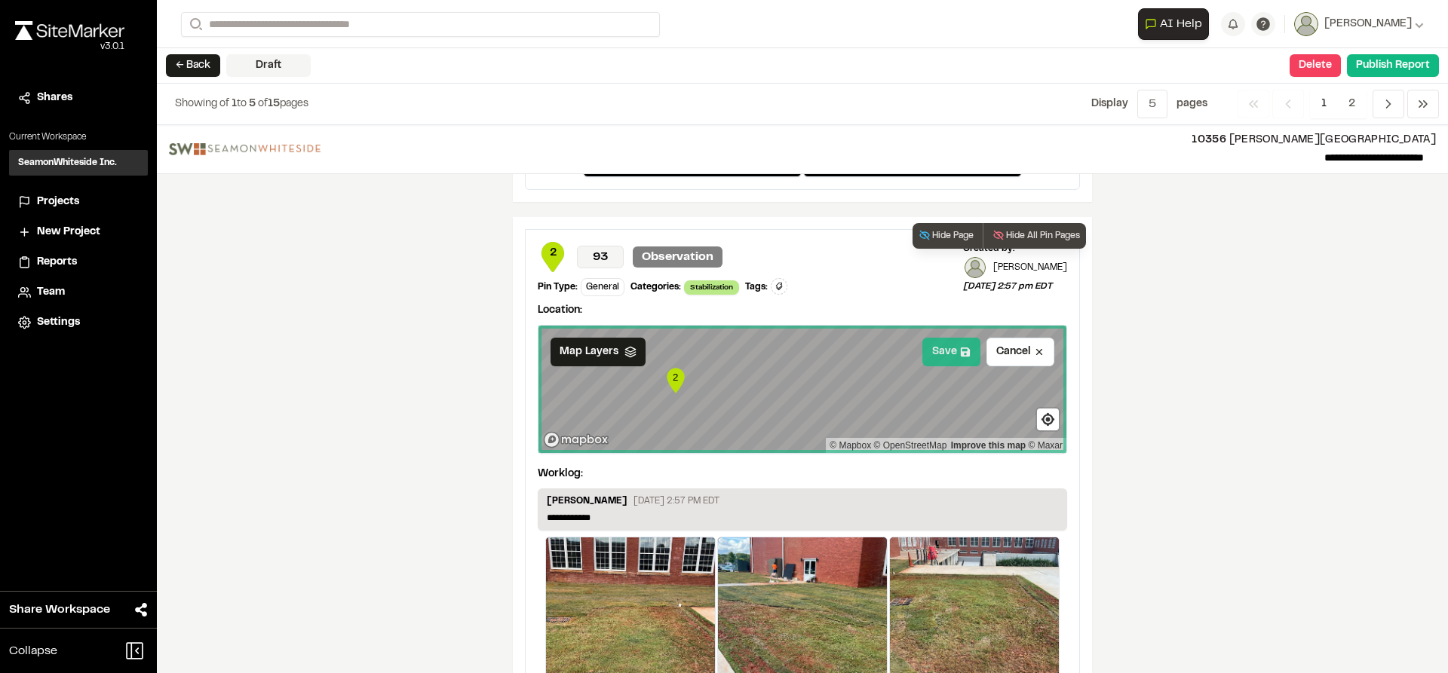
click at [939, 357] on button "Save" at bounding box center [951, 352] width 58 height 29
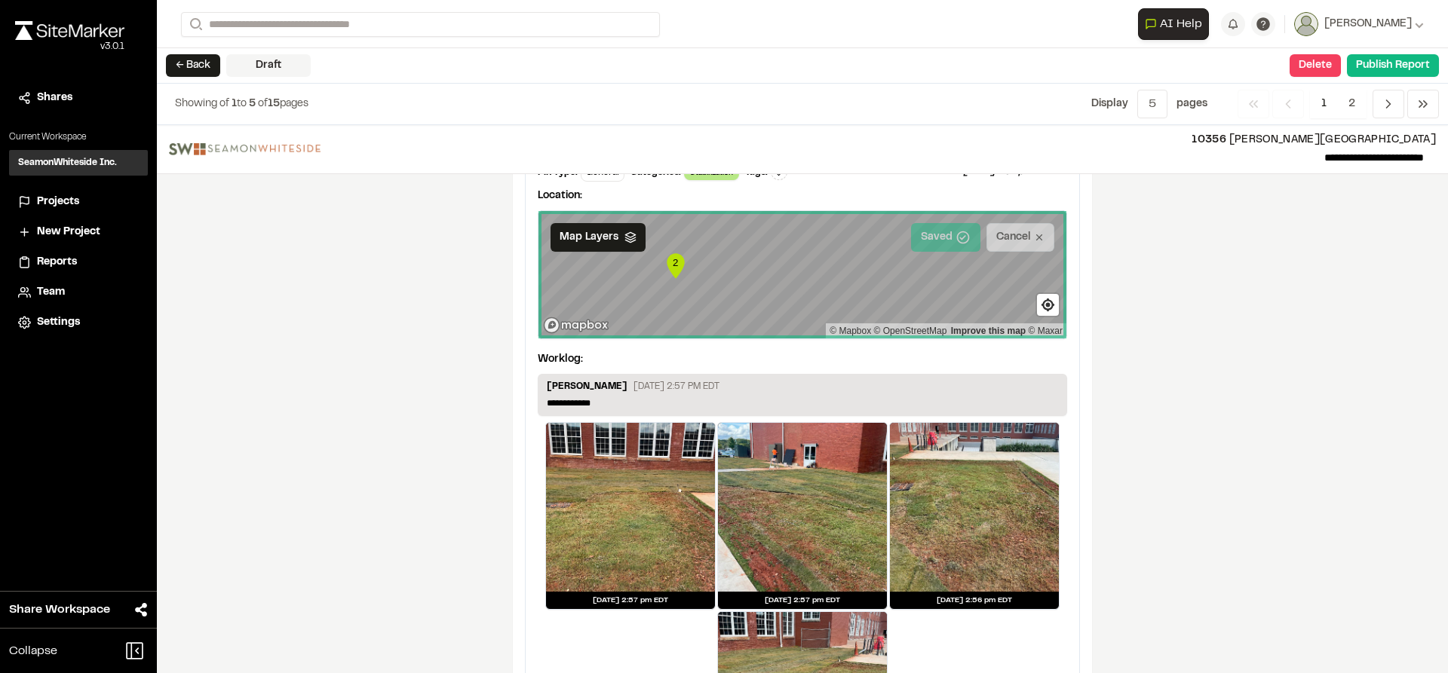
scroll to position [2639, 0]
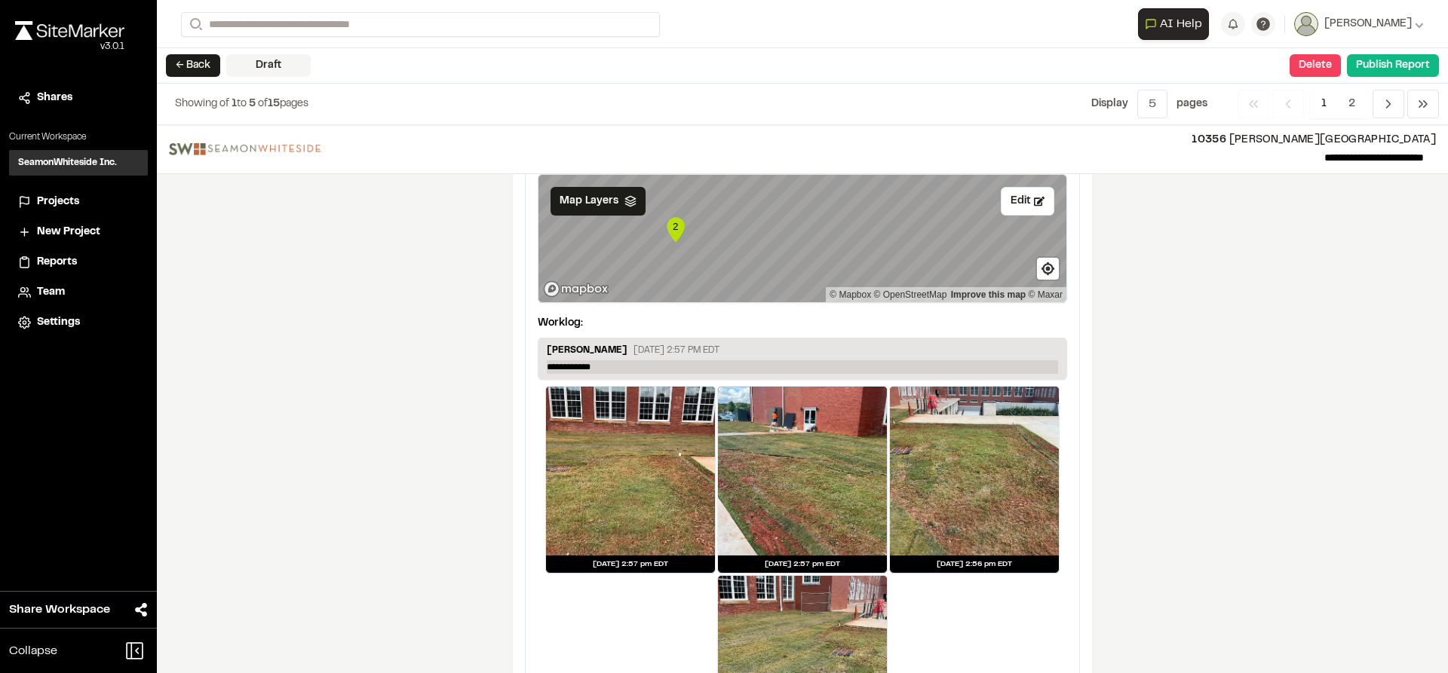
click at [554, 363] on p "**********" at bounding box center [802, 367] width 511 height 14
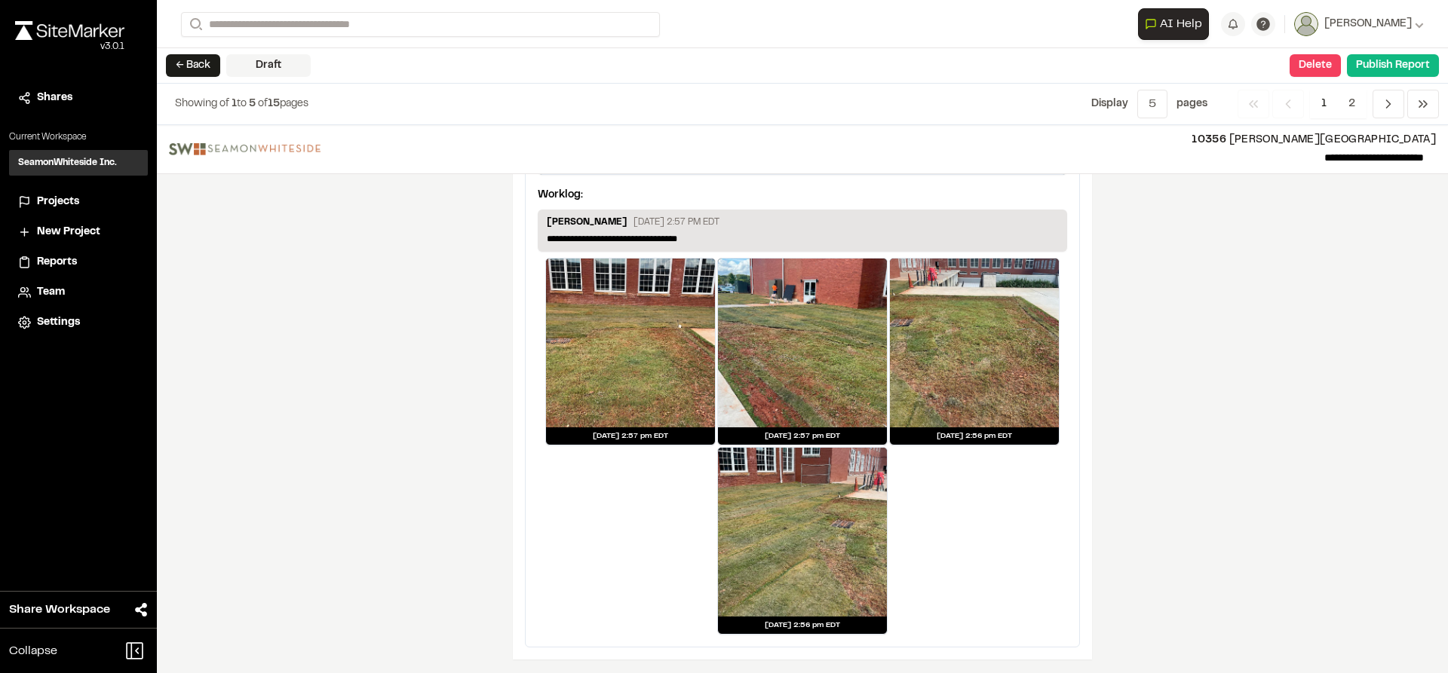
scroll to position [2768, 0]
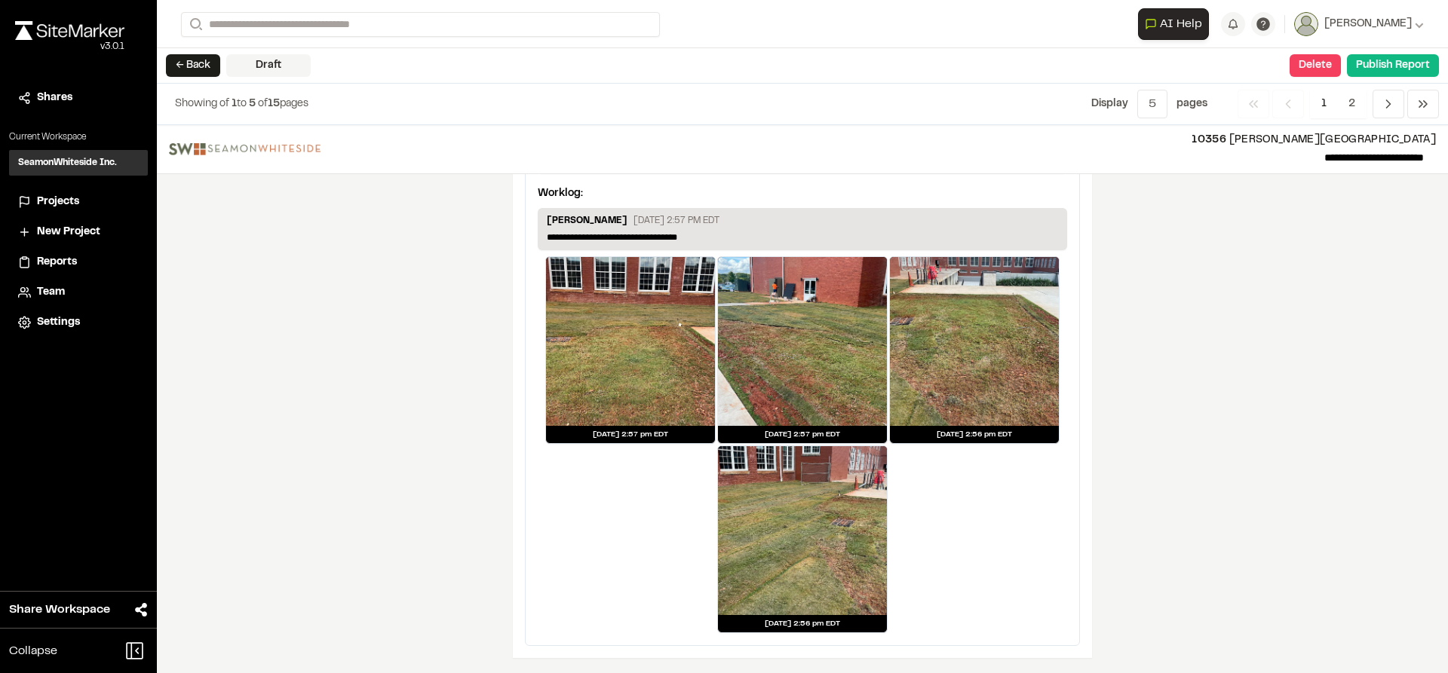
drag, startPoint x: 1387, startPoint y: 98, endPoint x: 1386, endPoint y: 121, distance: 23.4
click at [1387, 97] on icon "Navigation" at bounding box center [1387, 104] width 15 height 15
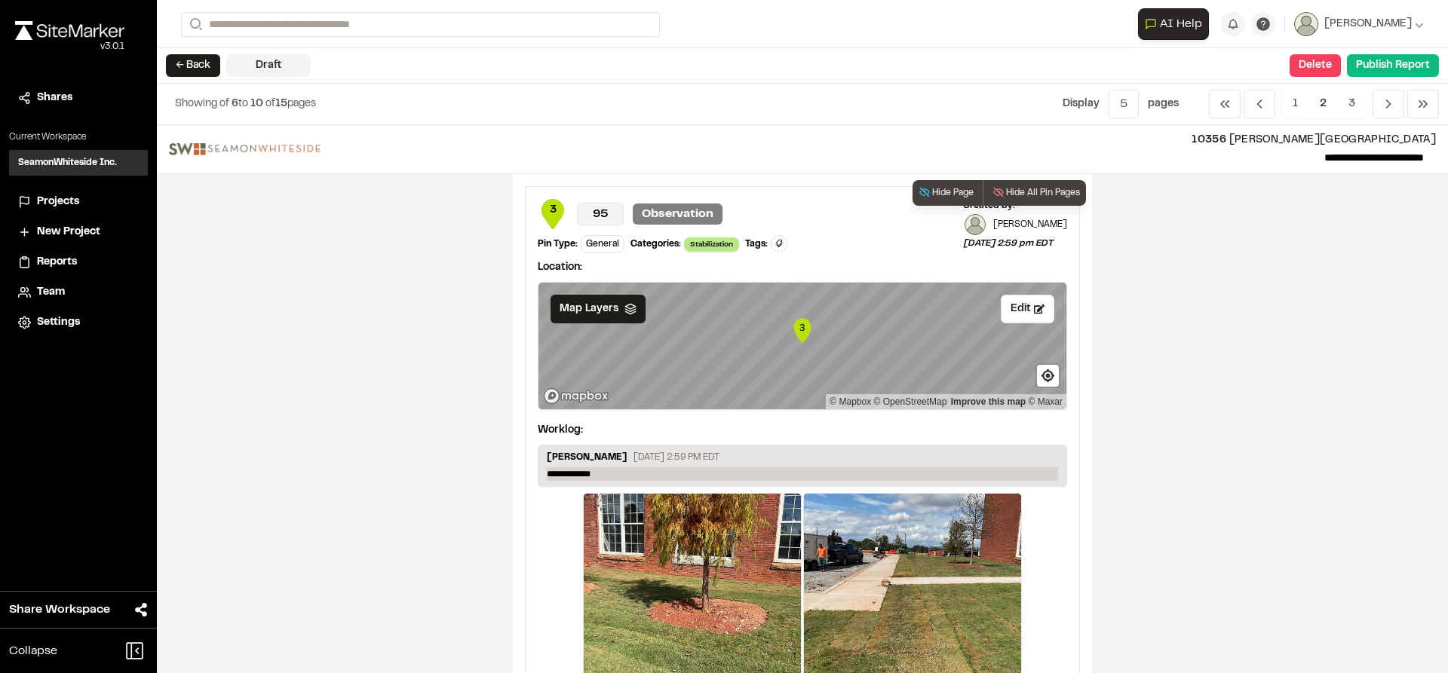
click at [583, 475] on p "**********" at bounding box center [802, 474] width 511 height 14
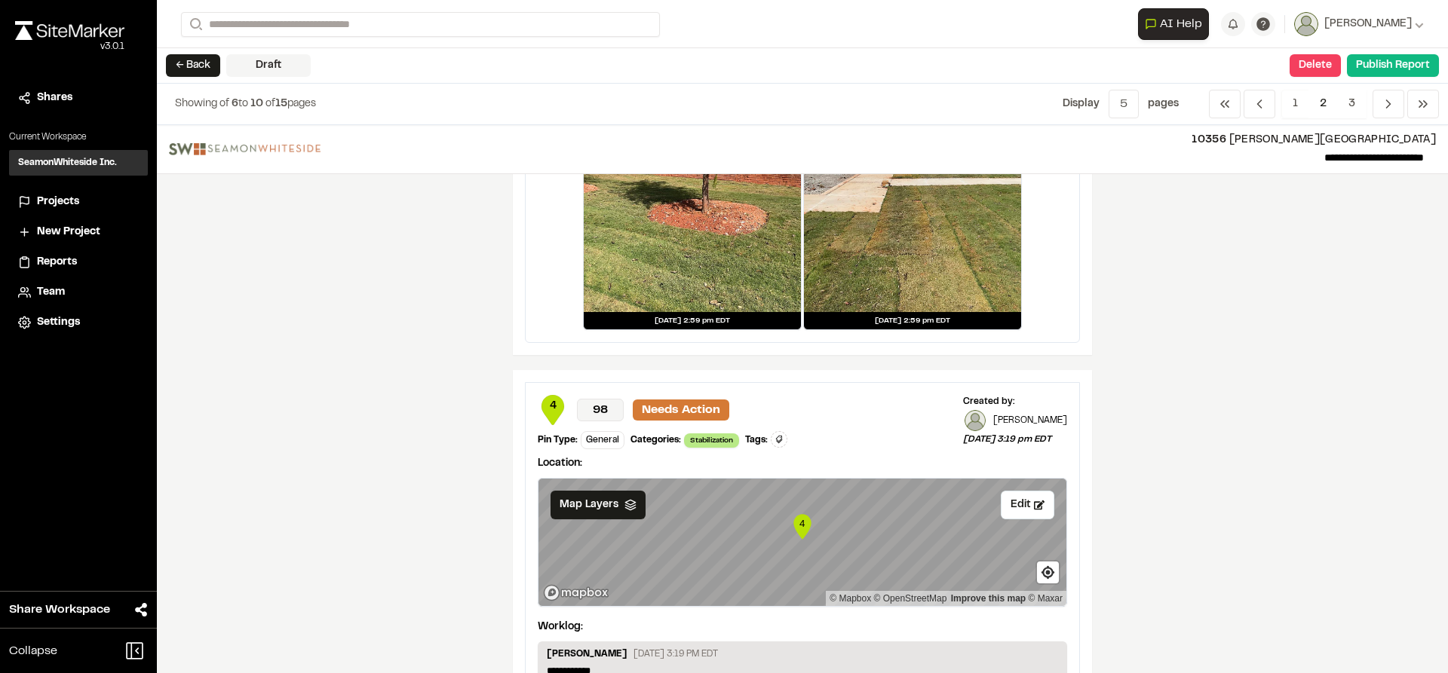
scroll to position [679, 0]
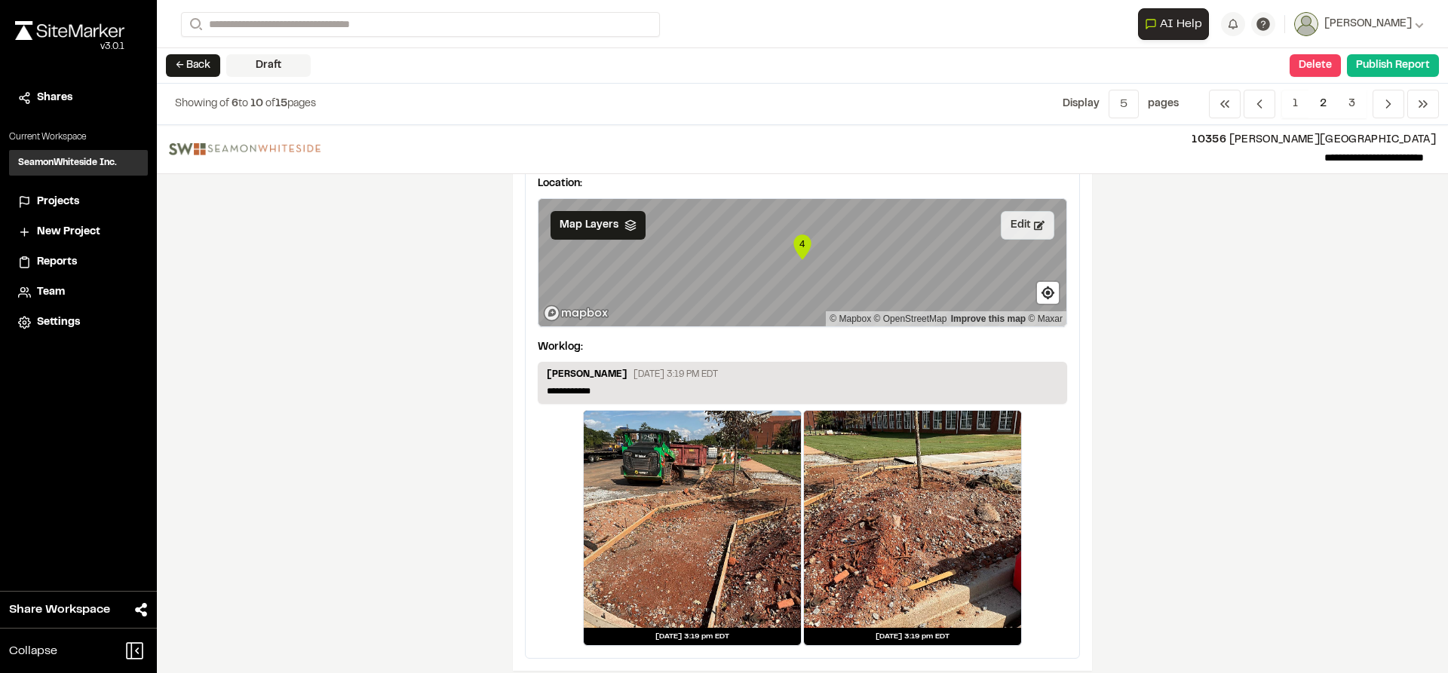
click at [1016, 228] on button "Edit" at bounding box center [1027, 225] width 54 height 29
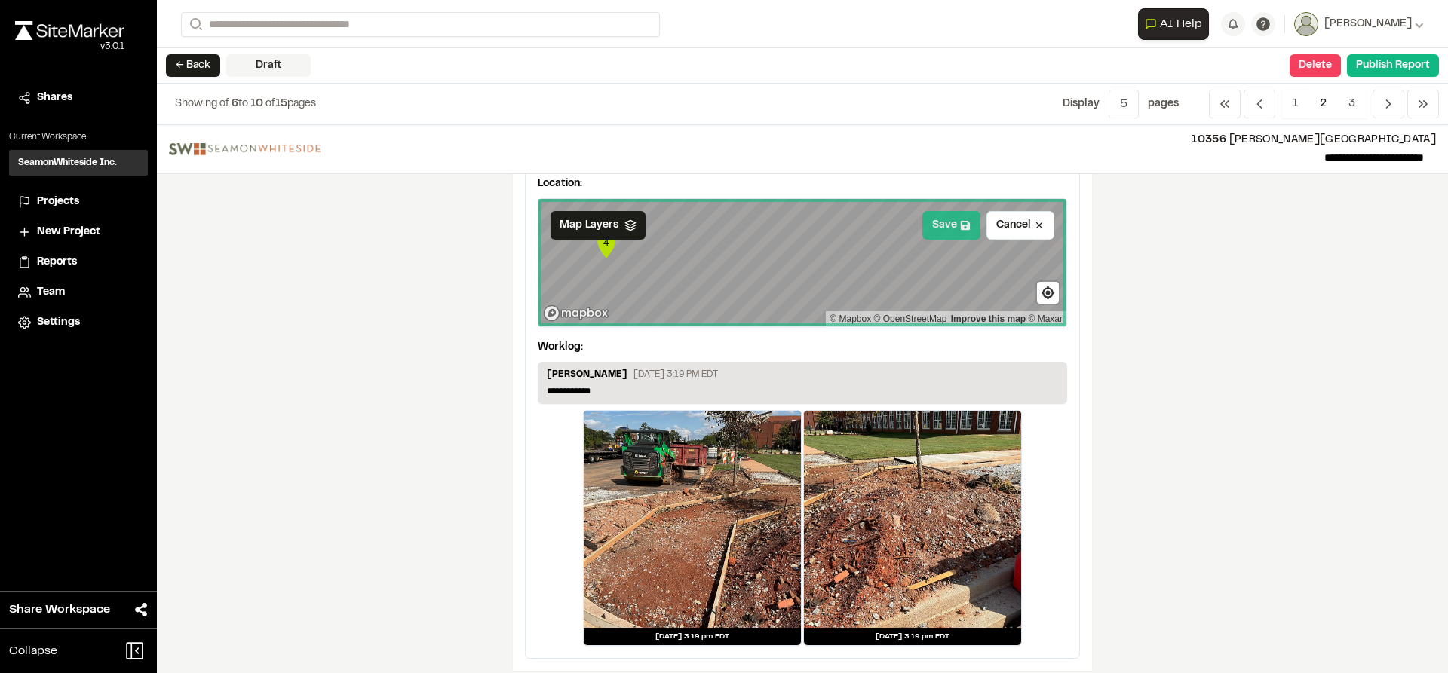
click at [934, 237] on button "Save" at bounding box center [951, 225] width 58 height 29
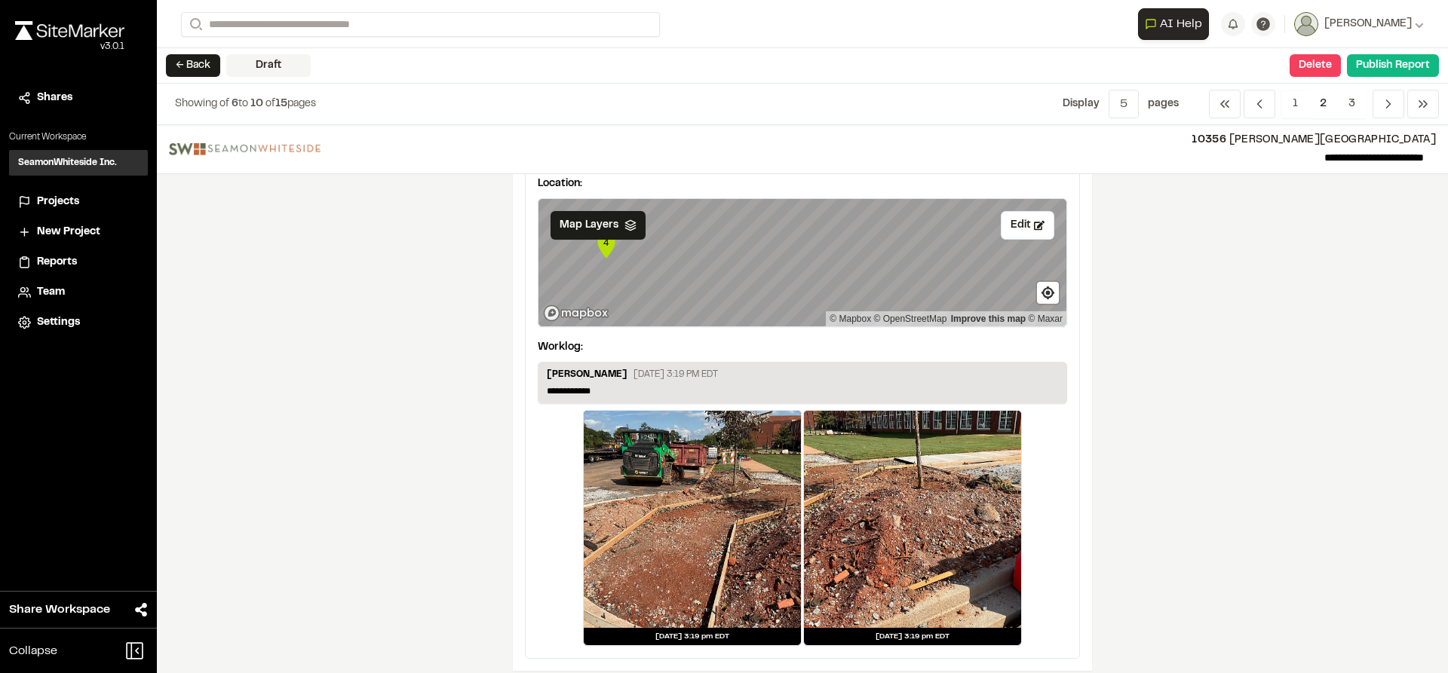
scroll to position [754, 0]
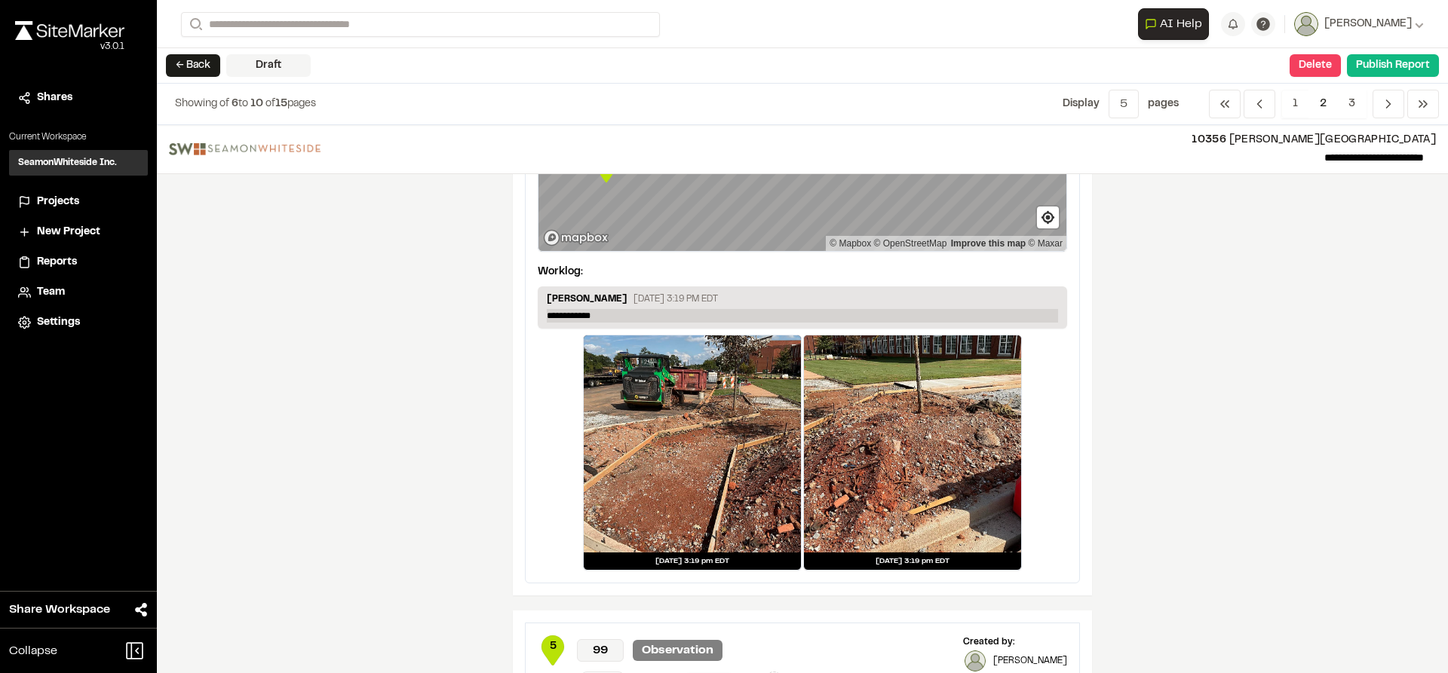
click at [609, 313] on p "**********" at bounding box center [802, 316] width 511 height 14
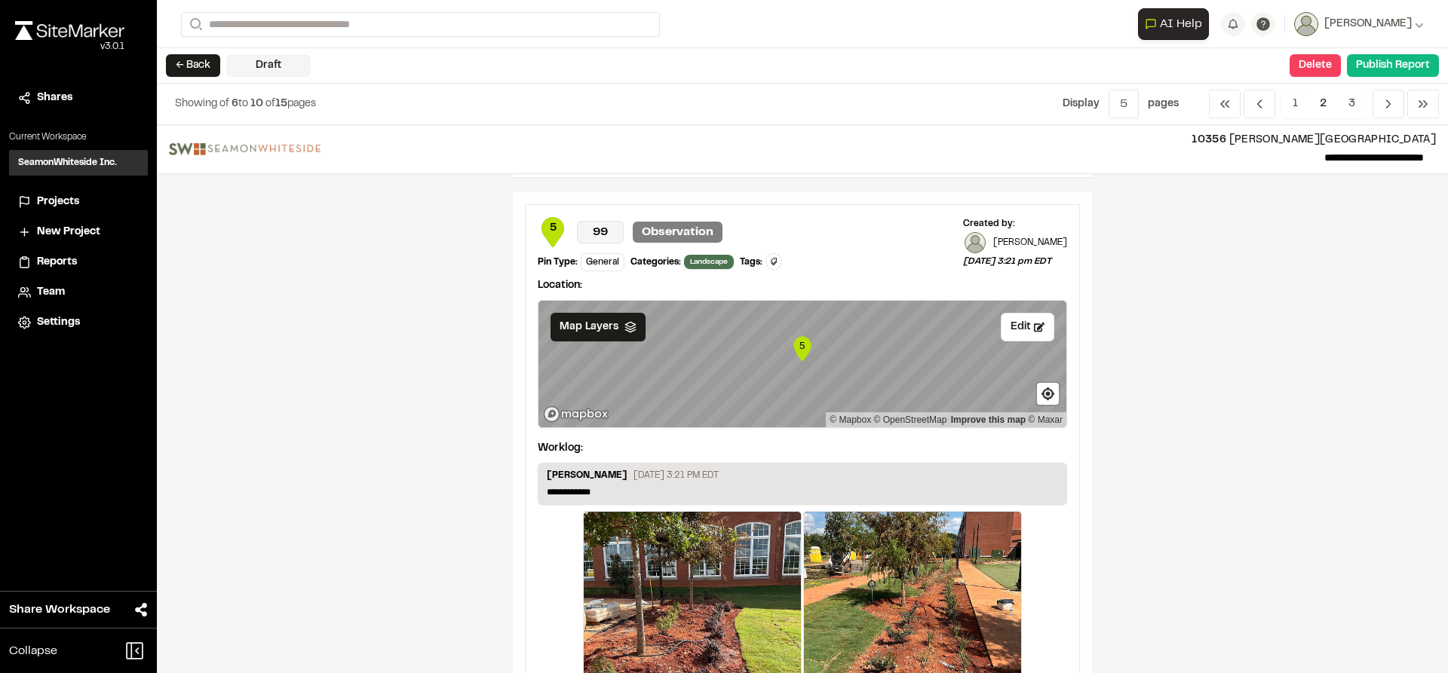
scroll to position [1206, 0]
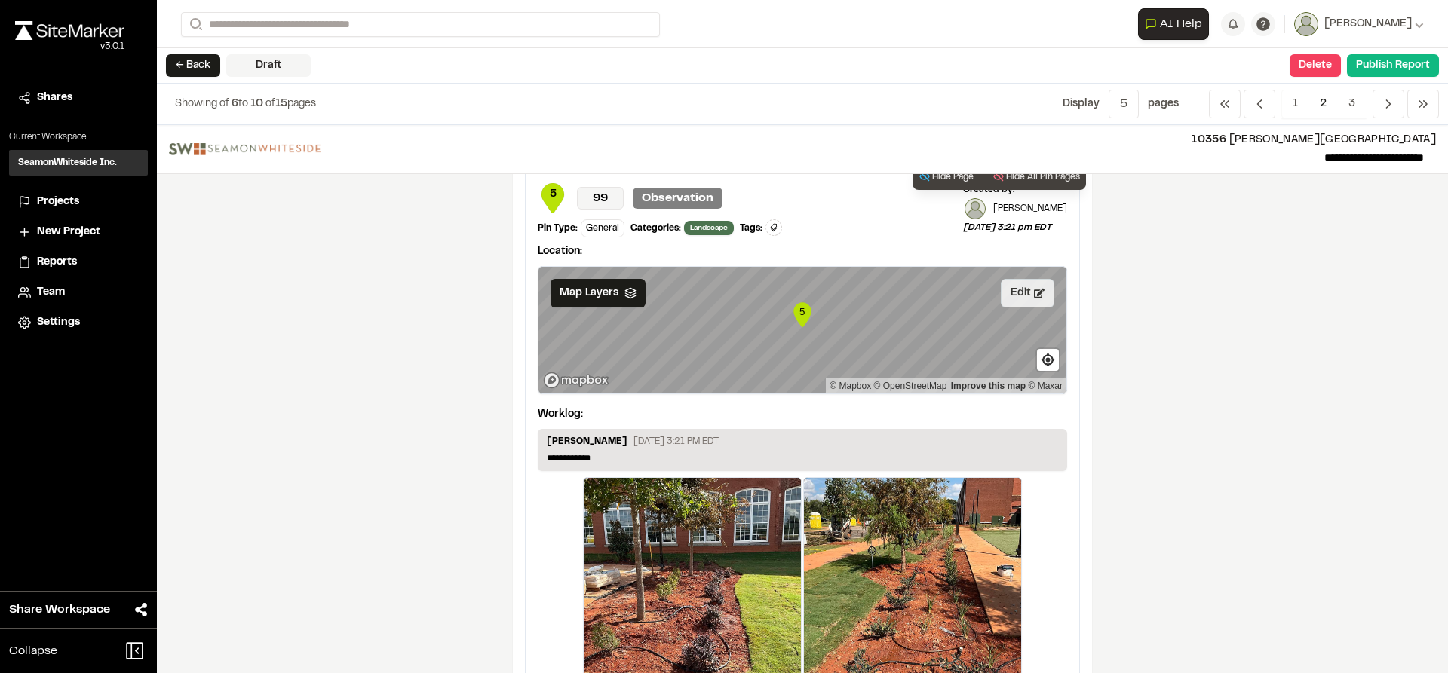
drag, startPoint x: 1025, startPoint y: 299, endPoint x: 1003, endPoint y: 301, distance: 22.7
click at [1025, 299] on button "Edit" at bounding box center [1027, 293] width 54 height 29
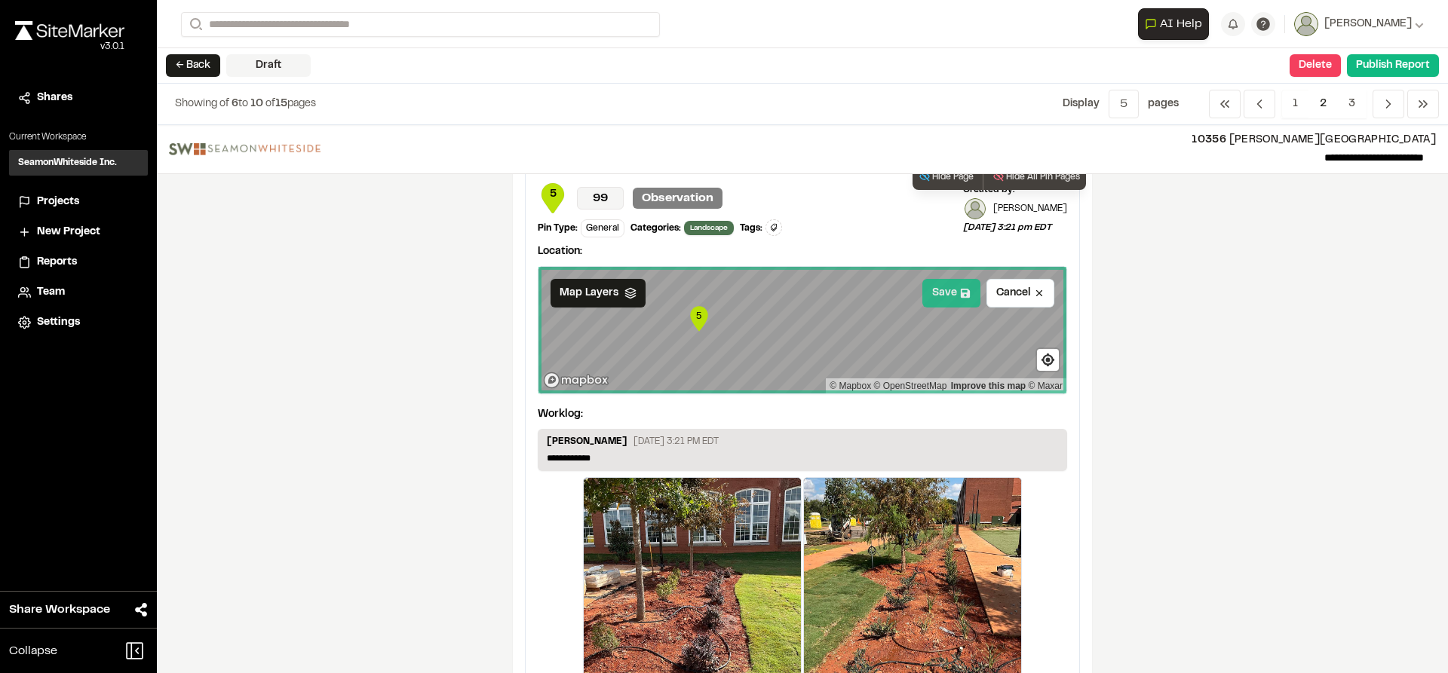
click at [938, 290] on button "Save" at bounding box center [951, 293] width 58 height 29
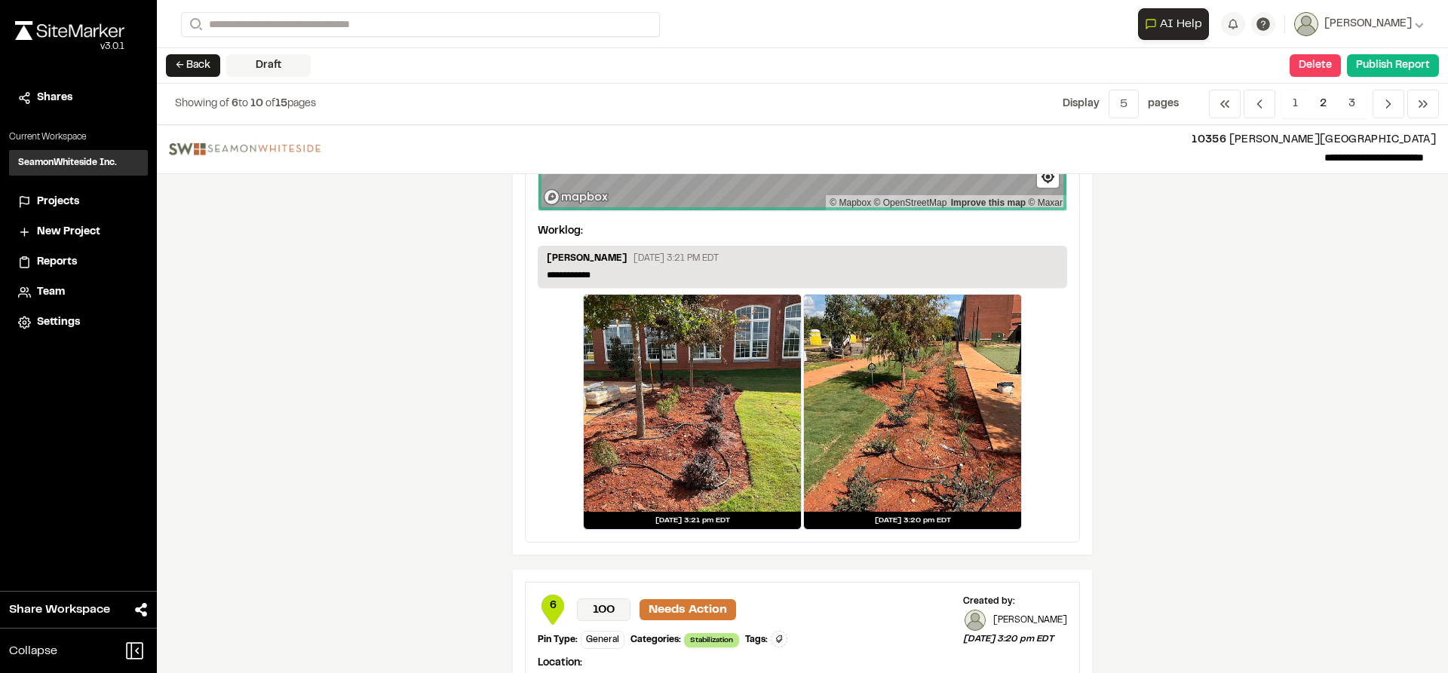
scroll to position [1432, 0]
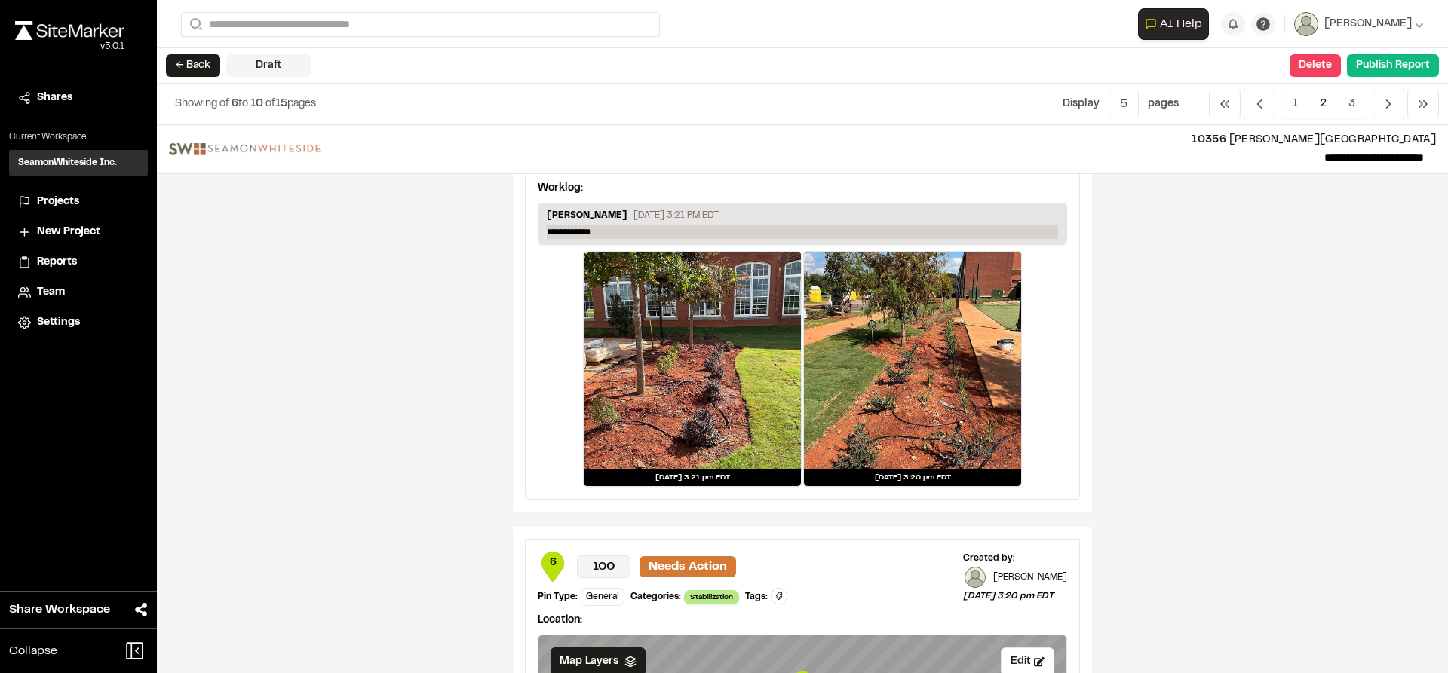
click at [635, 237] on p "**********" at bounding box center [802, 232] width 511 height 14
click at [635, 236] on p "**********" at bounding box center [802, 232] width 511 height 14
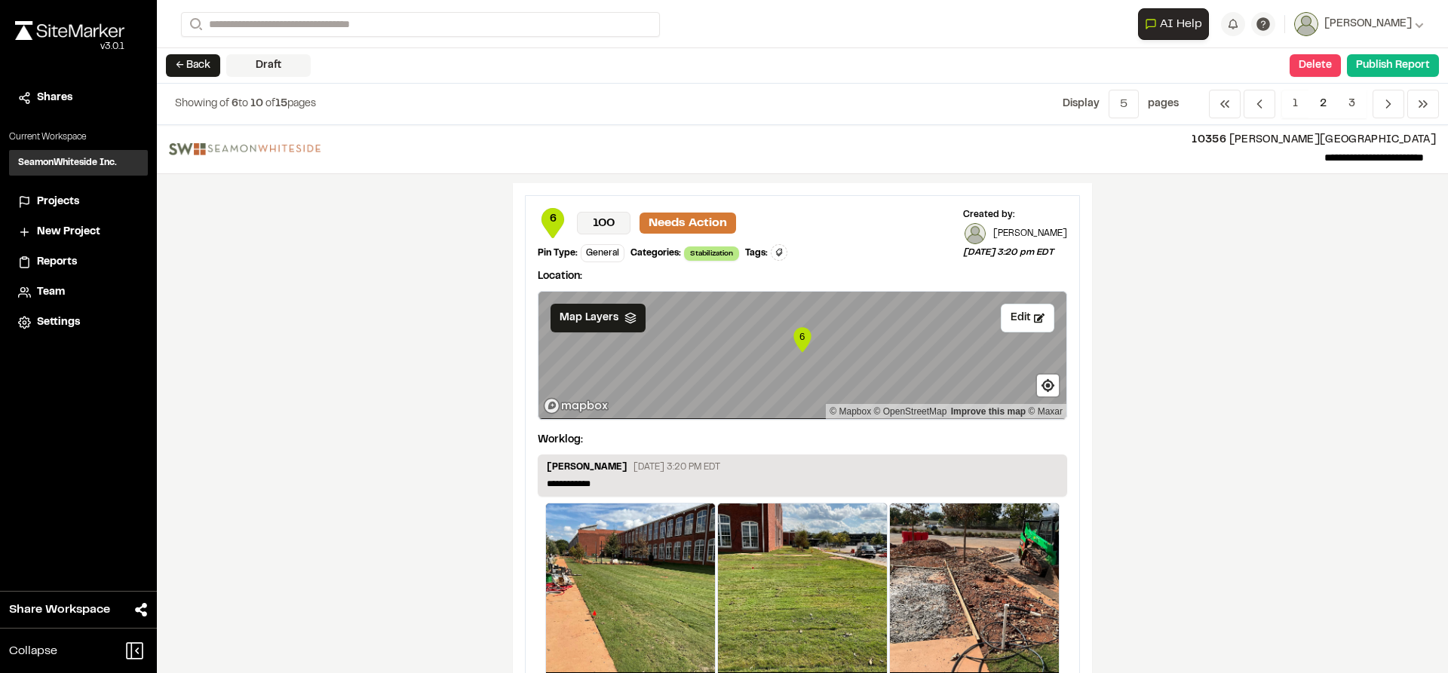
scroll to position [1809, 0]
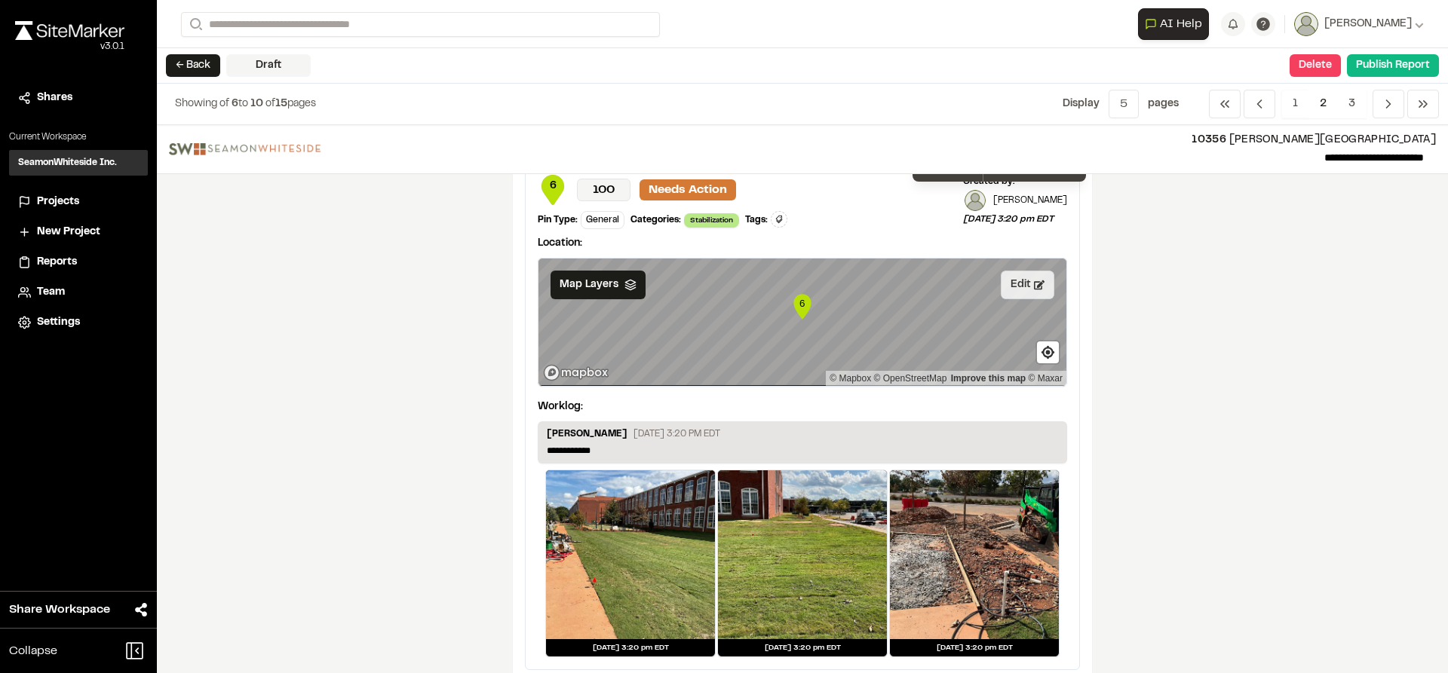
click at [1014, 283] on button "Edit" at bounding box center [1027, 285] width 54 height 29
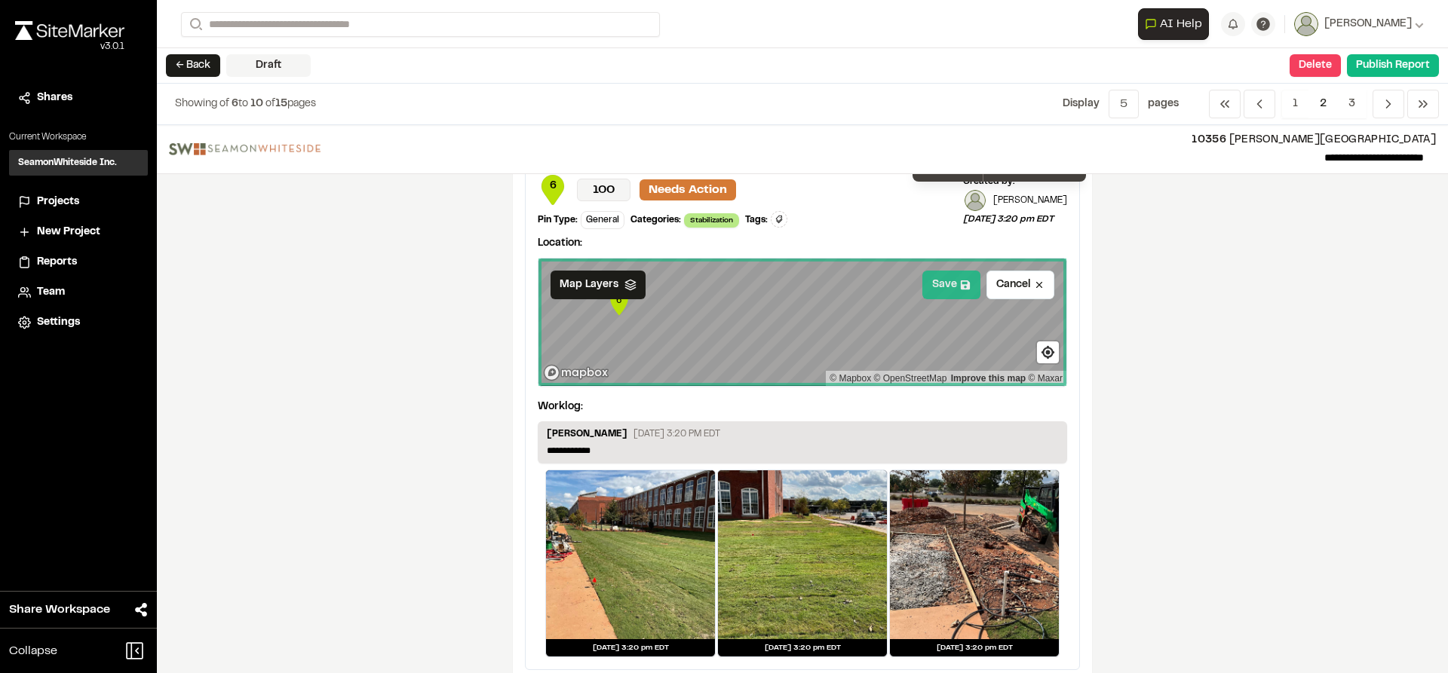
click at [931, 290] on button "Save" at bounding box center [951, 285] width 58 height 29
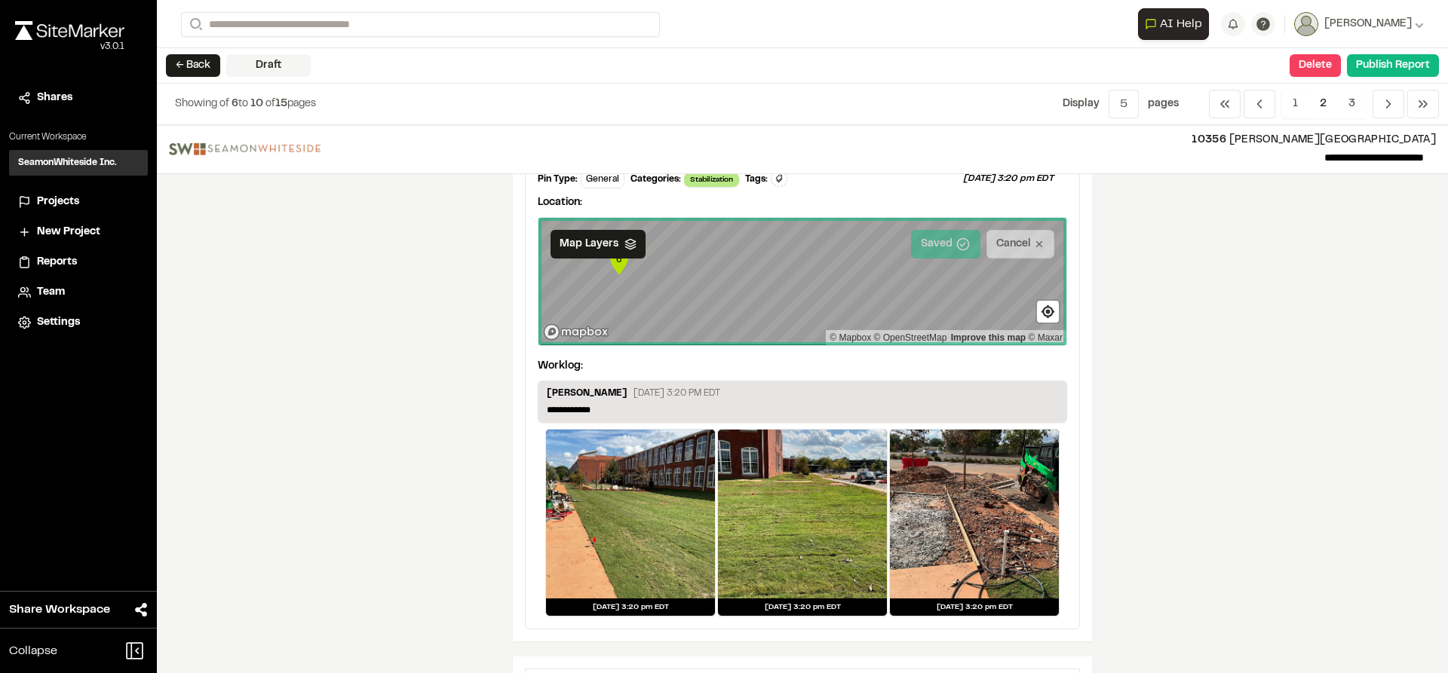
scroll to position [1885, 0]
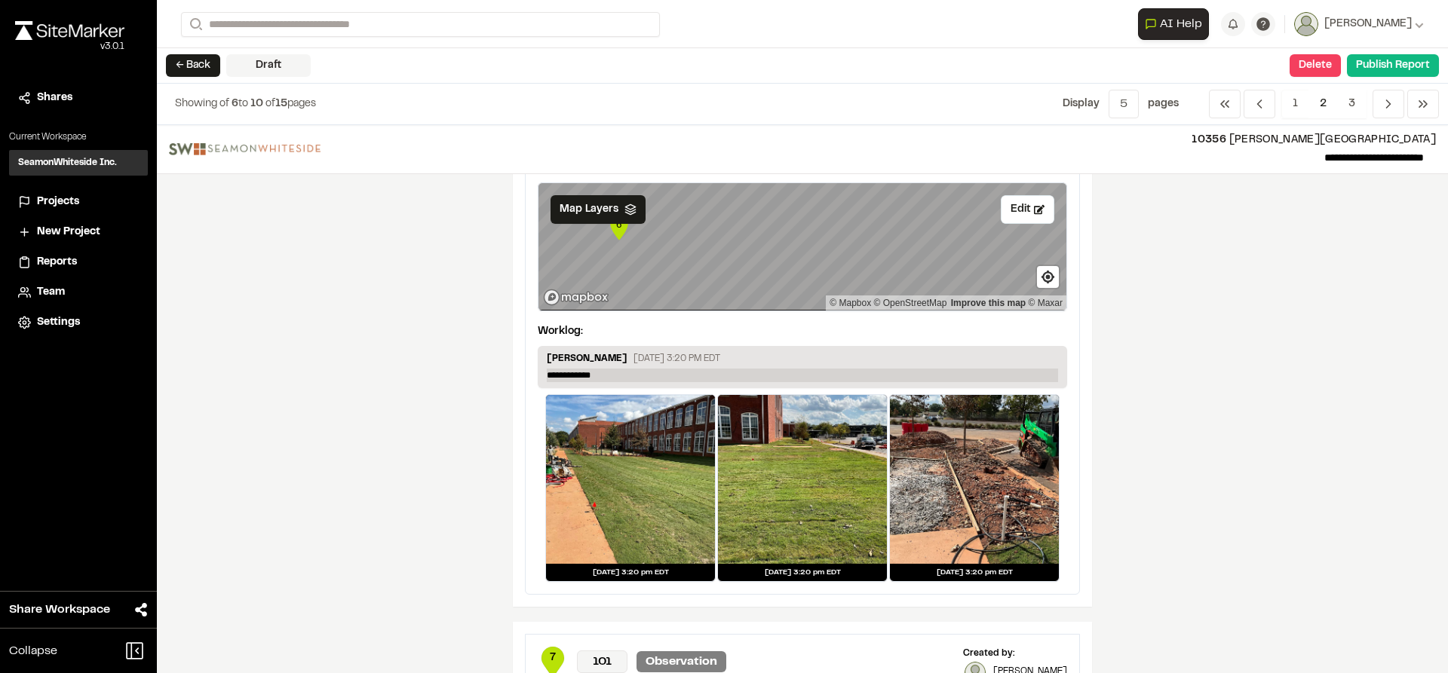
click at [630, 375] on p "**********" at bounding box center [802, 376] width 511 height 14
paste p
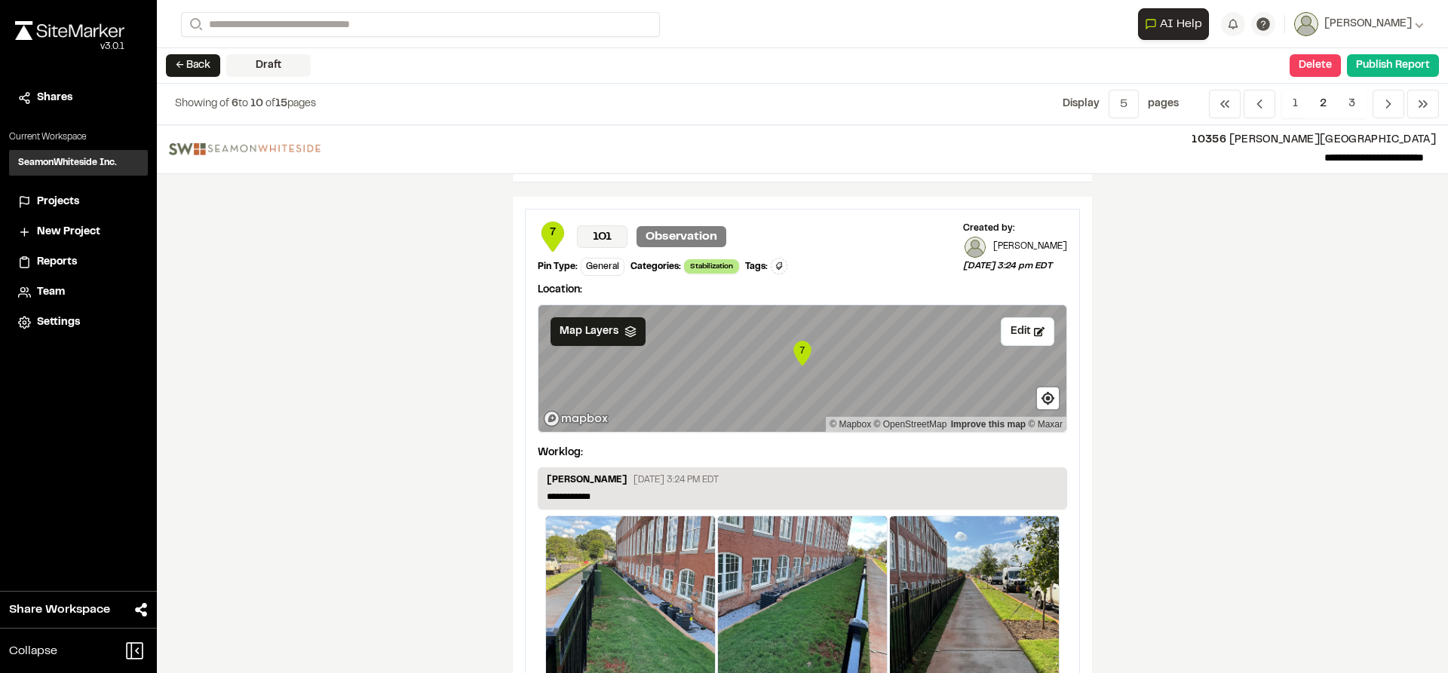
scroll to position [2337, 0]
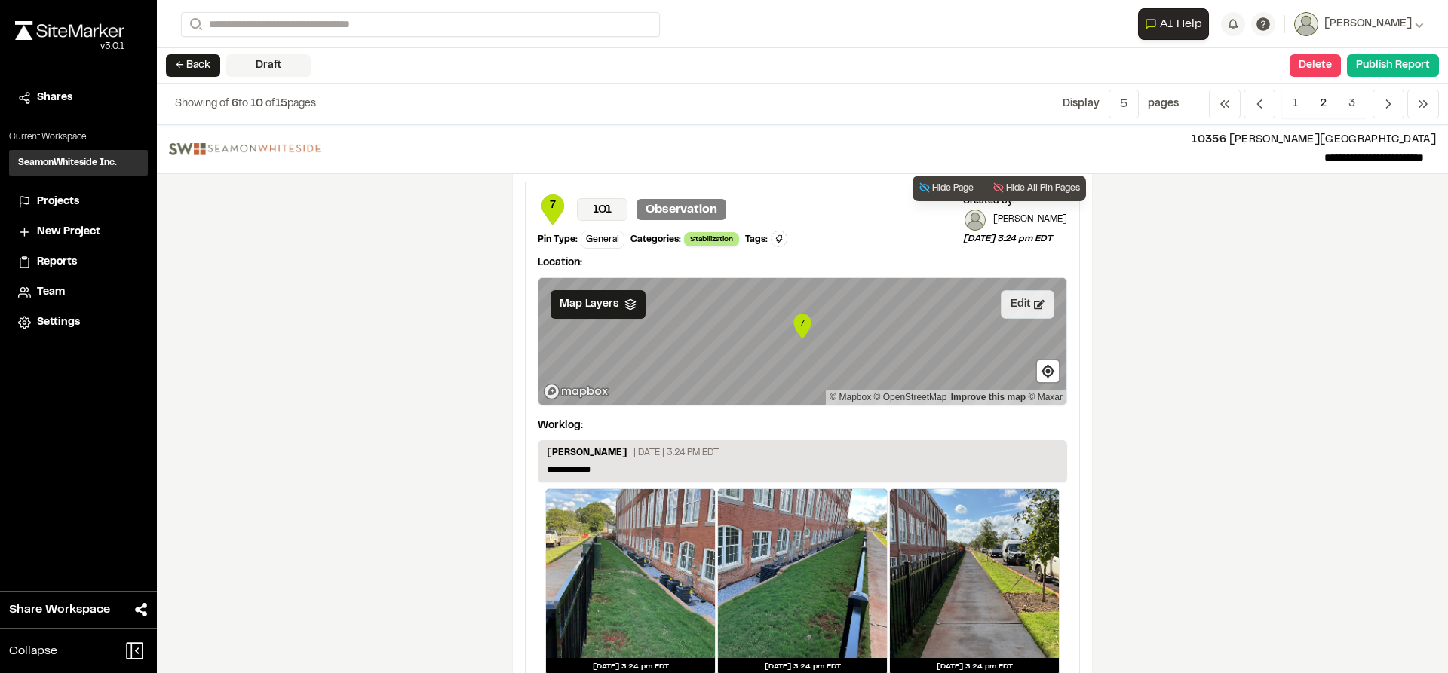
click at [1003, 315] on button "Edit" at bounding box center [1027, 304] width 54 height 29
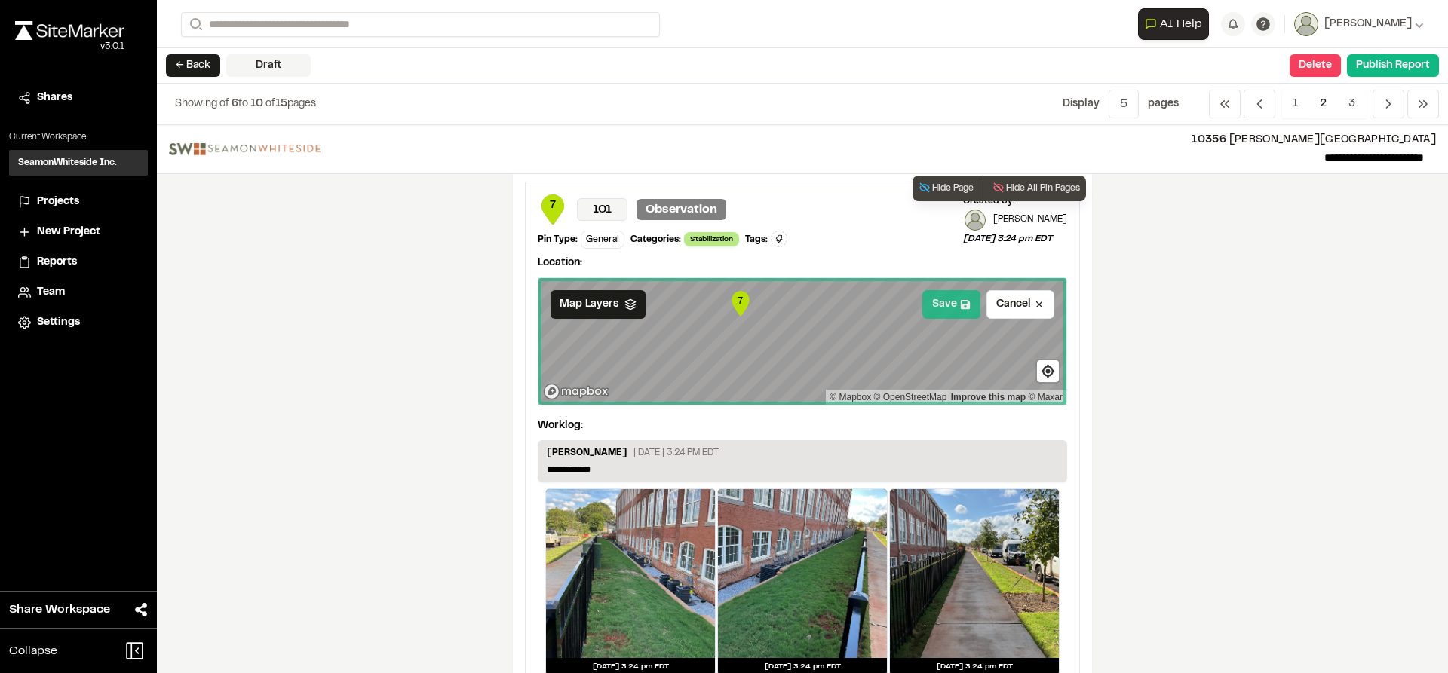
click at [940, 313] on button "Save" at bounding box center [951, 304] width 58 height 29
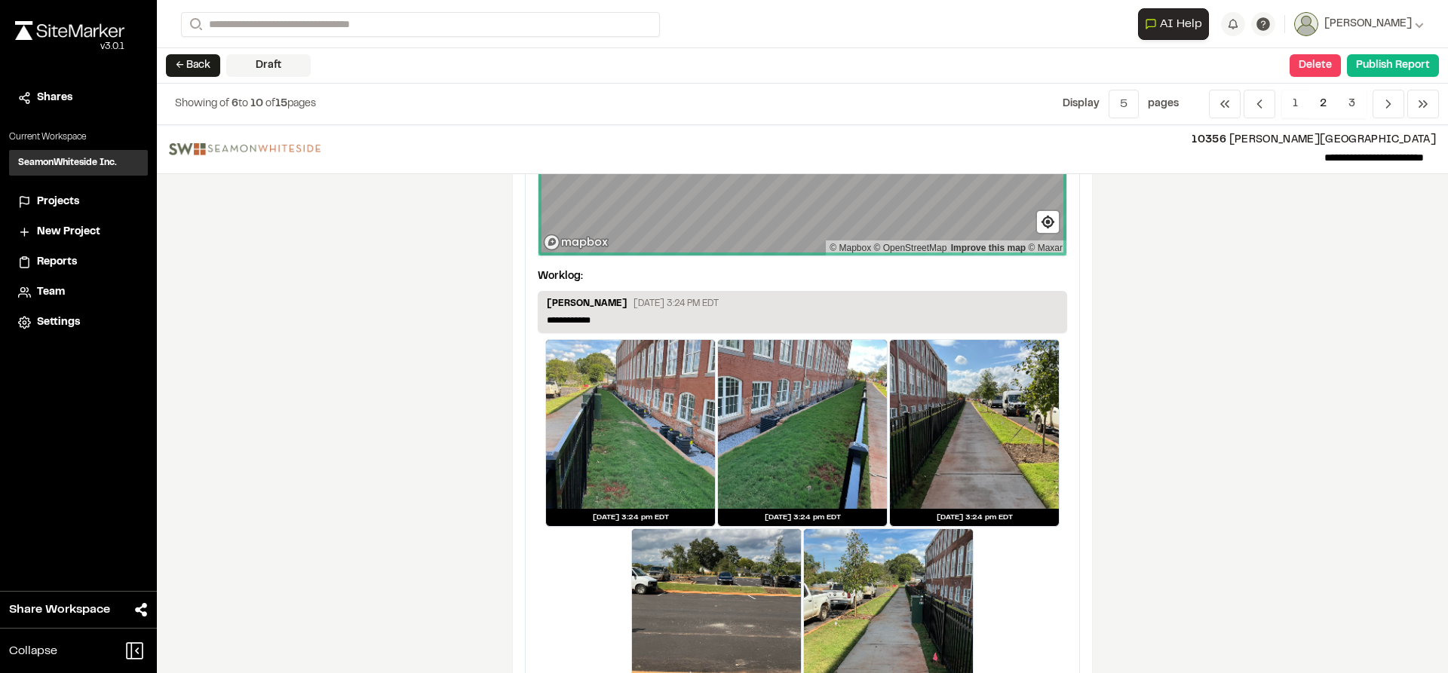
scroll to position [2488, 0]
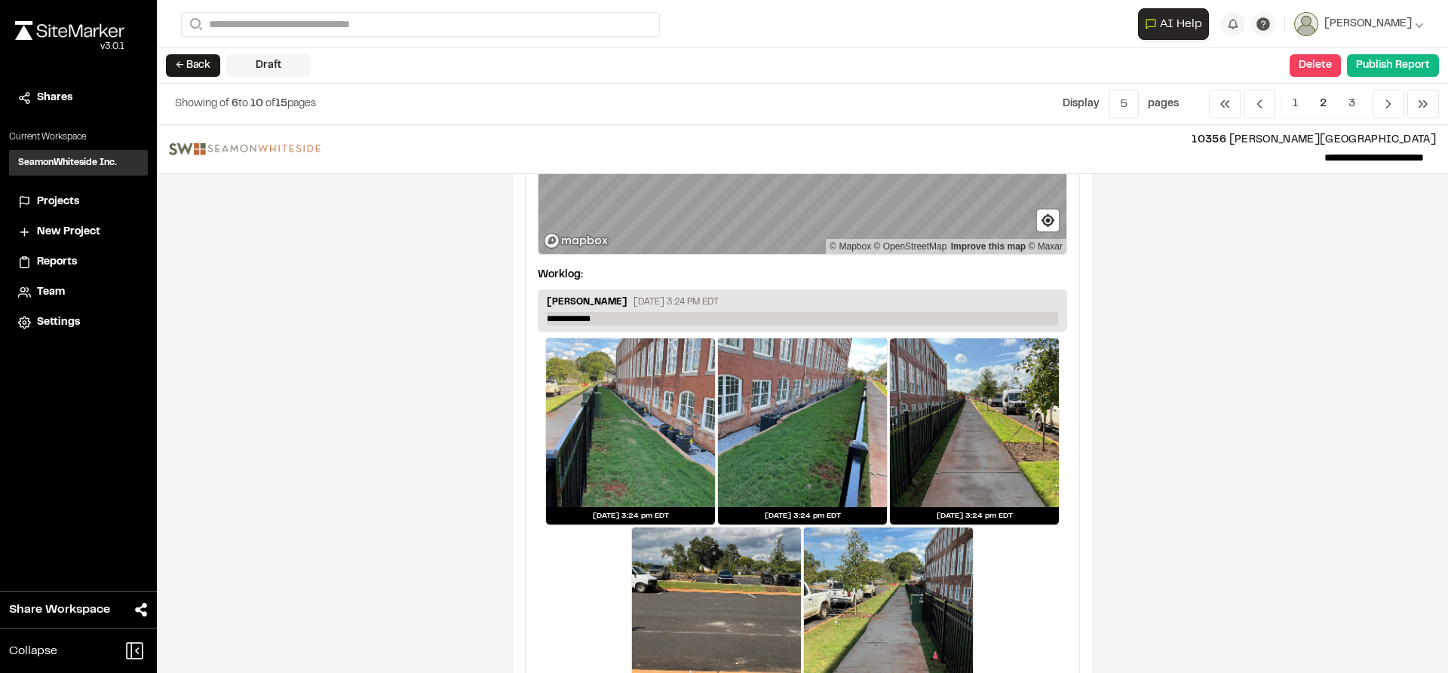
click at [648, 314] on p "**********" at bounding box center [802, 319] width 511 height 14
click at [647, 314] on p "**********" at bounding box center [802, 319] width 511 height 14
paste p
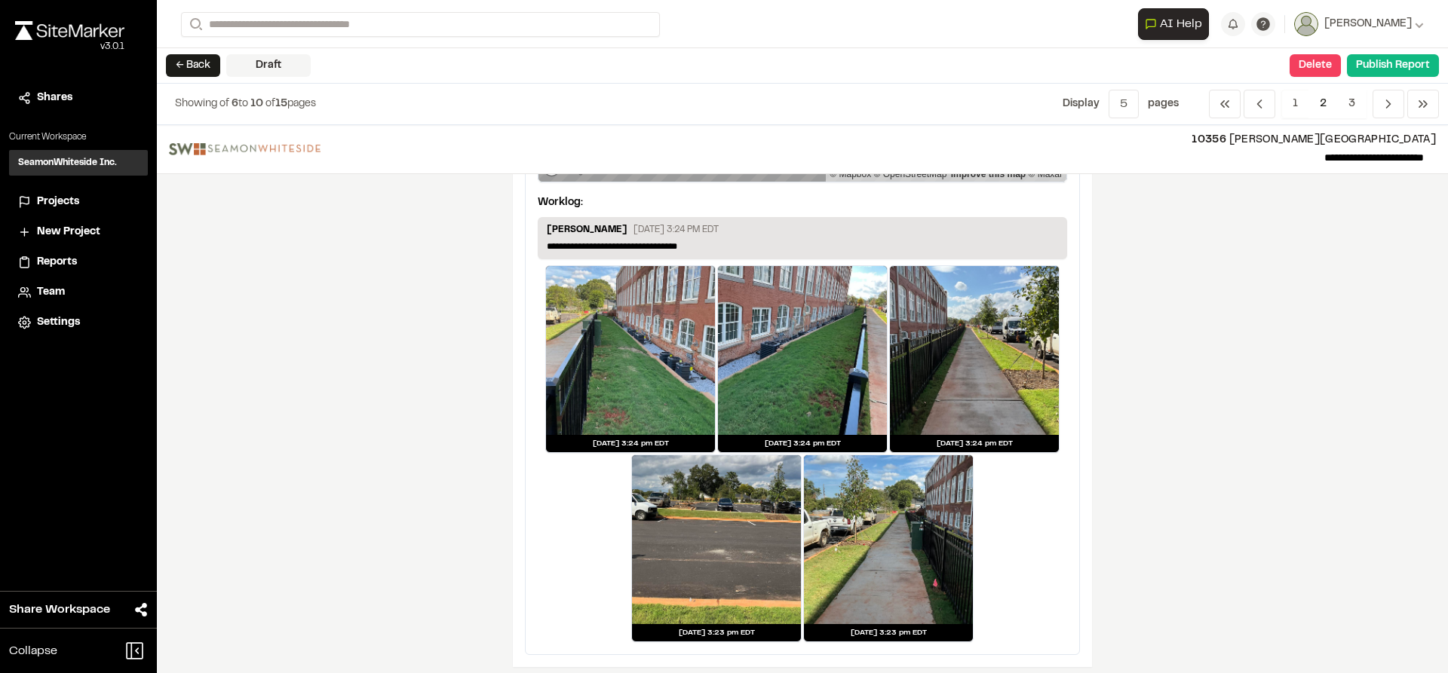
scroll to position [2569, 0]
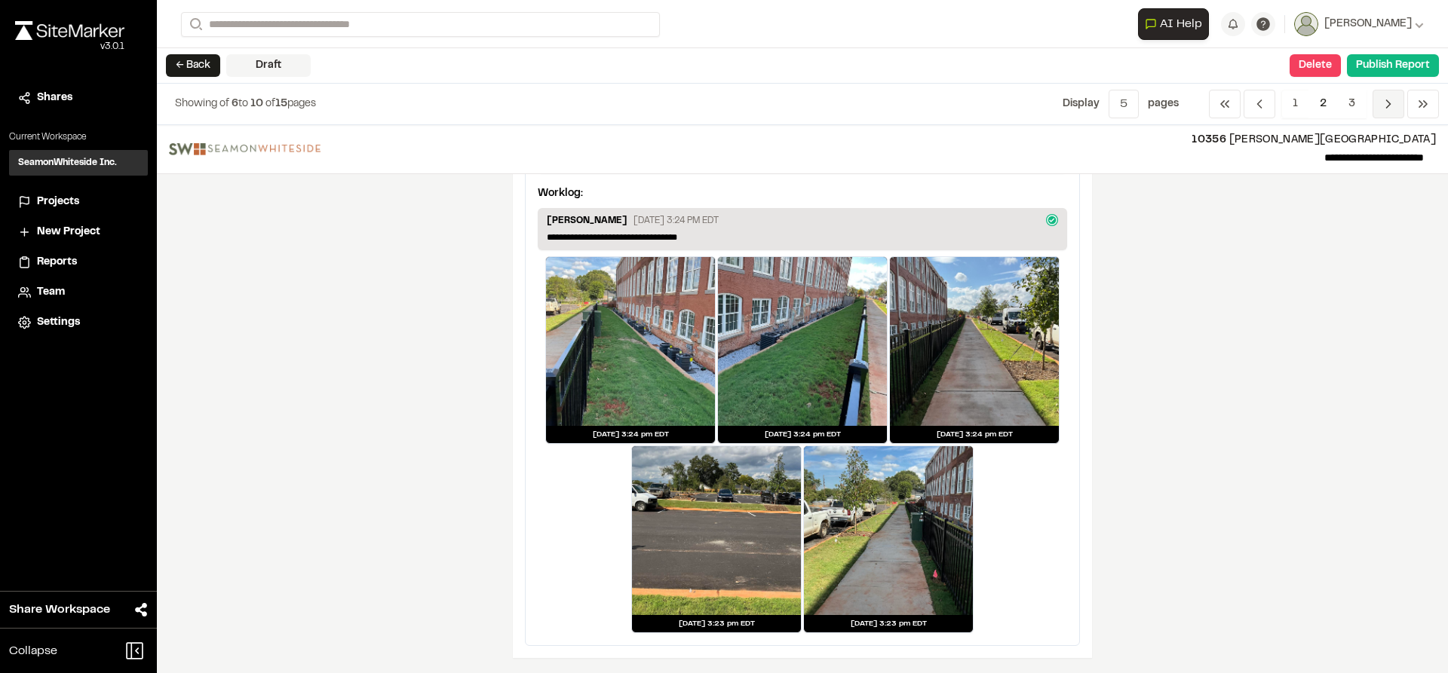
click at [1378, 105] on span "Previous" at bounding box center [1388, 104] width 32 height 29
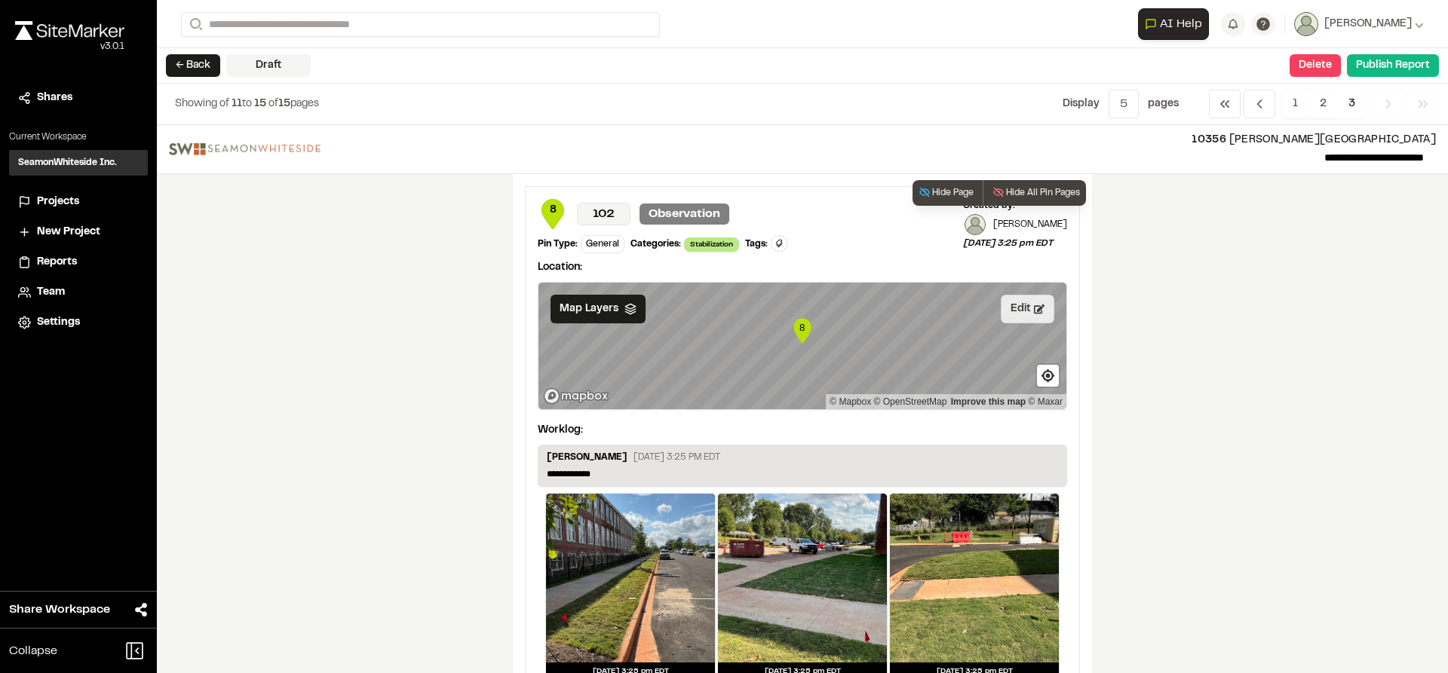
click at [1013, 308] on button "Edit" at bounding box center [1027, 309] width 54 height 29
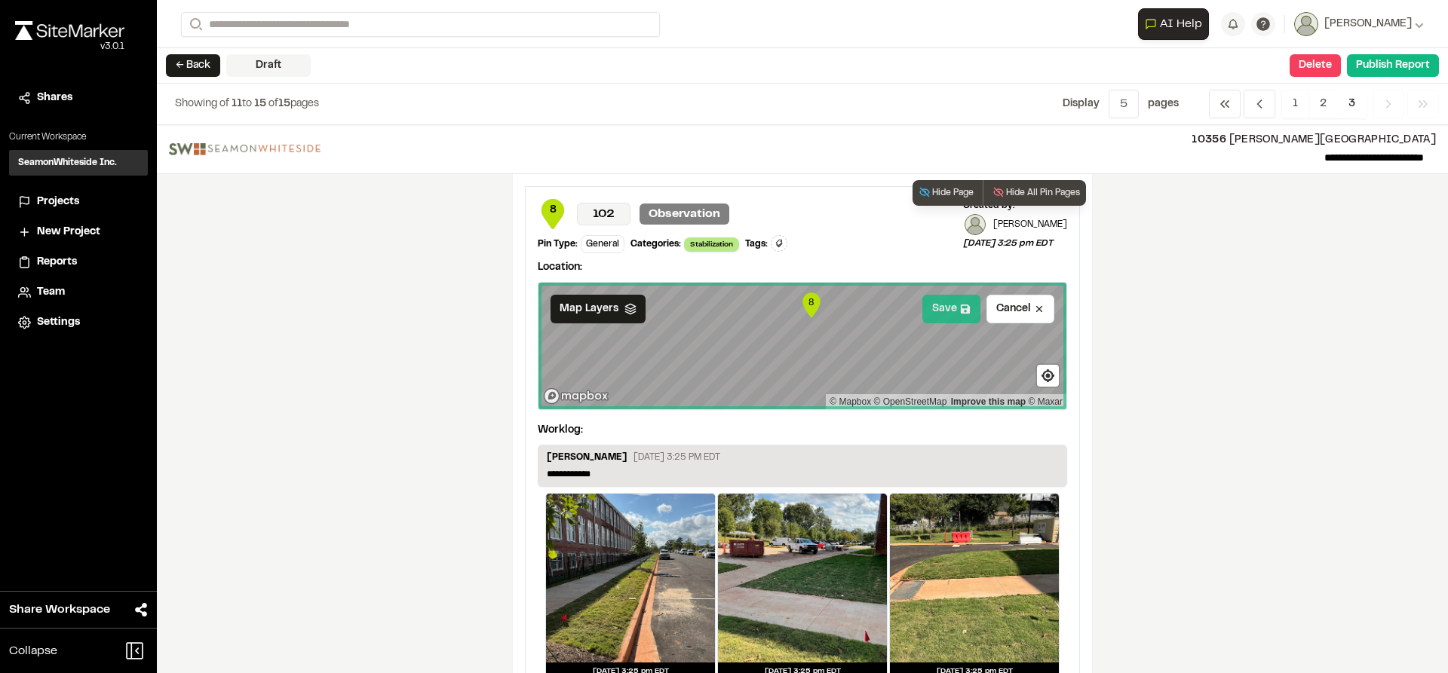
click at [954, 317] on button "Save" at bounding box center [951, 309] width 58 height 29
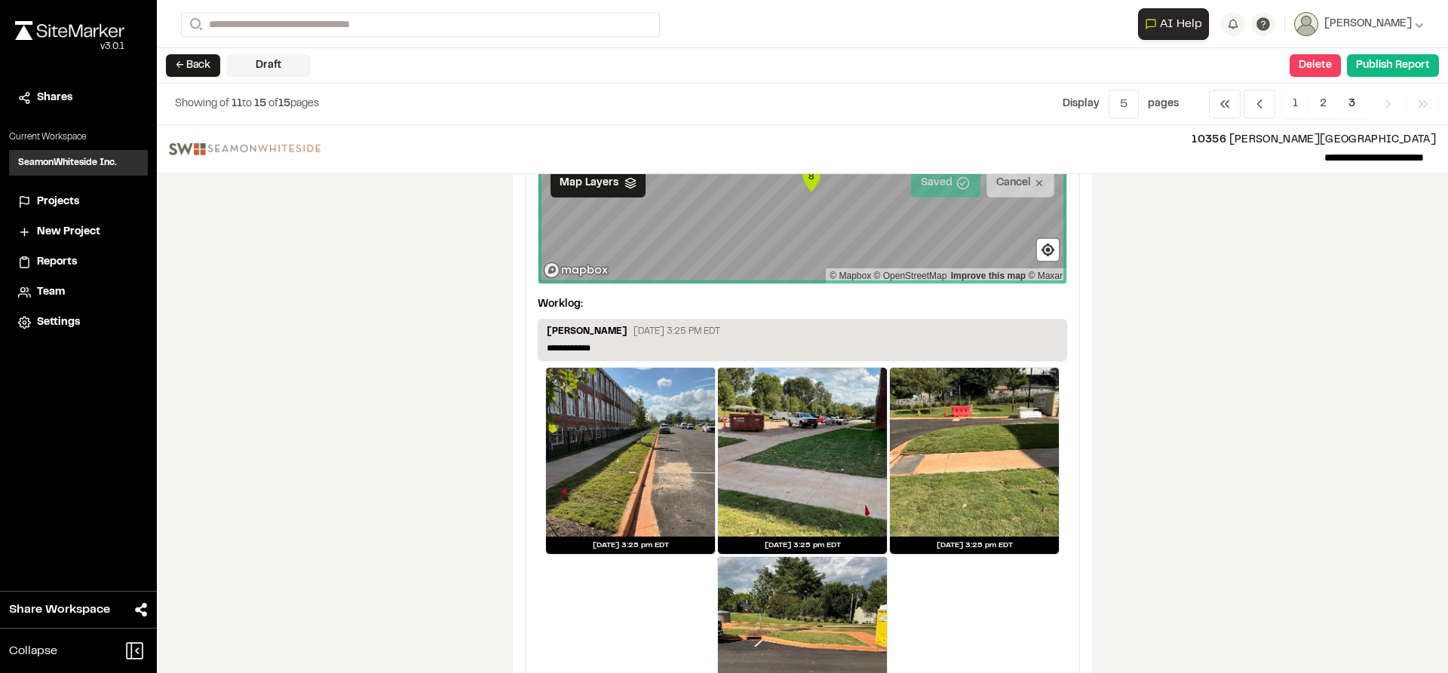
scroll to position [151, 0]
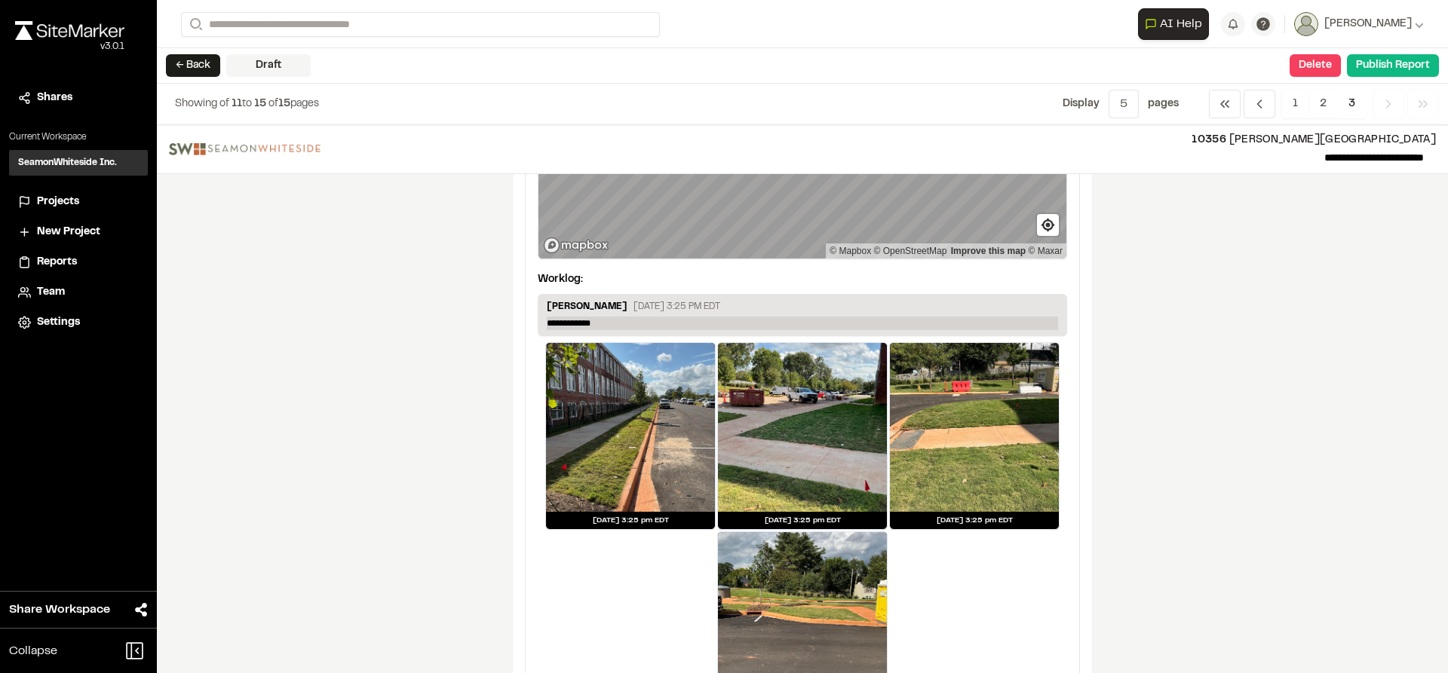
click at [595, 317] on p "**********" at bounding box center [802, 324] width 511 height 14
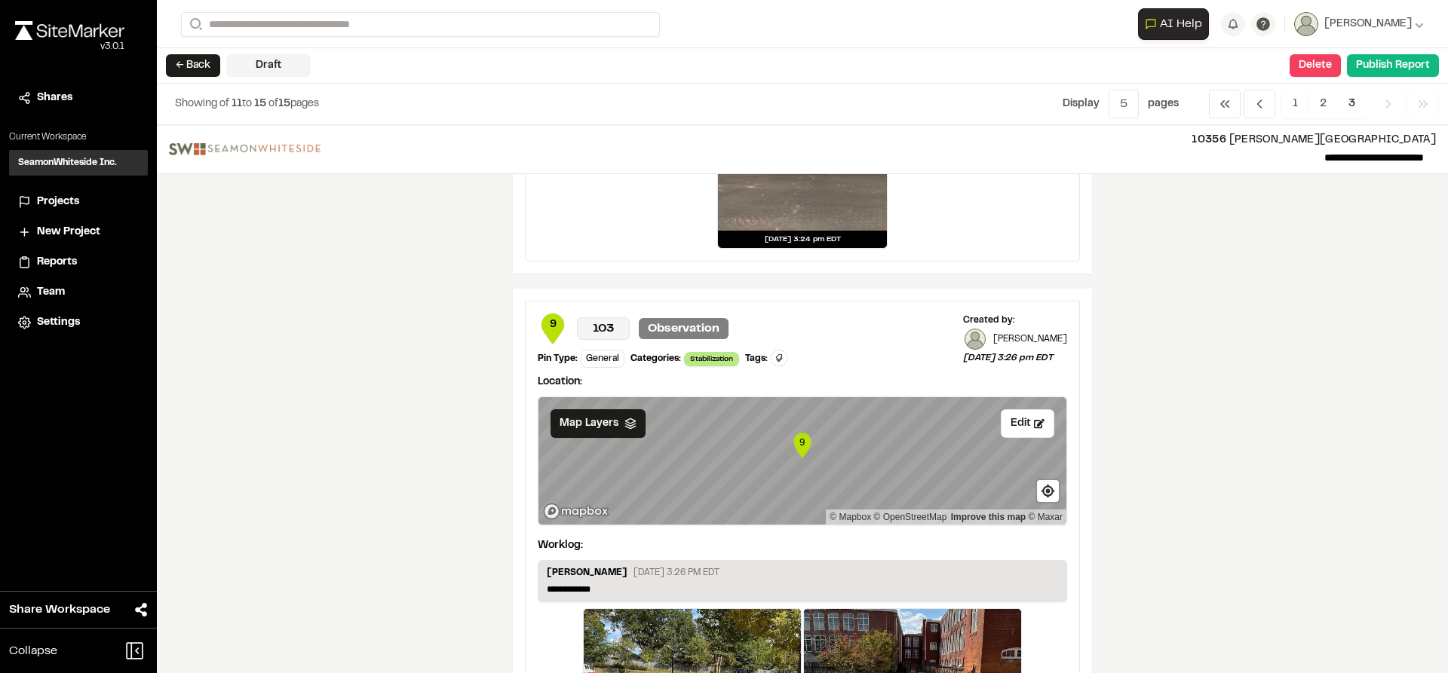
scroll to position [679, 0]
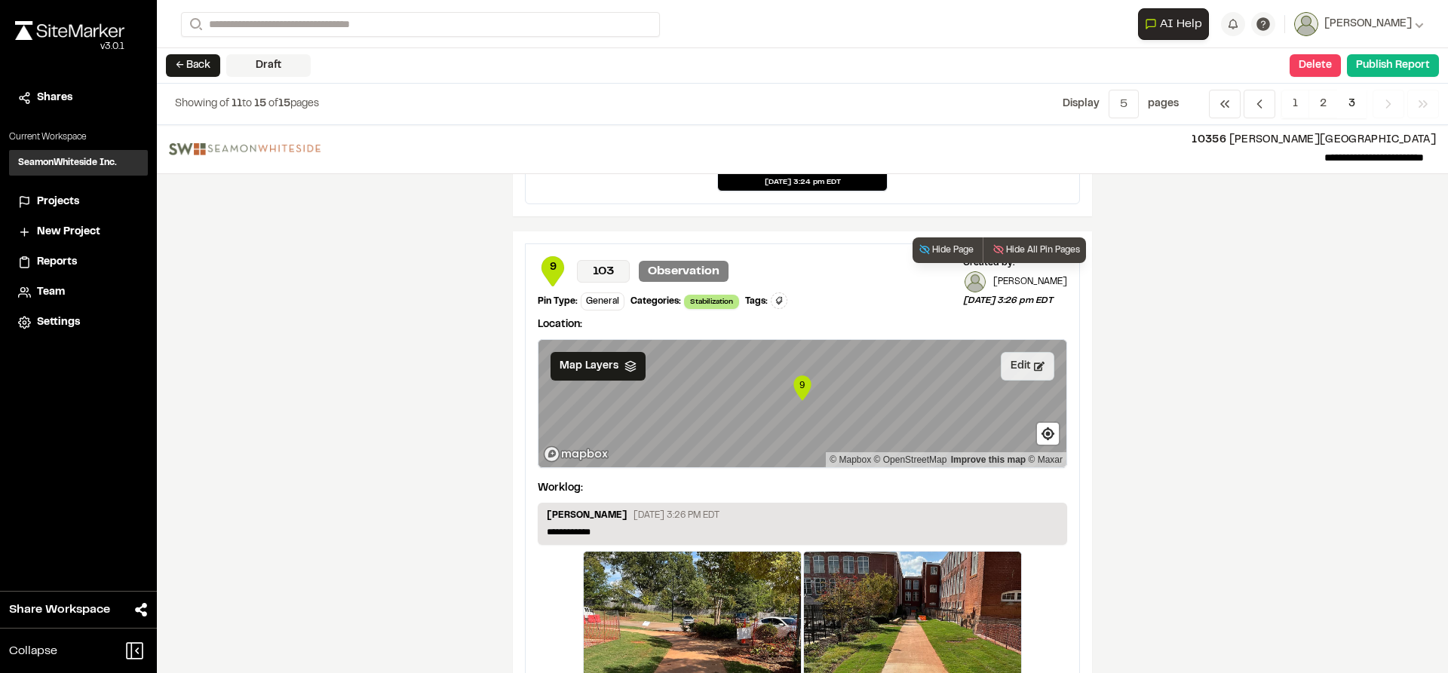
click at [1034, 371] on icon at bounding box center [1039, 366] width 11 height 9
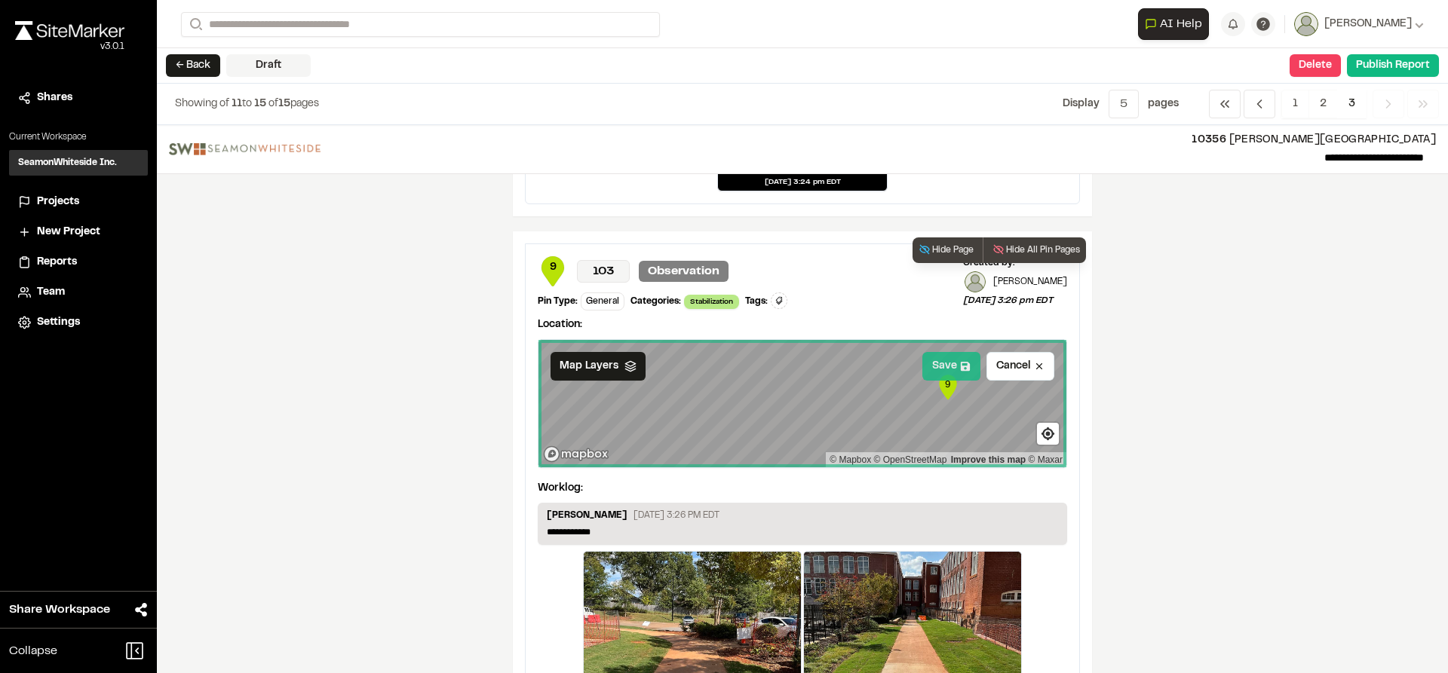
click at [961, 365] on icon at bounding box center [965, 366] width 9 height 9
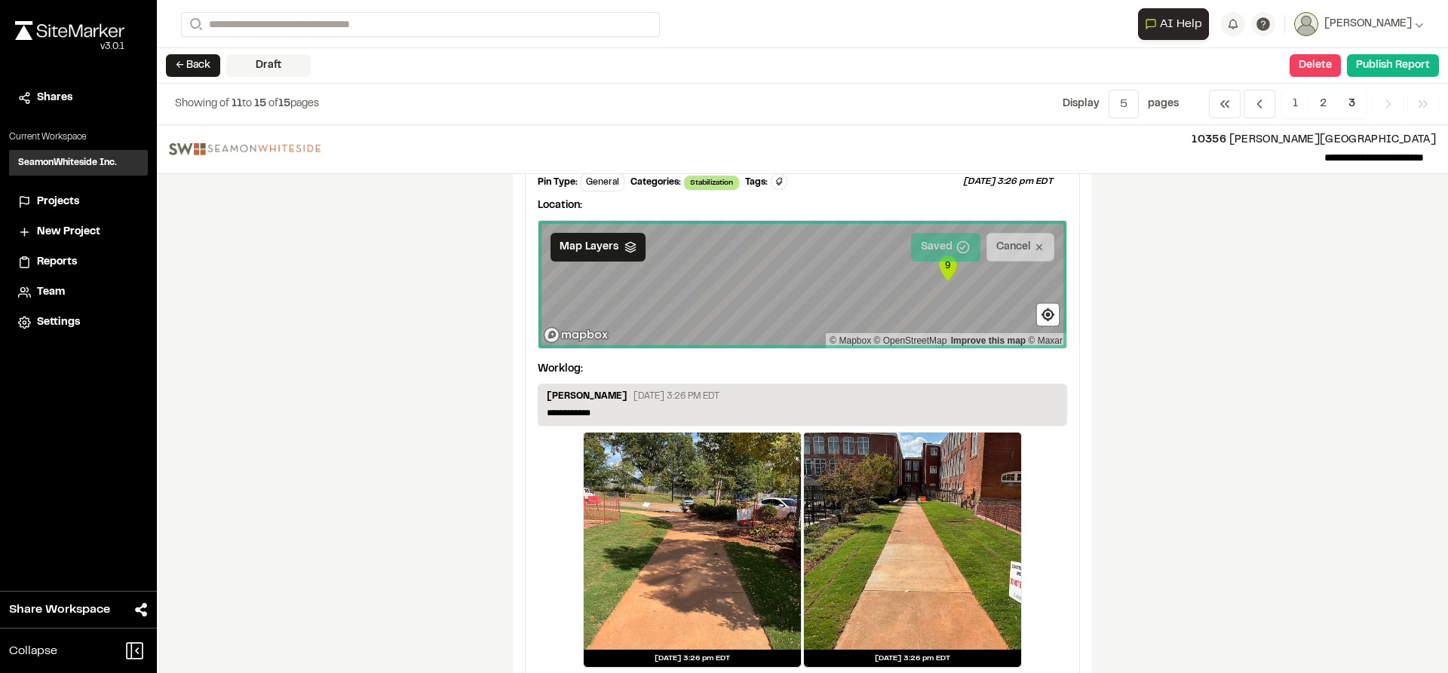
scroll to position [829, 0]
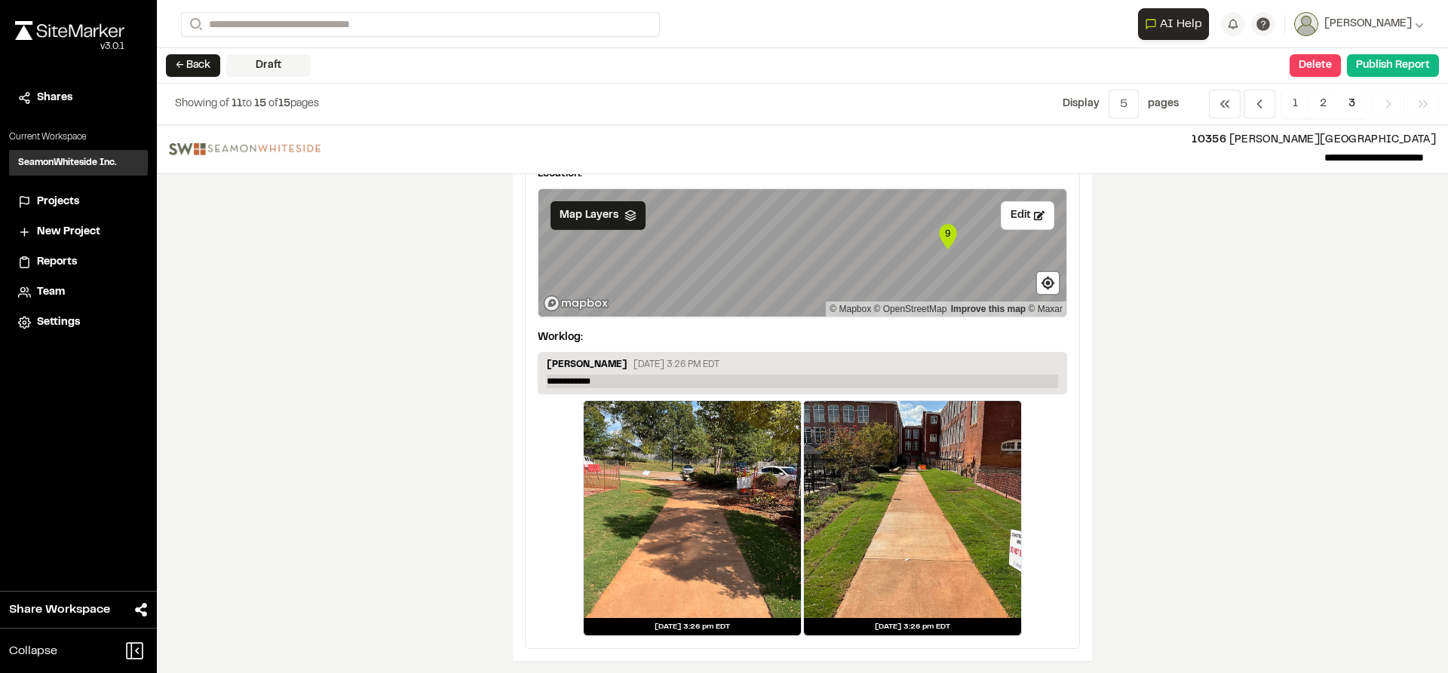
click at [596, 384] on p "**********" at bounding box center [802, 382] width 511 height 14
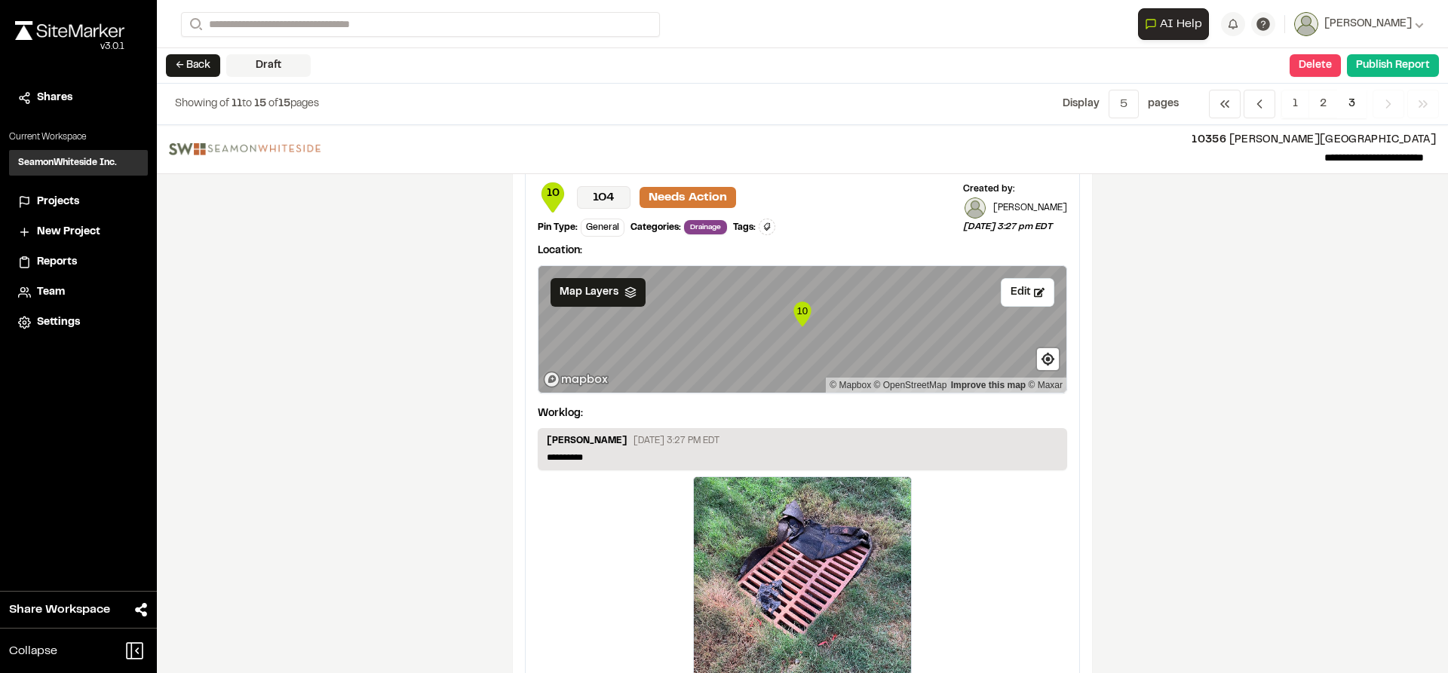
scroll to position [1357, 0]
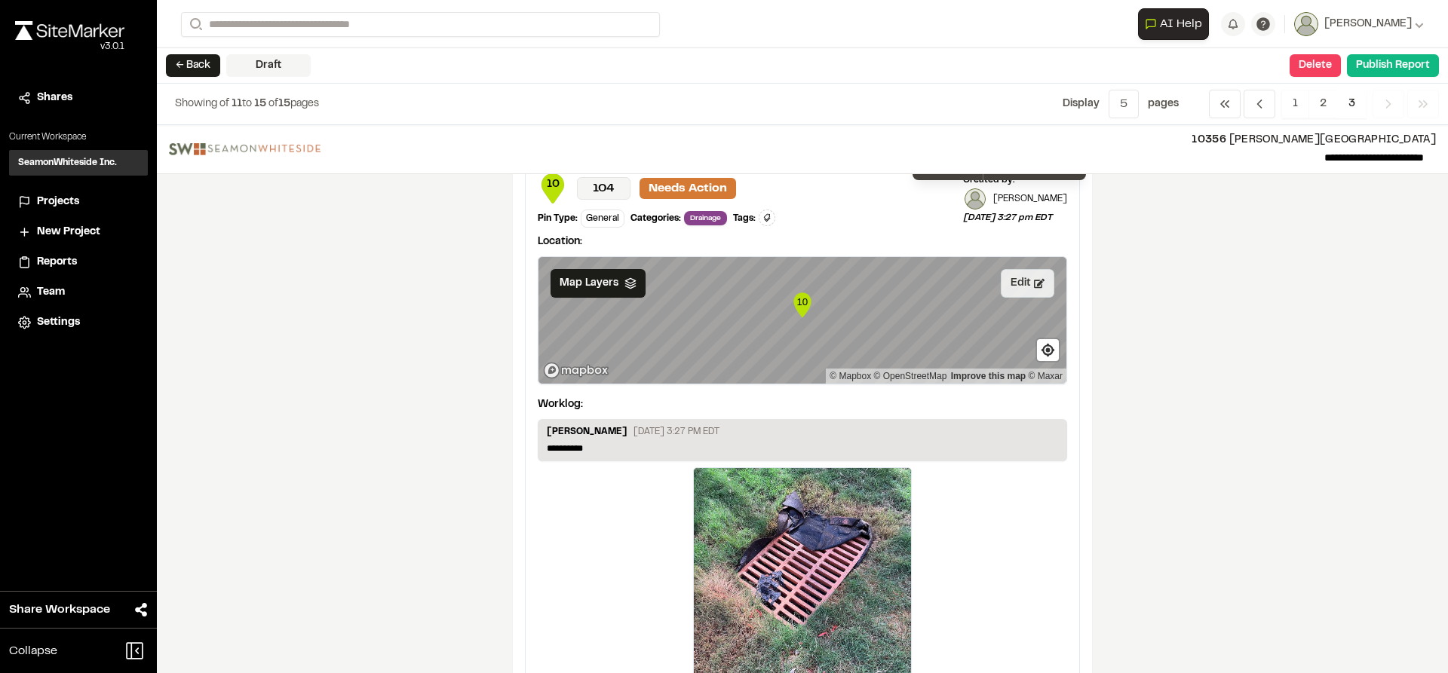
click at [1016, 275] on button "Edit" at bounding box center [1027, 283] width 54 height 29
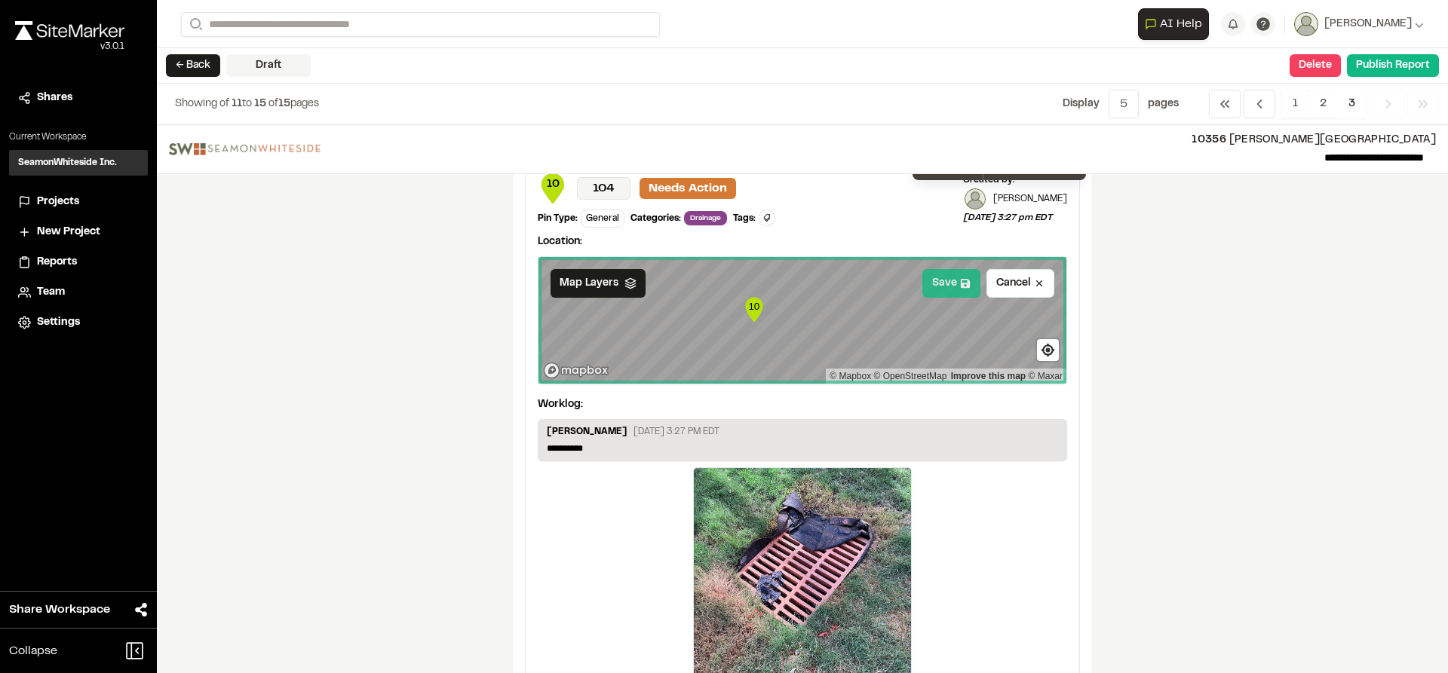
click at [937, 289] on button "Save" at bounding box center [951, 283] width 58 height 29
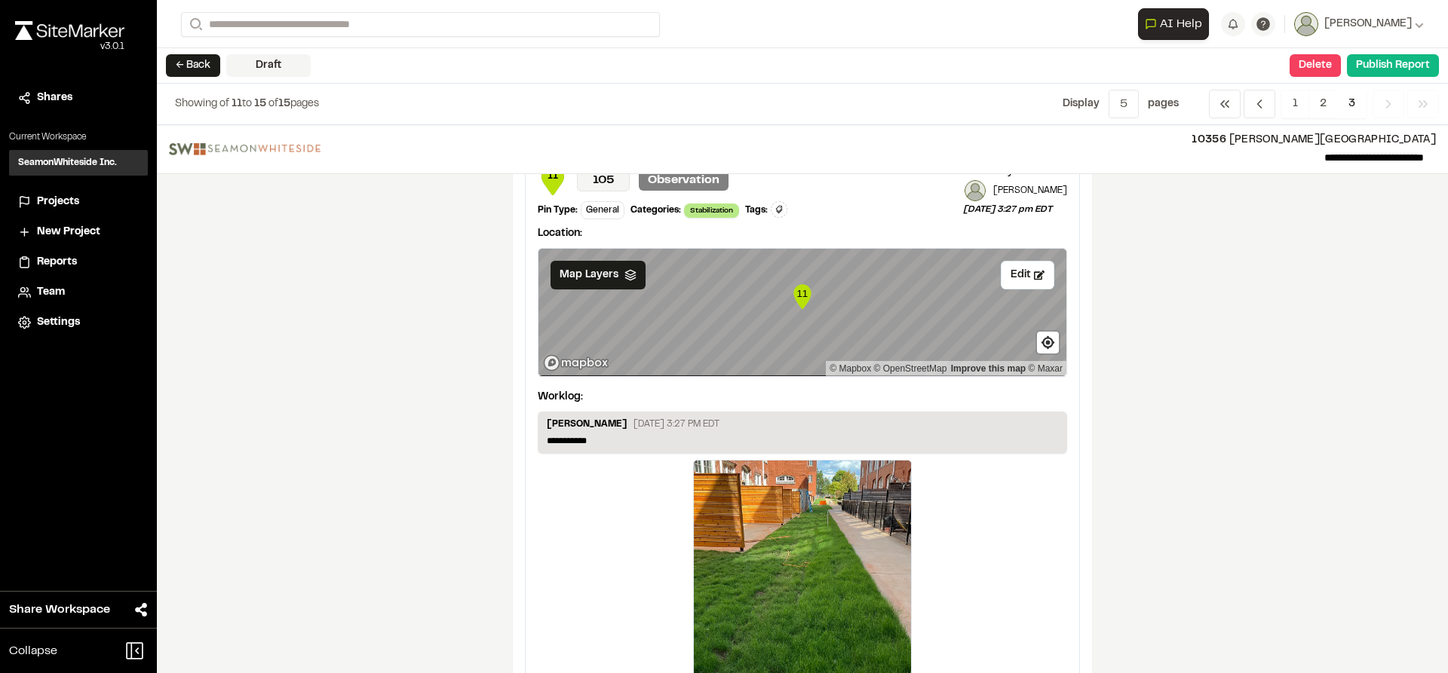
scroll to position [2036, 0]
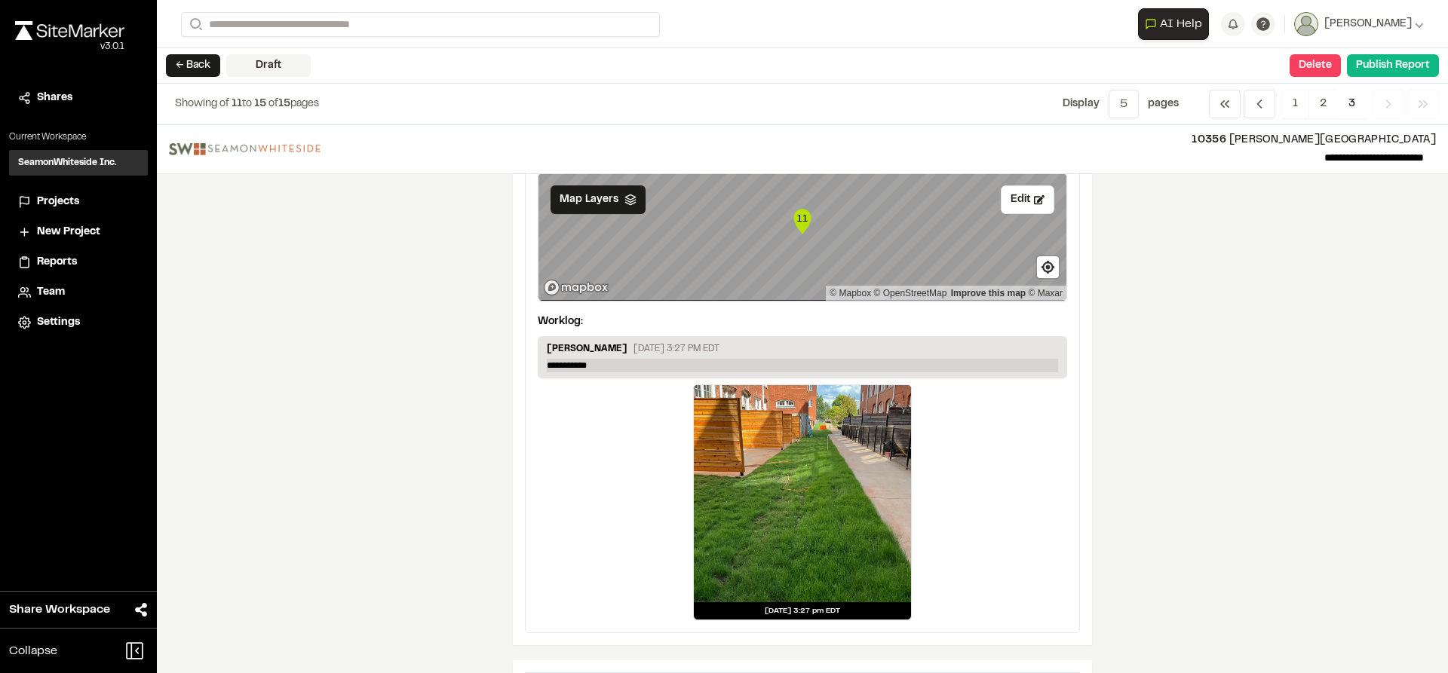
click at [654, 366] on p "**********" at bounding box center [802, 366] width 511 height 14
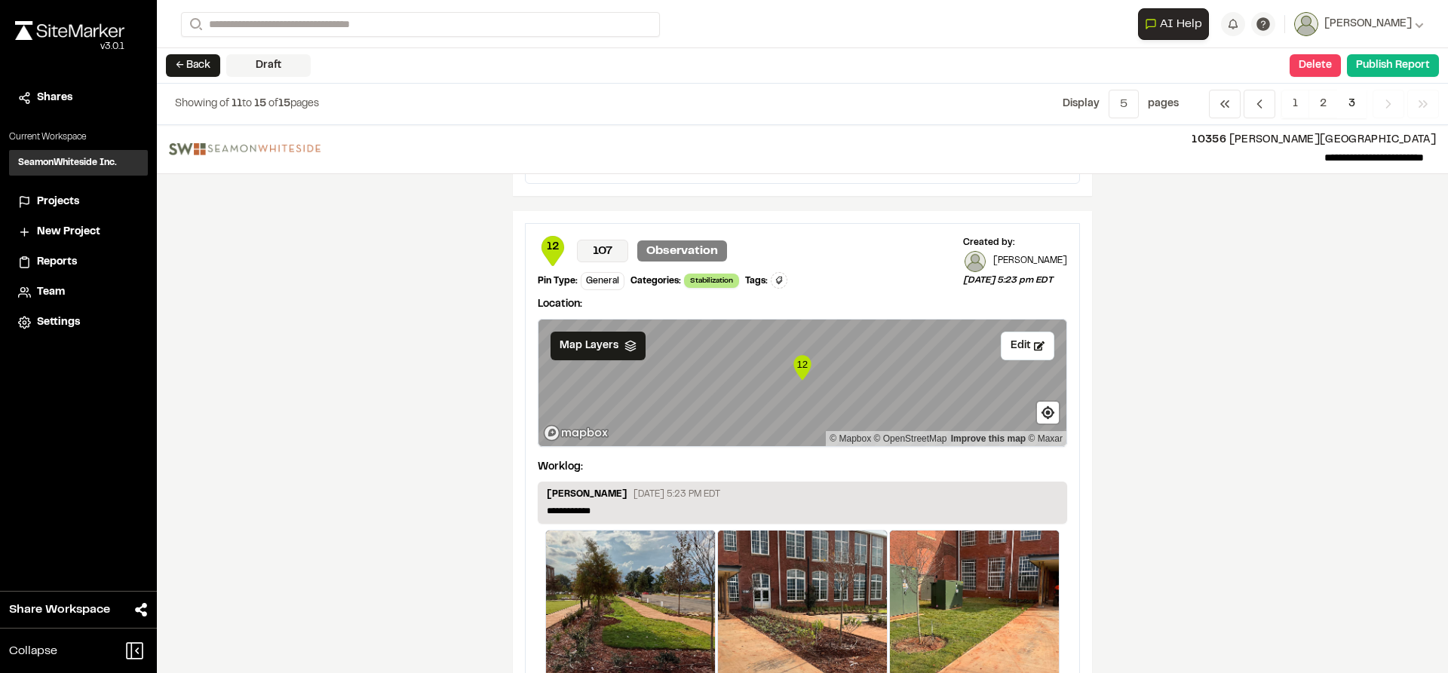
scroll to position [2488, 0]
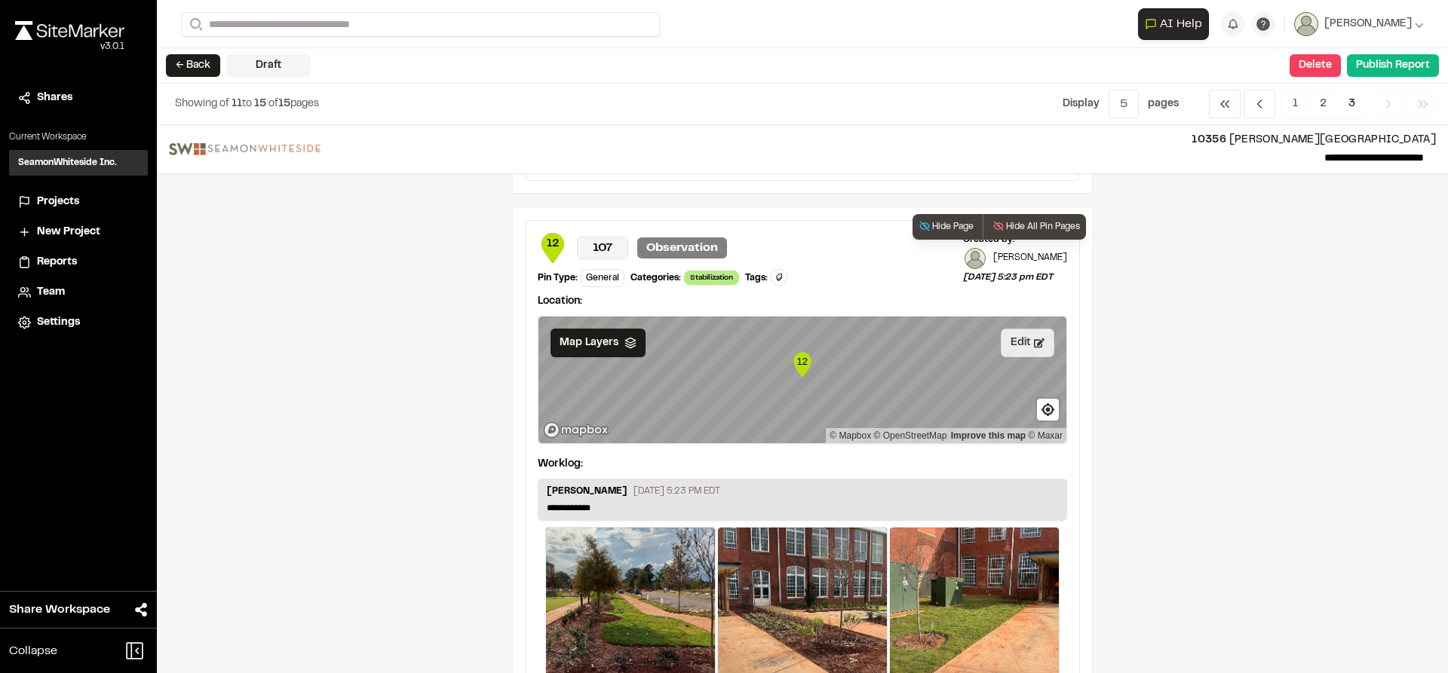
click at [1034, 341] on icon at bounding box center [1039, 342] width 11 height 9
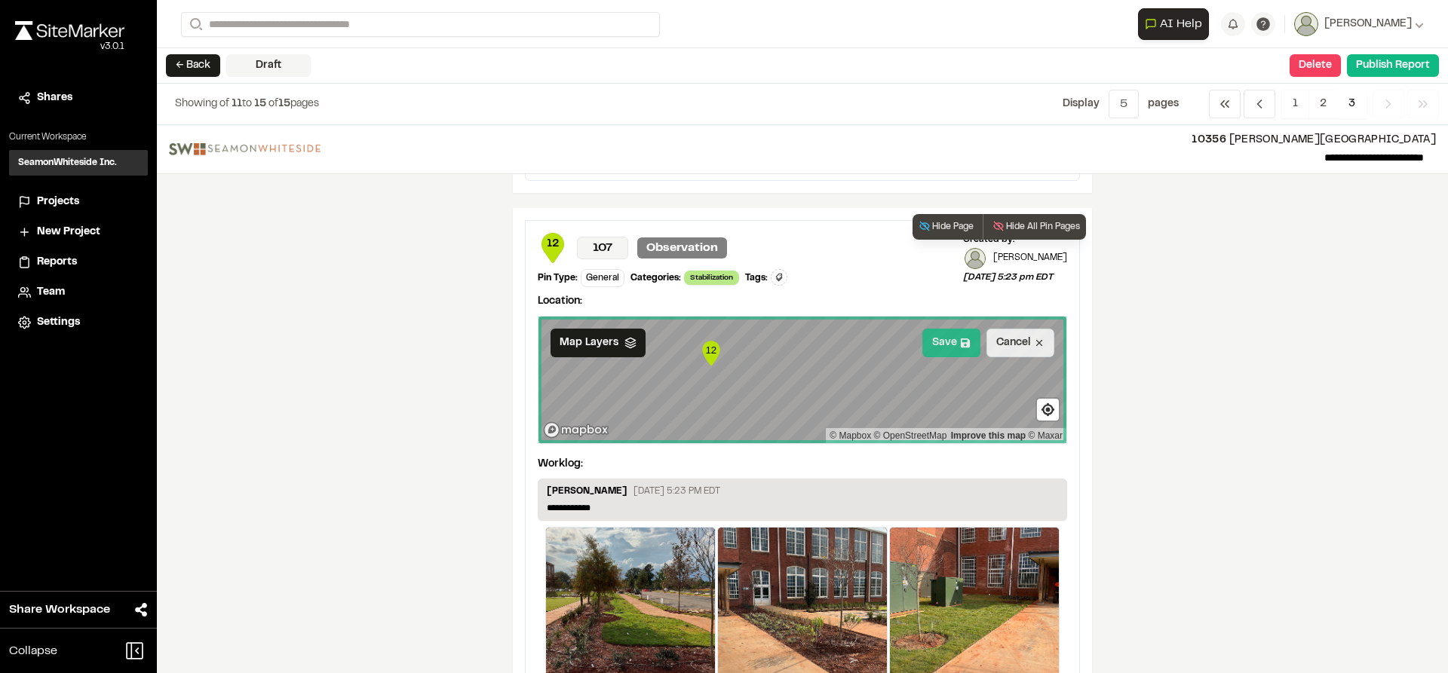
click at [938, 351] on button "Save" at bounding box center [951, 343] width 58 height 29
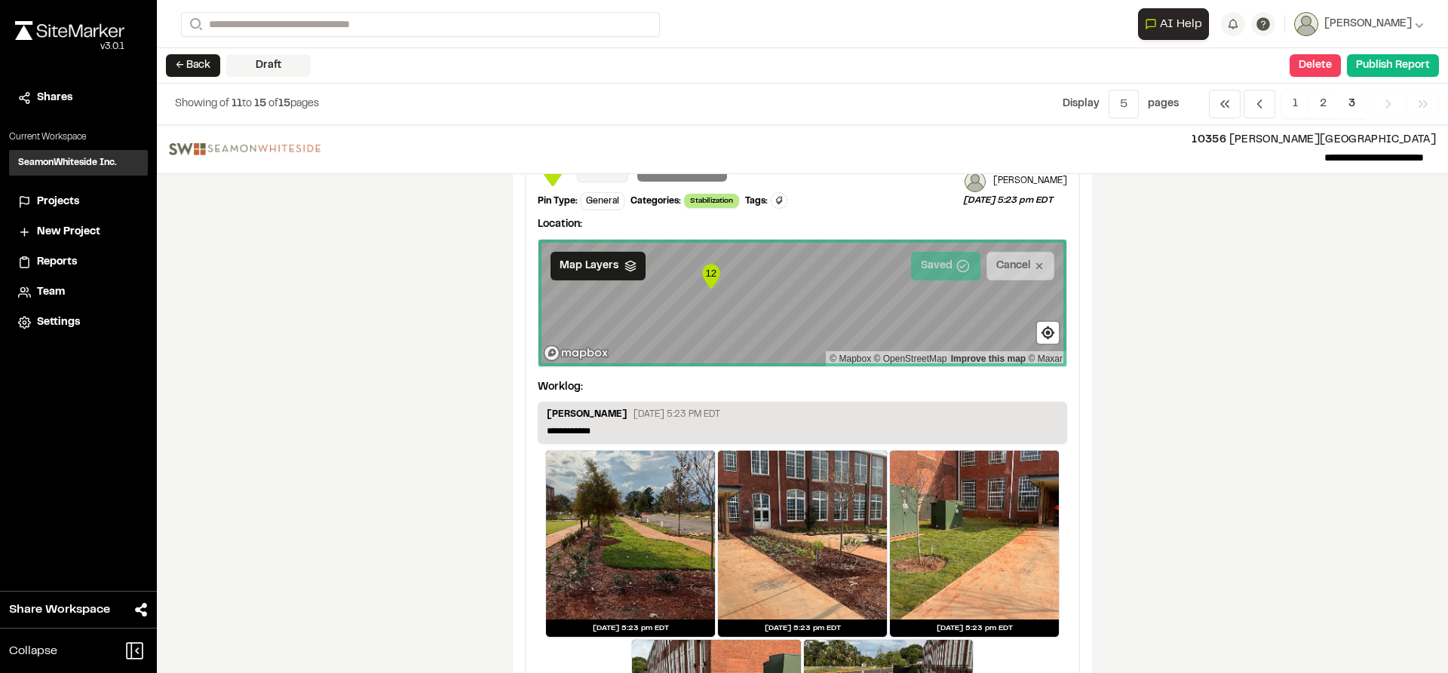
scroll to position [2639, 0]
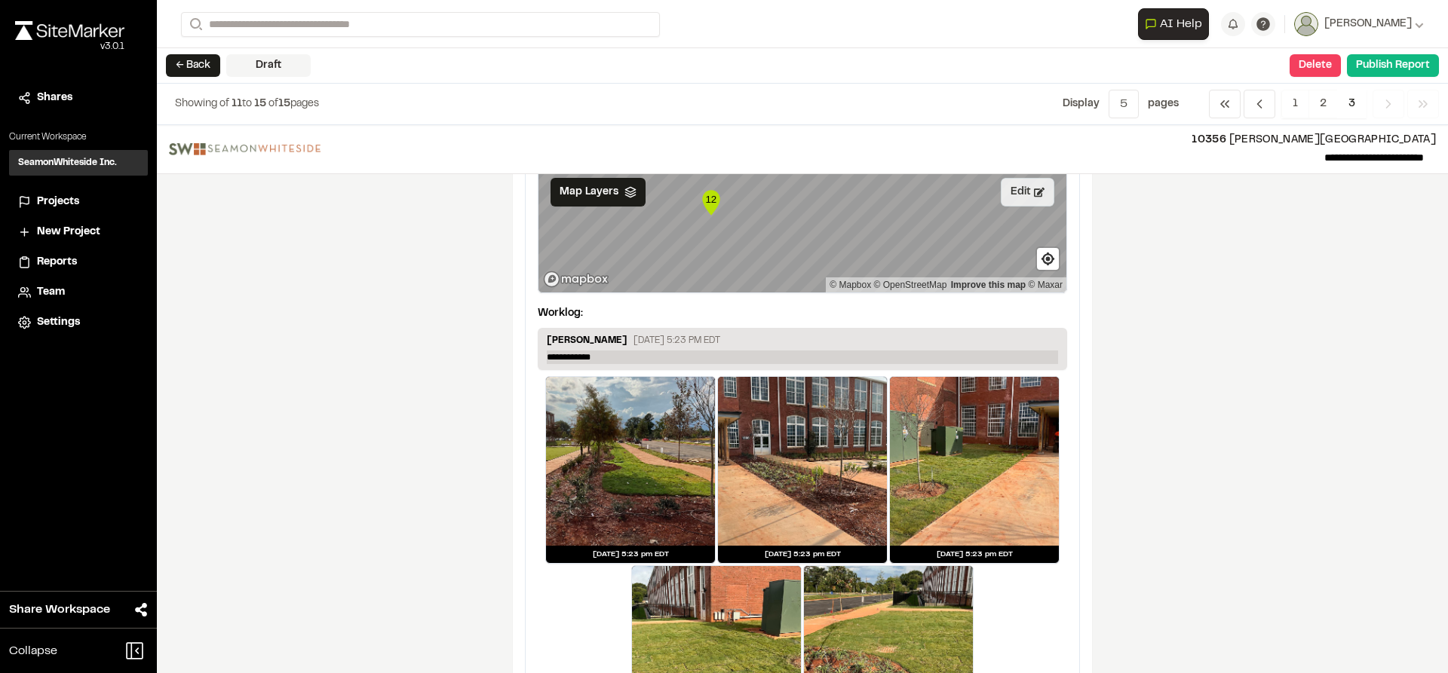
click at [623, 358] on p "**********" at bounding box center [802, 358] width 511 height 14
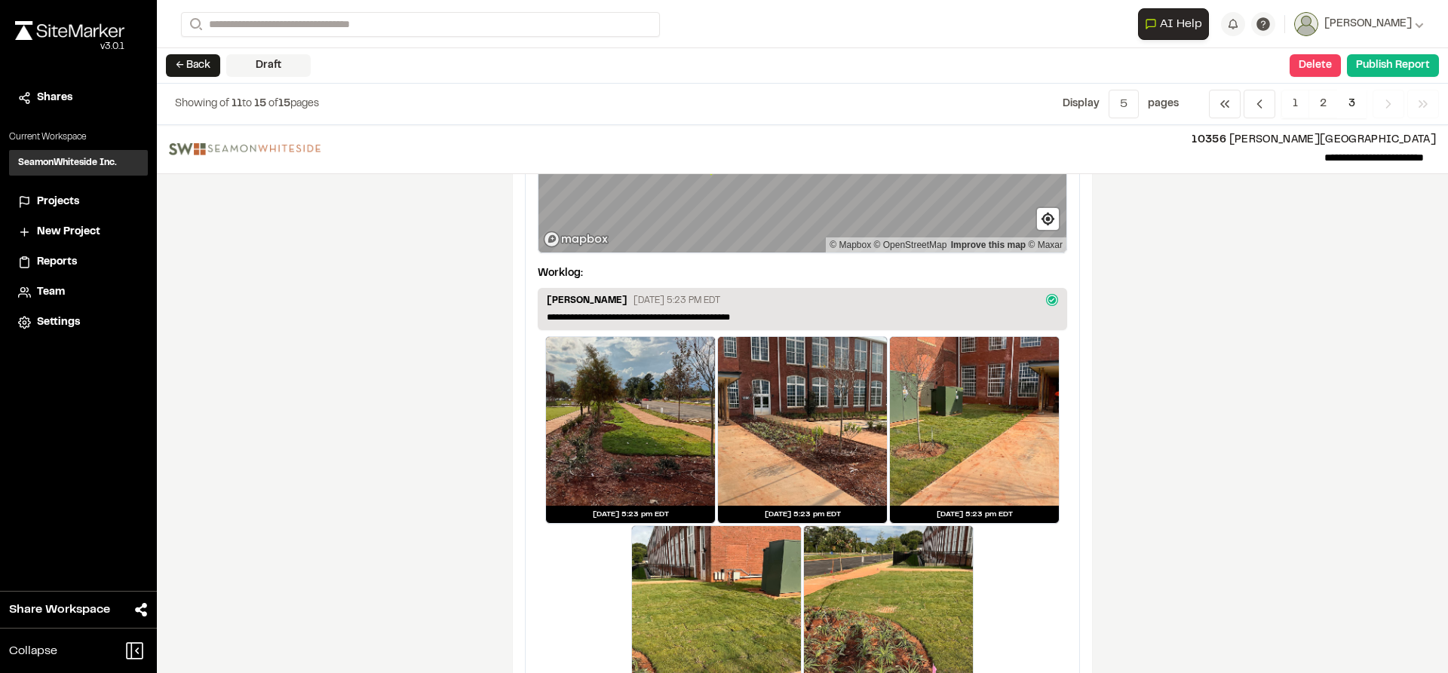
scroll to position [2759, 0]
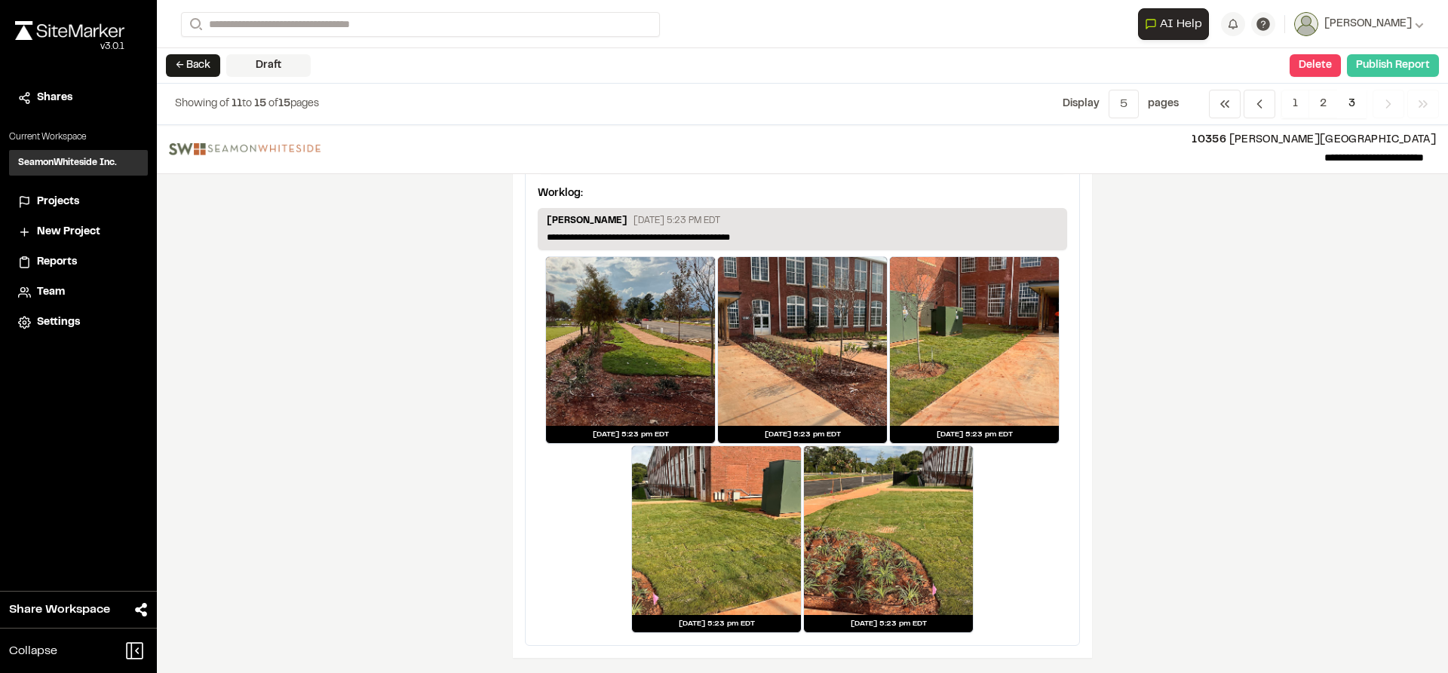
click at [1377, 68] on button "Publish Report" at bounding box center [1393, 65] width 92 height 23
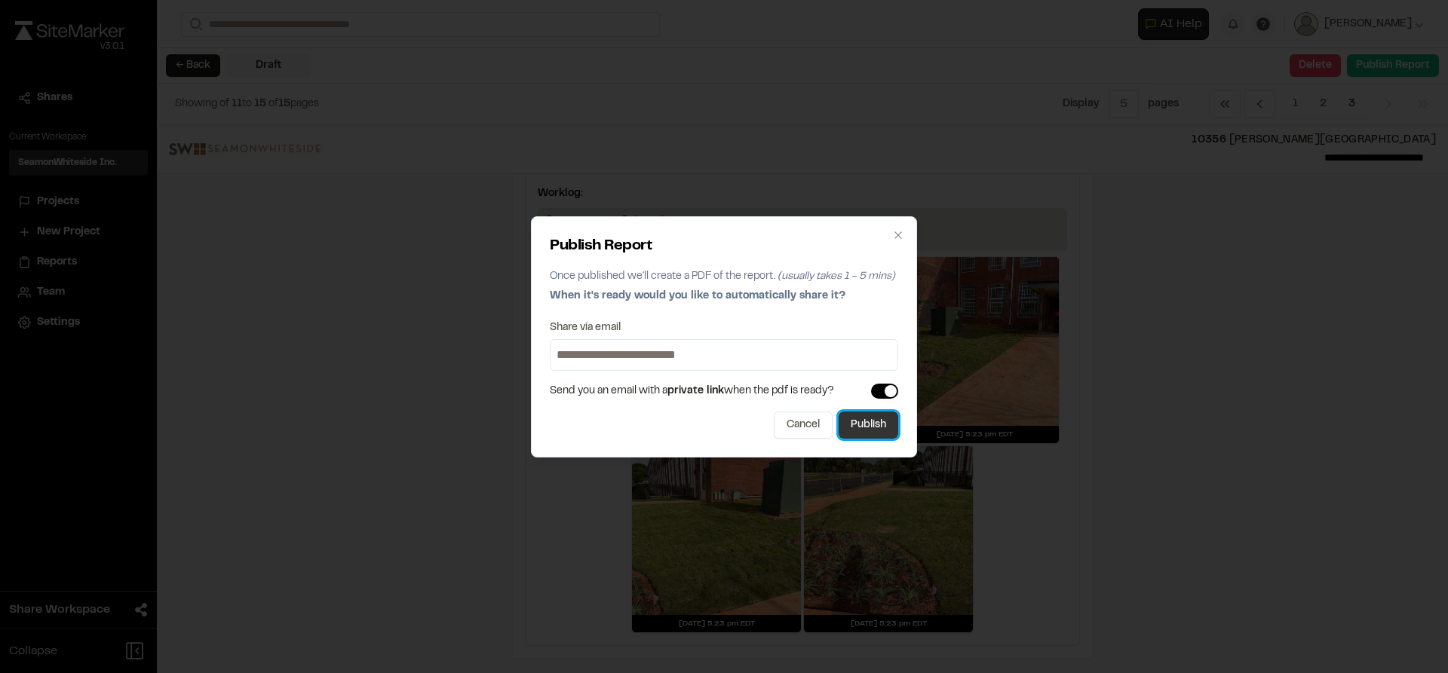
click at [865, 429] on button "Publish" at bounding box center [868, 425] width 60 height 27
